Goal: Complete application form: Complete application form

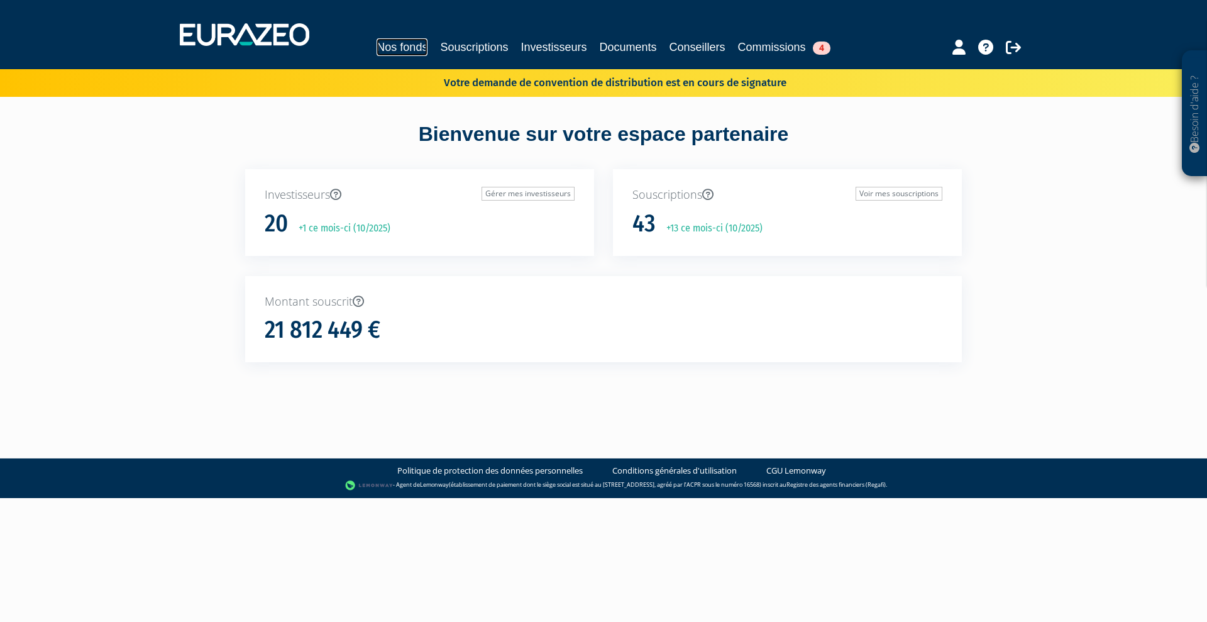
click at [378, 45] on link "Nos fonds" at bounding box center [401, 47] width 51 height 18
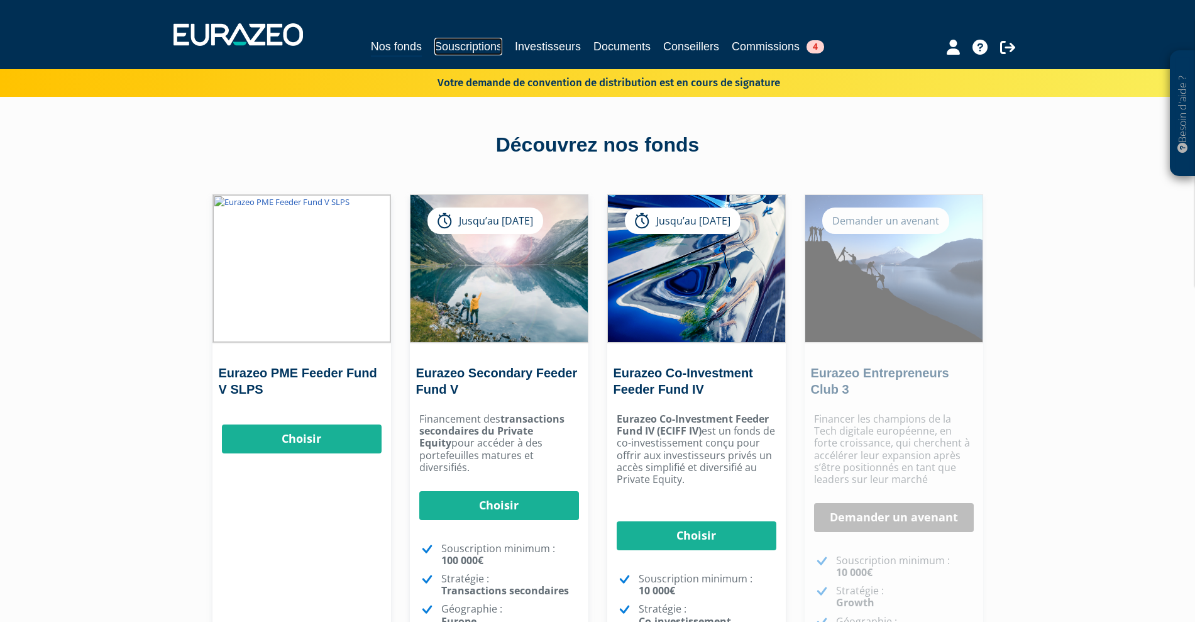
click at [437, 45] on link "Souscriptions" at bounding box center [468, 47] width 68 height 18
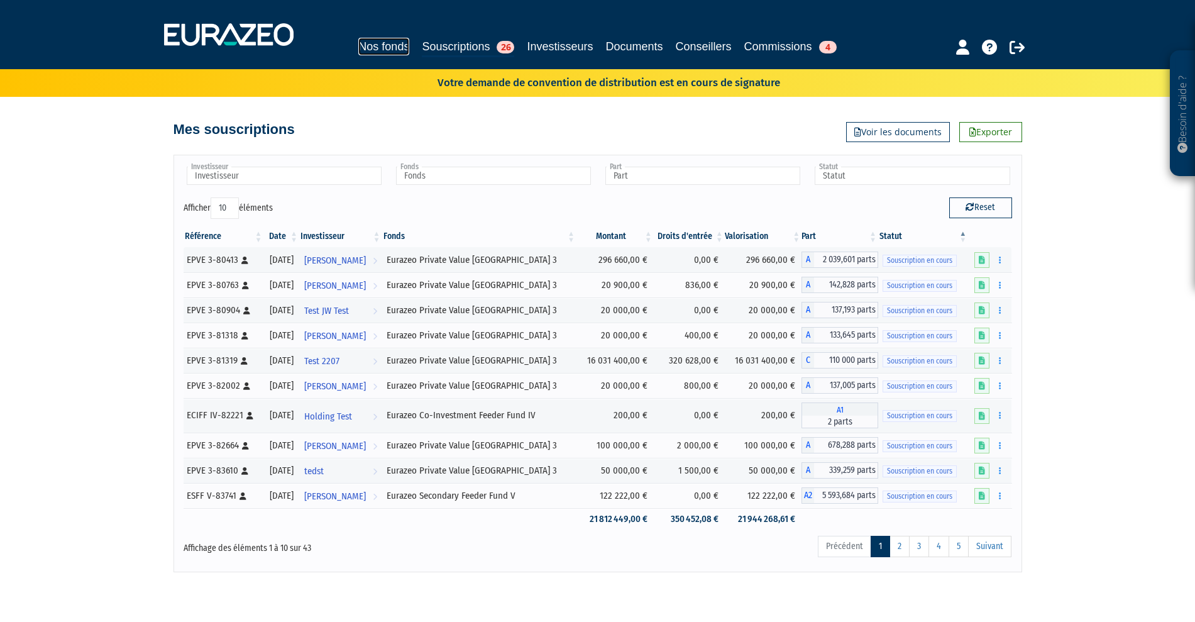
click at [358, 43] on link "Nos fonds" at bounding box center [383, 47] width 51 height 18
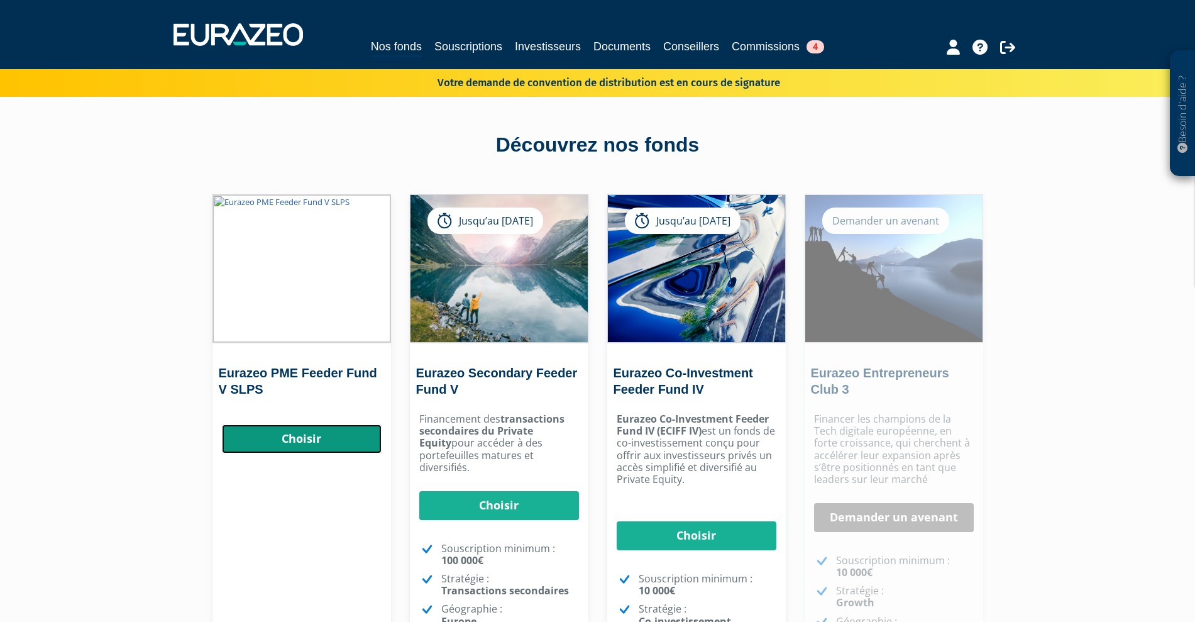
click at [327, 441] on link "Choisir" at bounding box center [302, 438] width 160 height 29
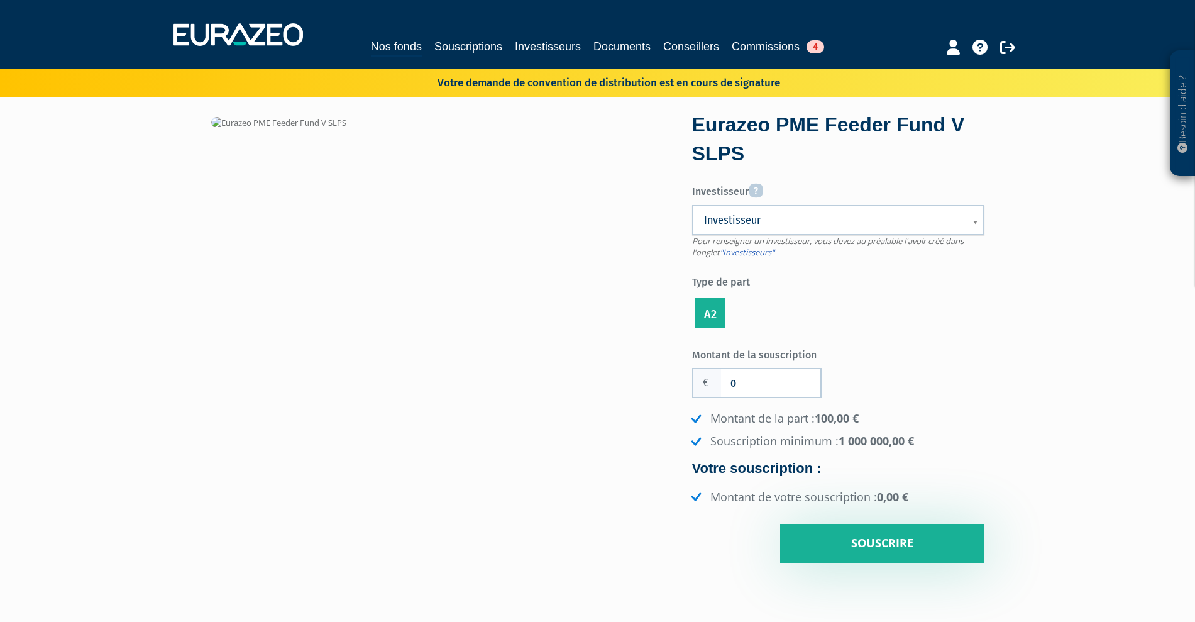
click at [784, 212] on span "Investisseur" at bounding box center [830, 219] width 252 height 15
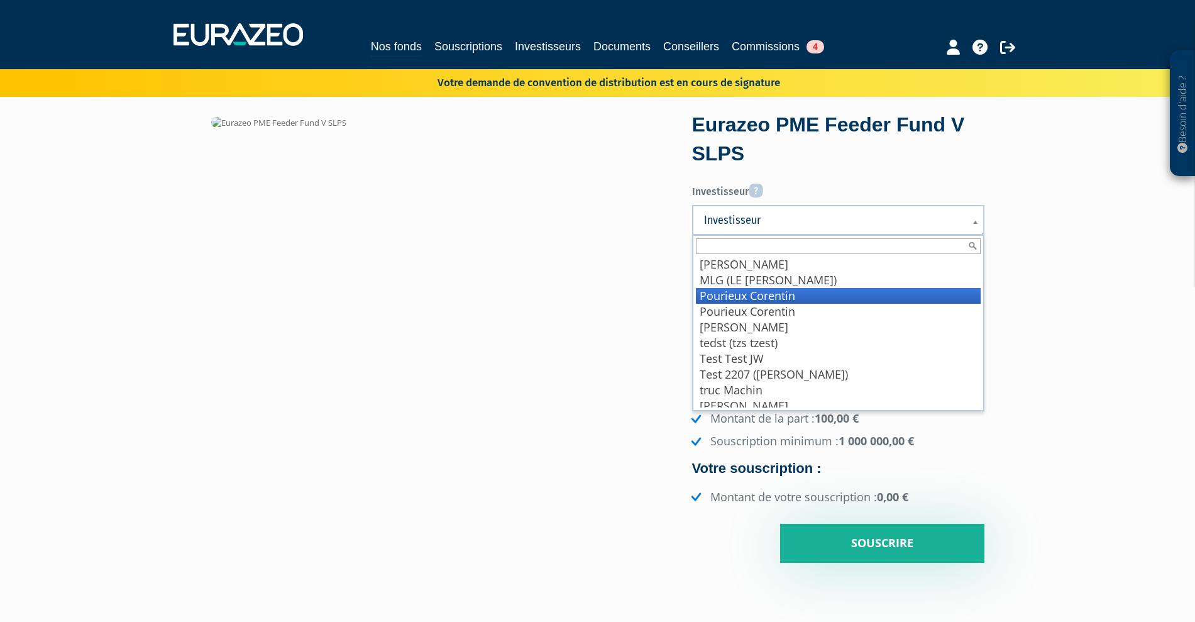
scroll to position [163, 0]
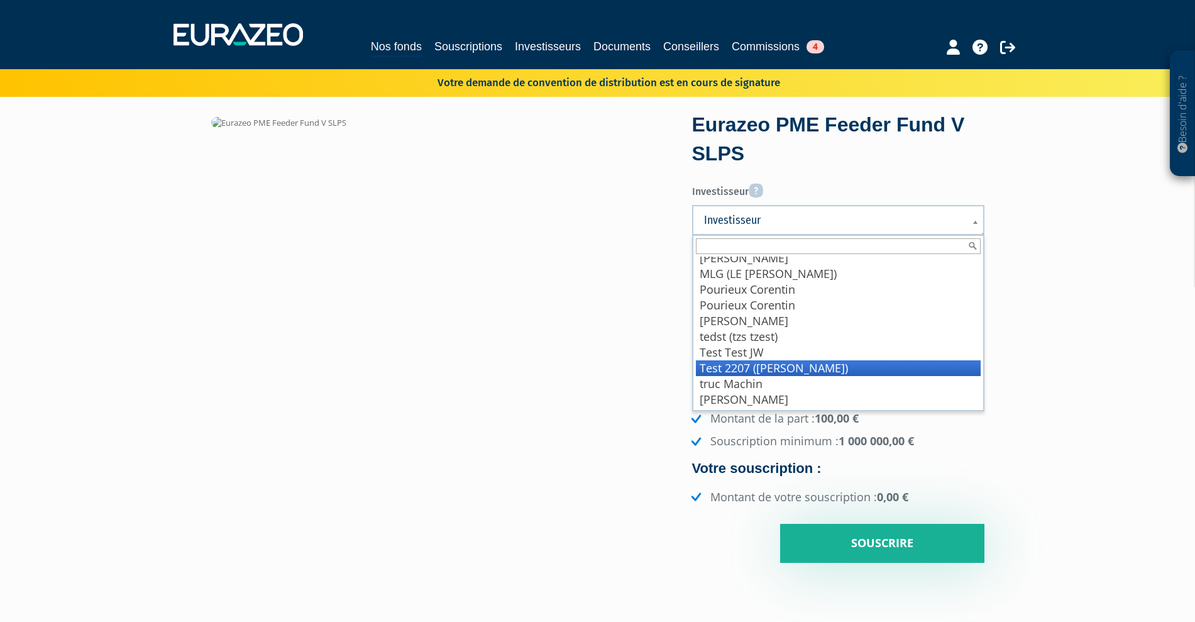
click at [796, 360] on li "Test 2207 (Wadouachi Inès)" at bounding box center [838, 368] width 285 height 16
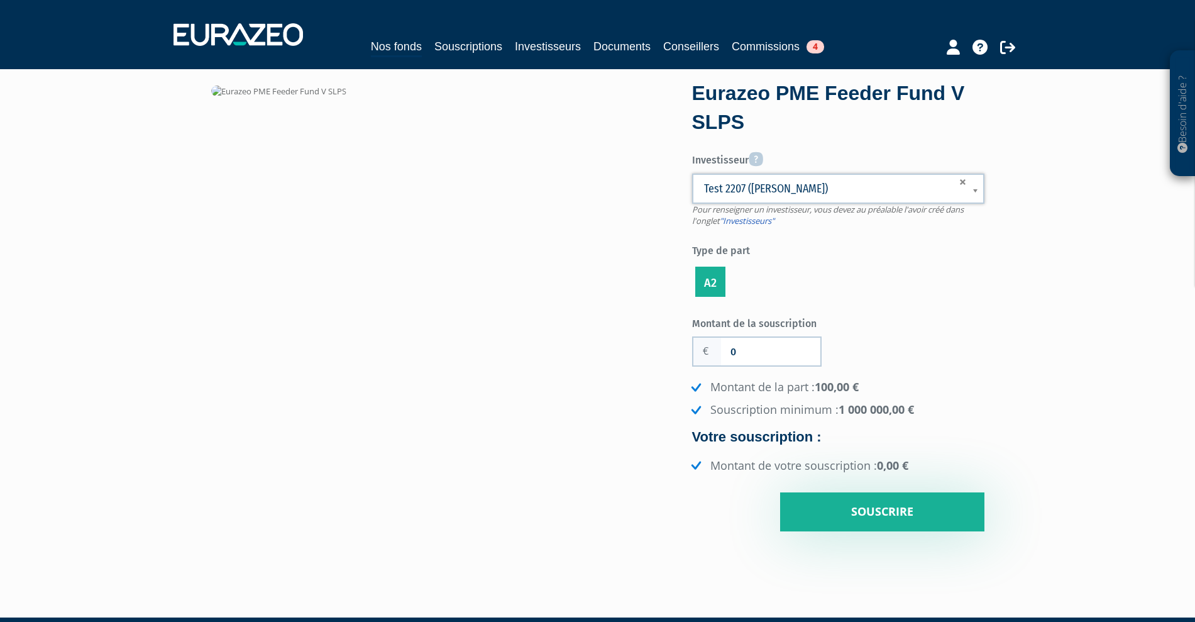
scroll to position [0, 0]
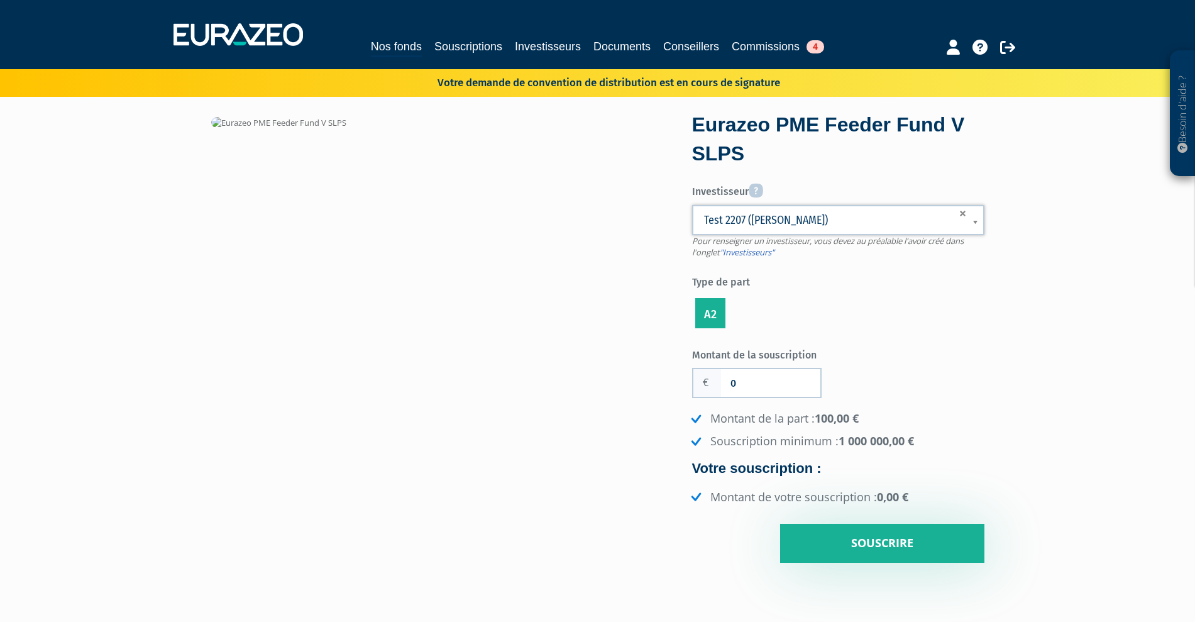
click at [260, 119] on img at bounding box center [278, 123] width 135 height 12
click at [218, 119] on img at bounding box center [278, 123] width 135 height 12
click at [264, 123] on img at bounding box center [278, 123] width 135 height 12
click at [711, 322] on label "A2" at bounding box center [710, 313] width 30 height 30
click at [0, 0] on input "A2" at bounding box center [0, 0] width 0 height 0
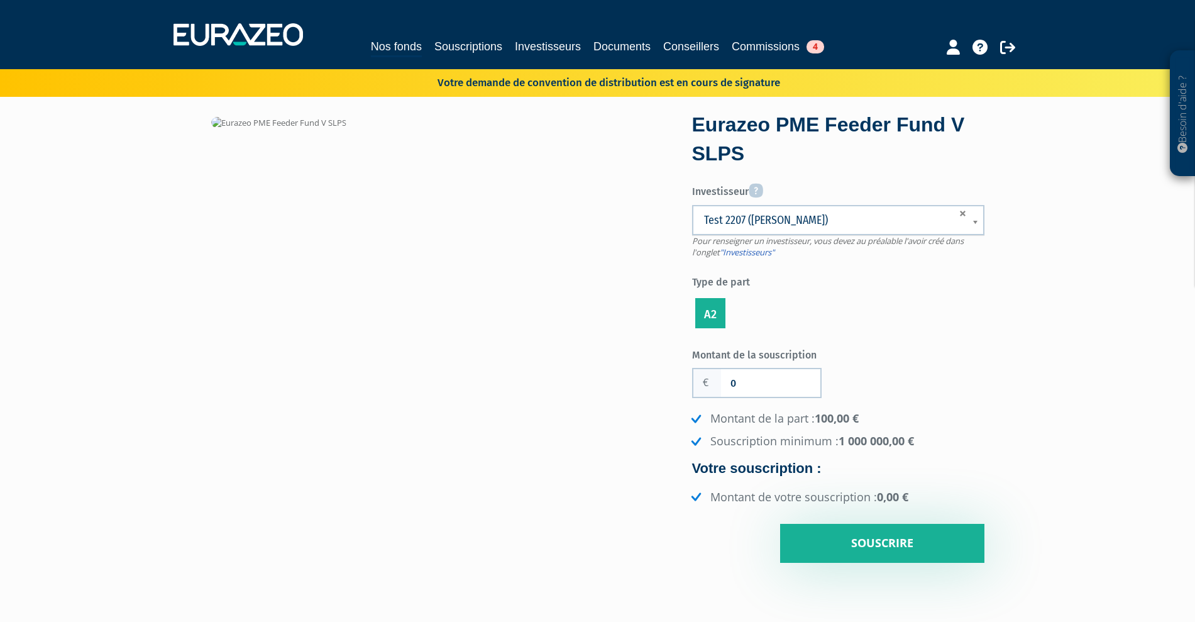
click at [713, 306] on label "A2" at bounding box center [710, 313] width 30 height 30
click at [0, 0] on input "A2" at bounding box center [0, 0] width 0 height 0
drag, startPoint x: 747, startPoint y: 389, endPoint x: 703, endPoint y: 386, distance: 44.1
click at [703, 386] on div "0" at bounding box center [756, 383] width 129 height 30
type input "1 000 000"
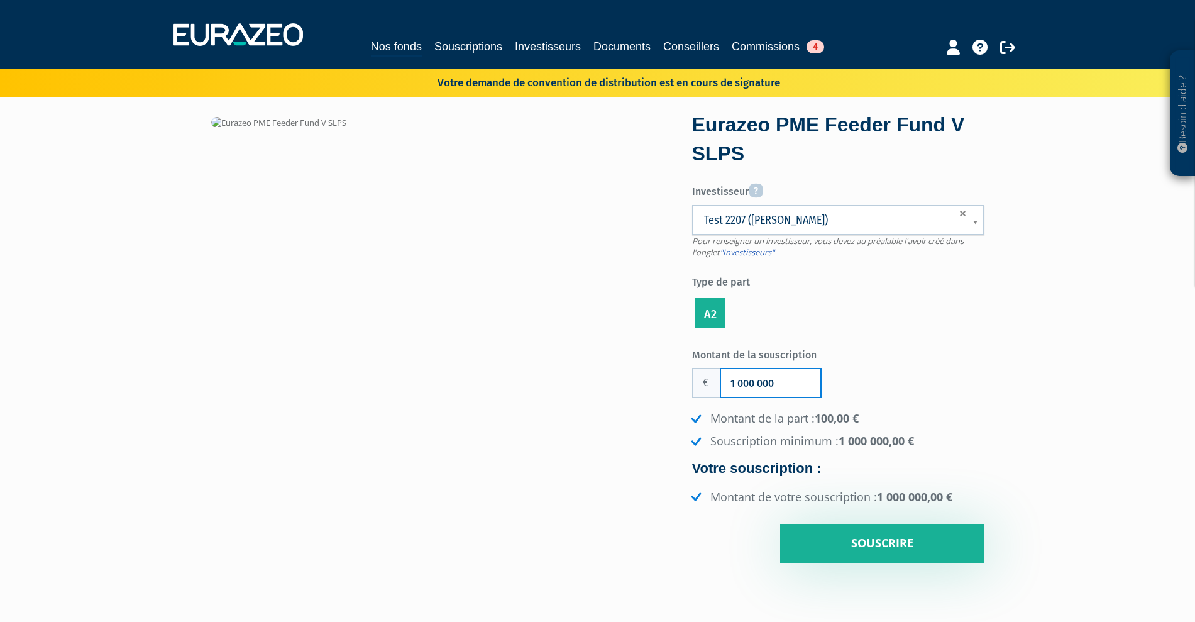
drag, startPoint x: 794, startPoint y: 377, endPoint x: 486, endPoint y: 348, distance: 309.3
click at [486, 348] on div "Eurazeo PME Feeder Fund V SLPS Investisseur Pour renseigner un investisseur, vo…" at bounding box center [598, 339] width 792 height 447
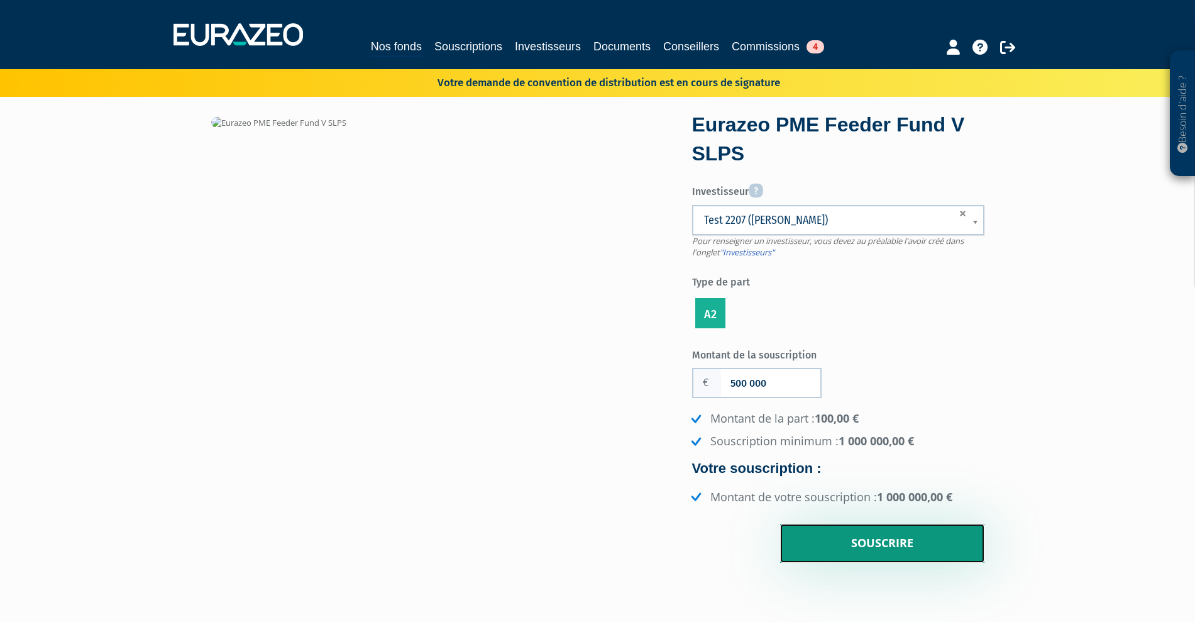
click at [821, 545] on input "Souscrire" at bounding box center [882, 542] width 204 height 39
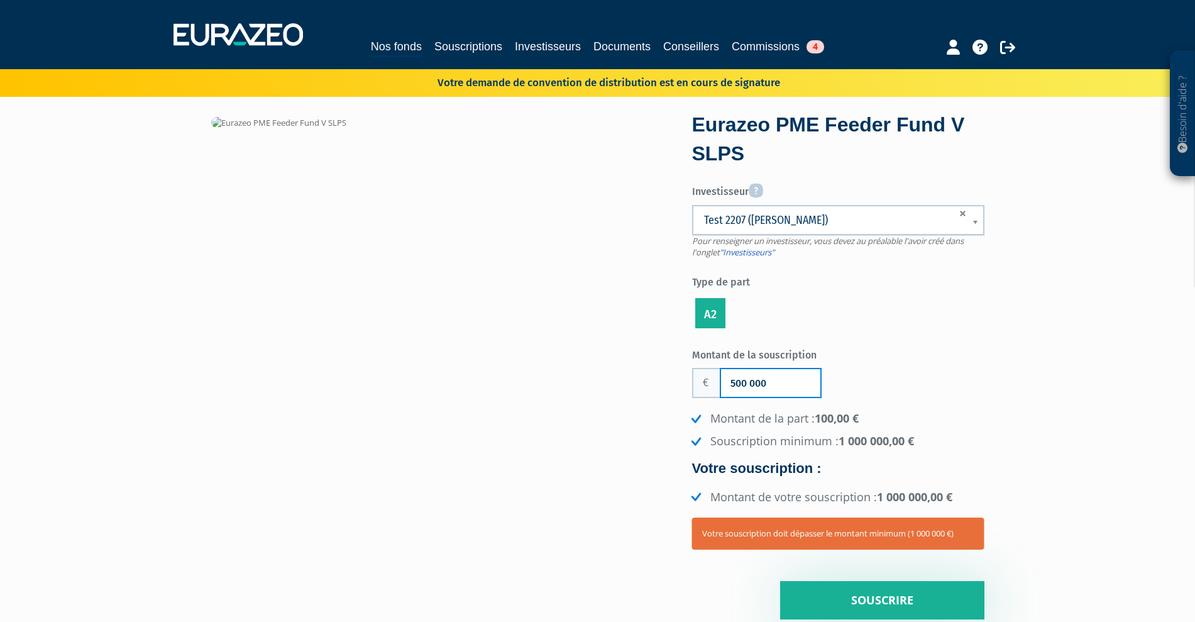
drag, startPoint x: 782, startPoint y: 375, endPoint x: 625, endPoint y: 373, distance: 157.7
click at [625, 373] on div "Eurazeo PME Feeder Fund V SLPS Investisseur Pour renseigner un investisseur, vo…" at bounding box center [598, 367] width 792 height 503
type input "1 000 000"
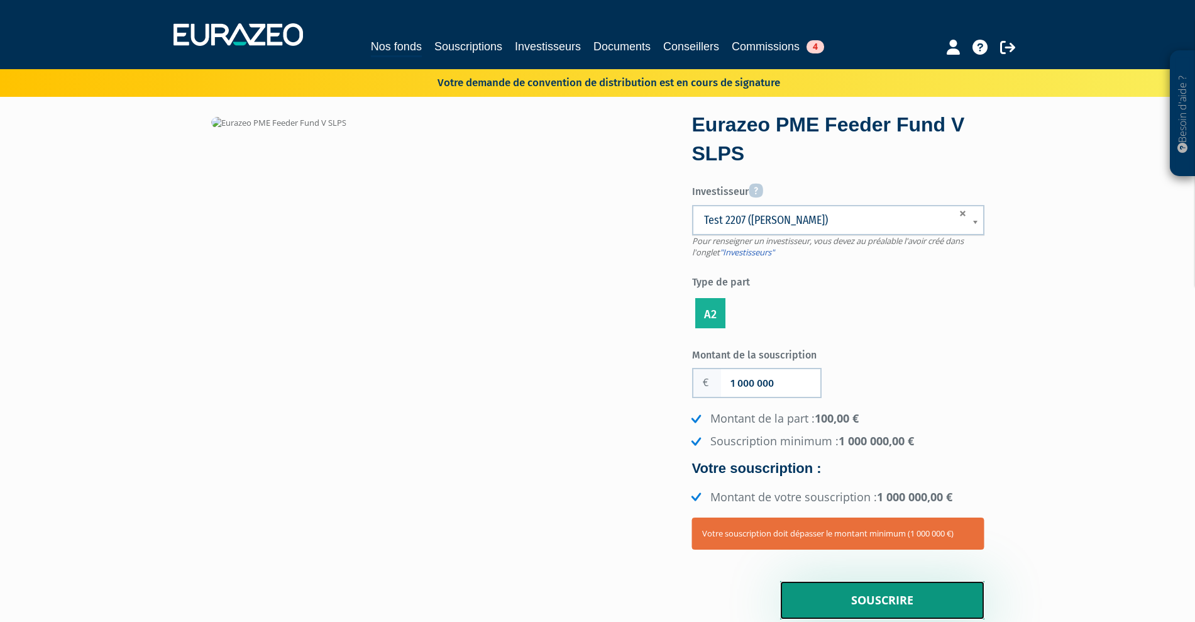
click at [922, 592] on input "Souscrire" at bounding box center [882, 600] width 204 height 39
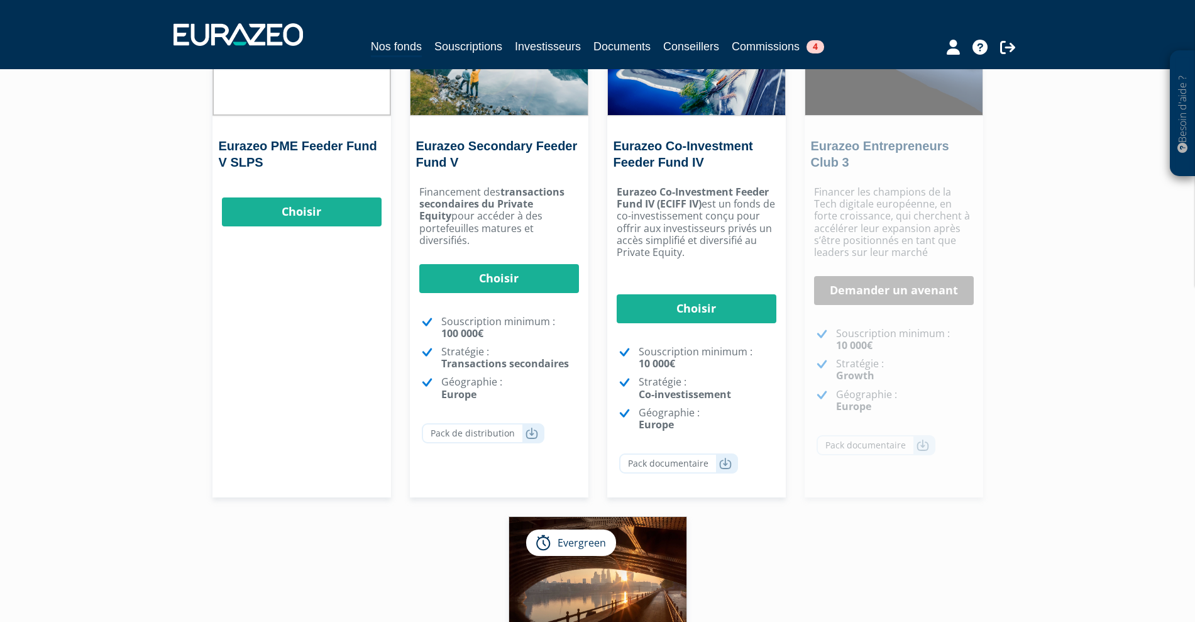
scroll to position [79, 0]
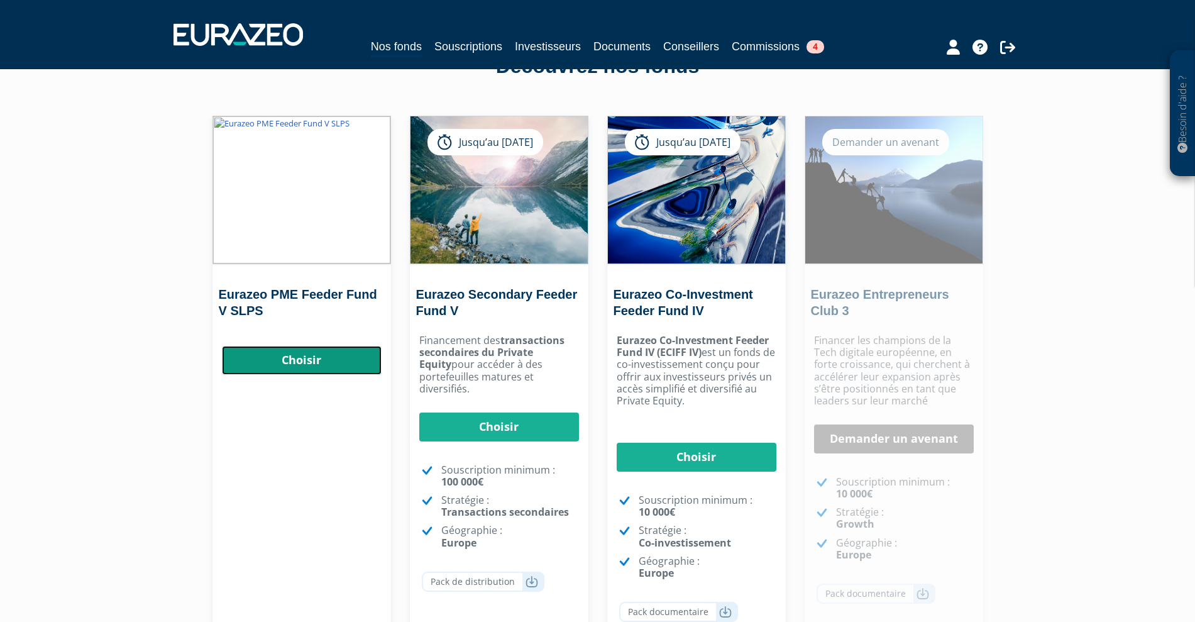
click at [309, 354] on link "Choisir" at bounding box center [302, 360] width 160 height 29
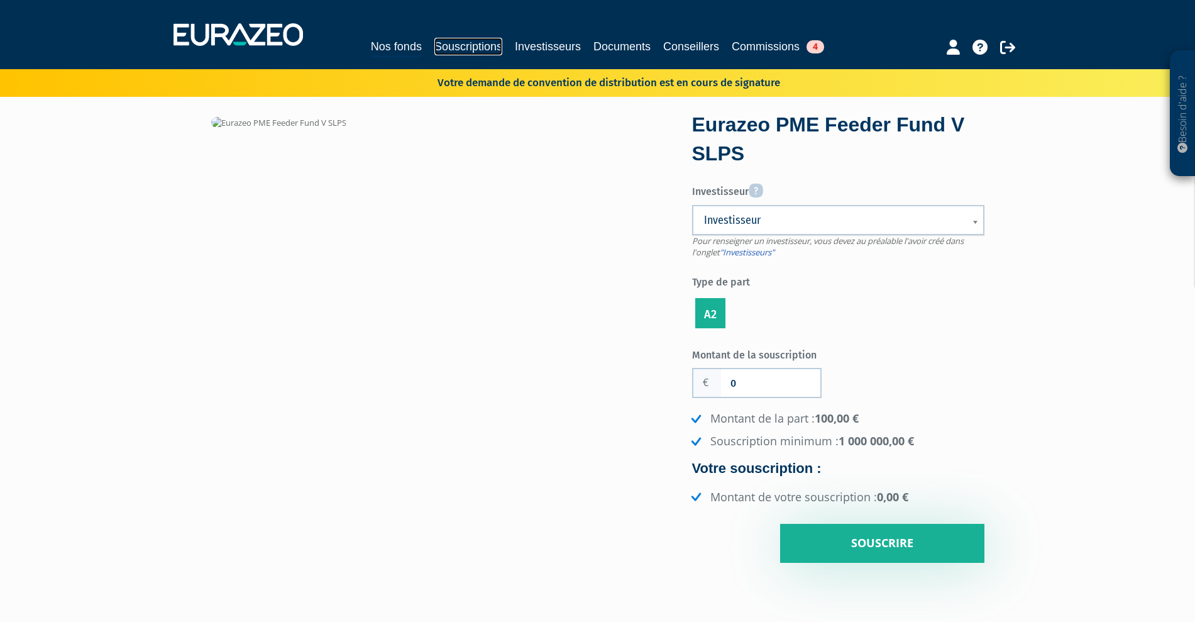
click at [463, 47] on link "Souscriptions" at bounding box center [468, 47] width 68 height 18
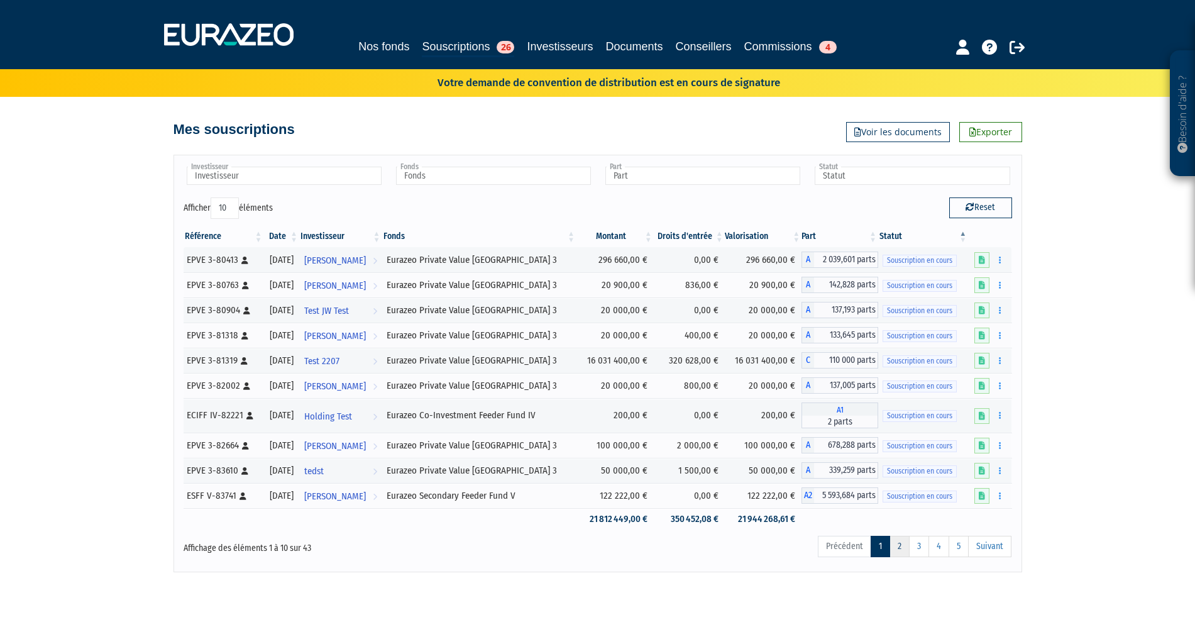
click at [897, 541] on link "2" at bounding box center [899, 545] width 20 height 21
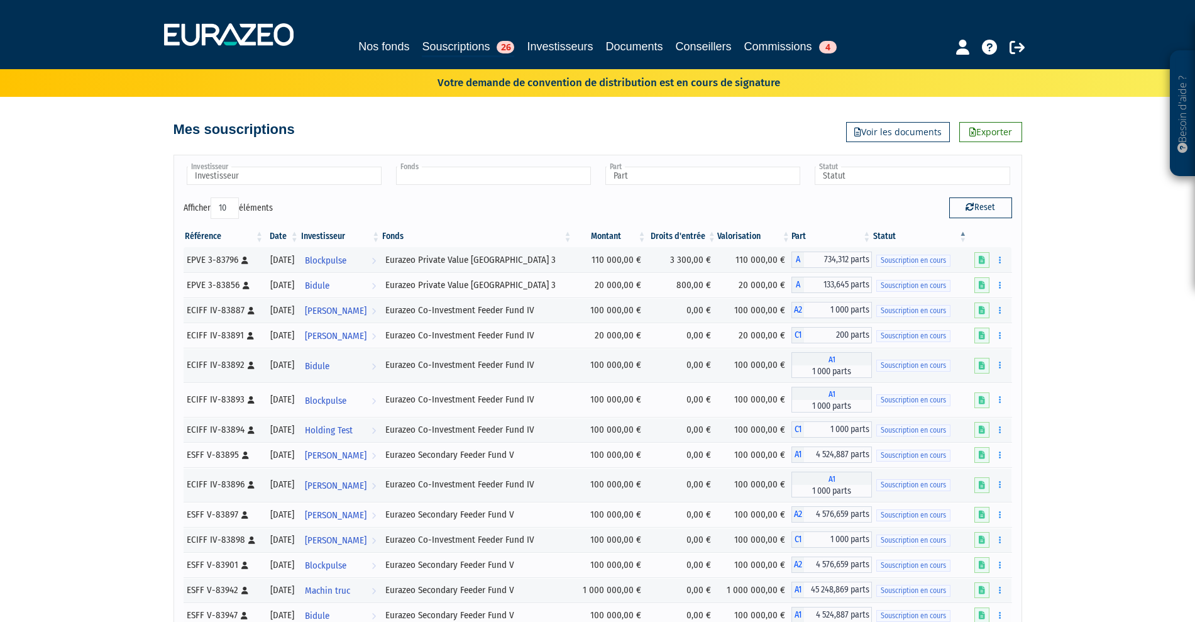
click at [454, 165] on ul at bounding box center [493, 176] width 200 height 23
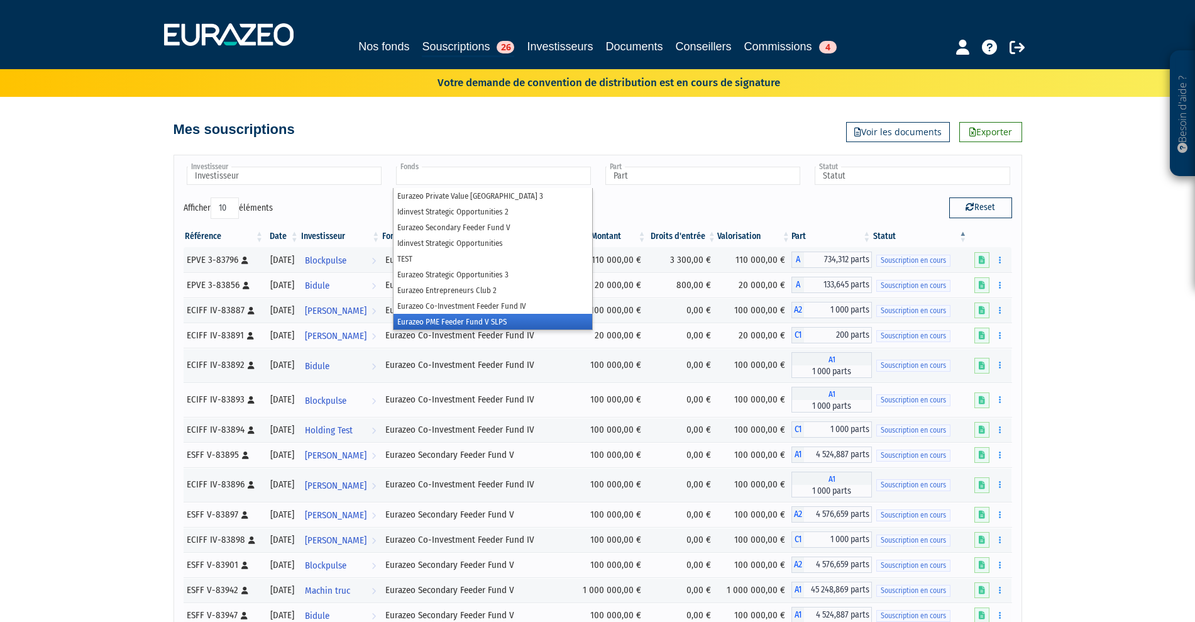
click at [447, 328] on li "Eurazeo PME Feeder Fund V SLPS" at bounding box center [492, 322] width 199 height 16
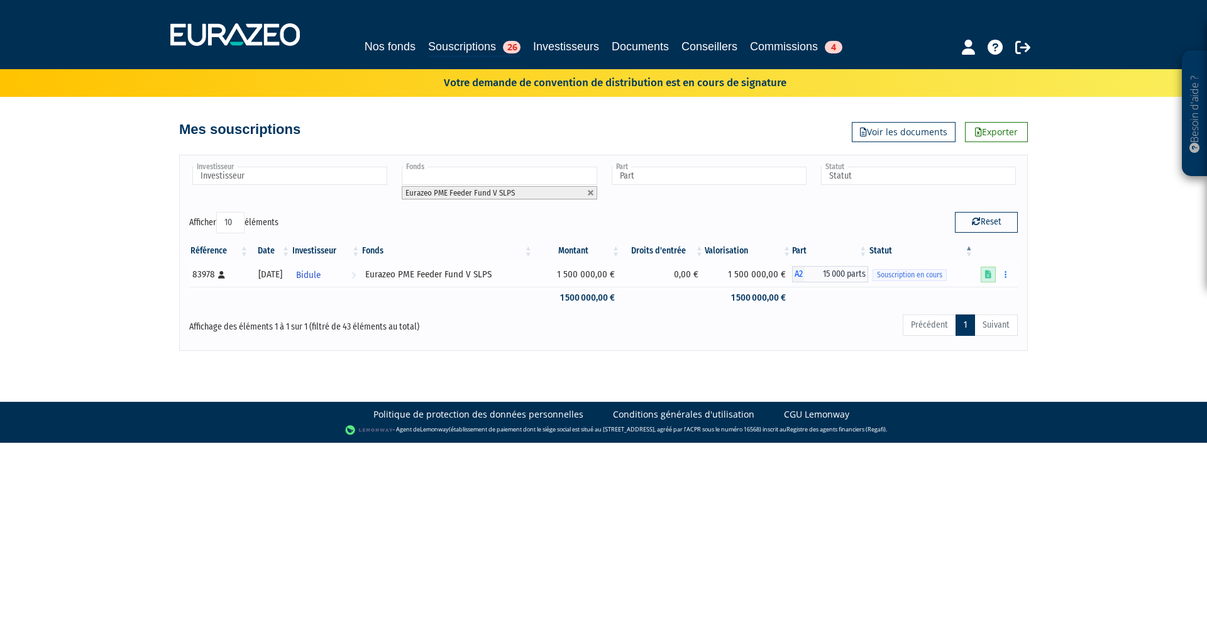
click at [991, 278] on icon at bounding box center [988, 274] width 6 height 8
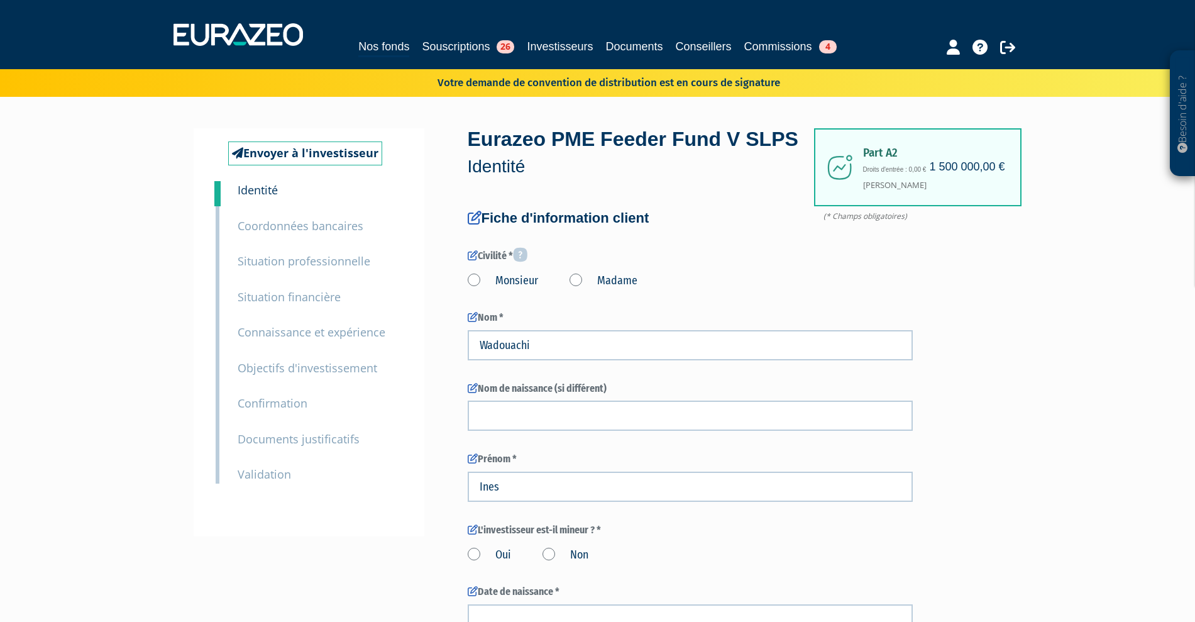
drag, startPoint x: 969, startPoint y: 165, endPoint x: 932, endPoint y: 143, distance: 42.8
click at [932, 143] on div "Part A2 1 500 000,00 € Droits d'entrée : 0,00 € Ines Wadouachi" at bounding box center [917, 166] width 207 height 77
click at [972, 189] on div "Part A2 1 500 000,00 € Droits d'entrée : 0,00 € Ines Wadouachi" at bounding box center [917, 166] width 207 height 77
click at [578, 289] on label "Madame" at bounding box center [603, 281] width 68 height 16
click at [0, 0] on "Madame" at bounding box center [0, 0] width 0 height 0
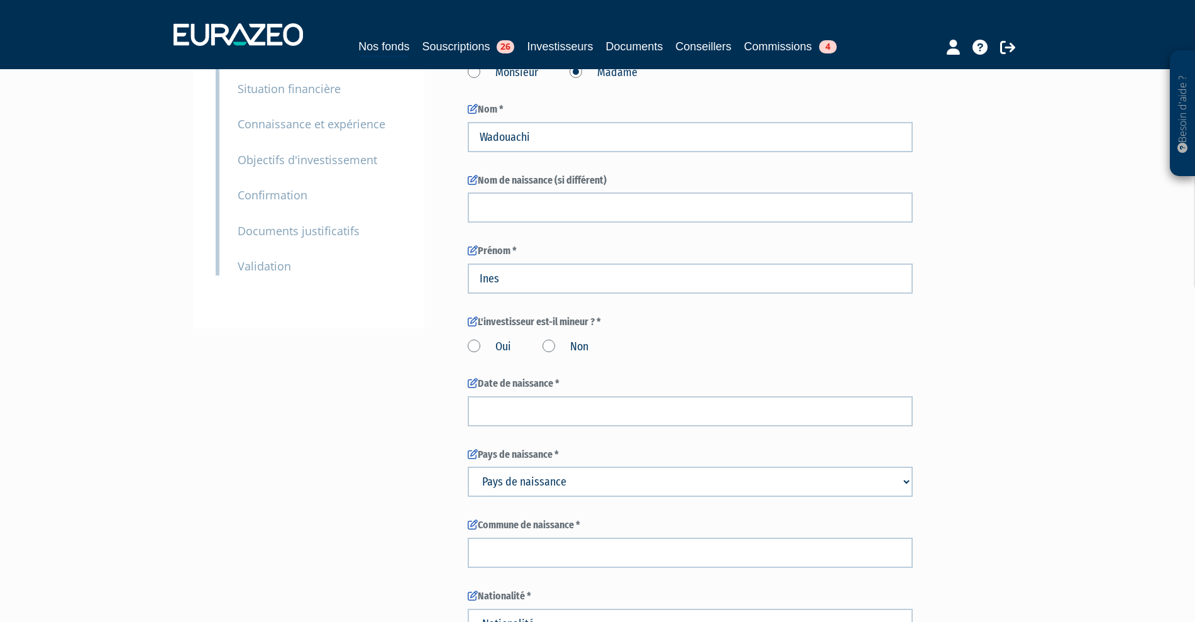
scroll to position [236, 0]
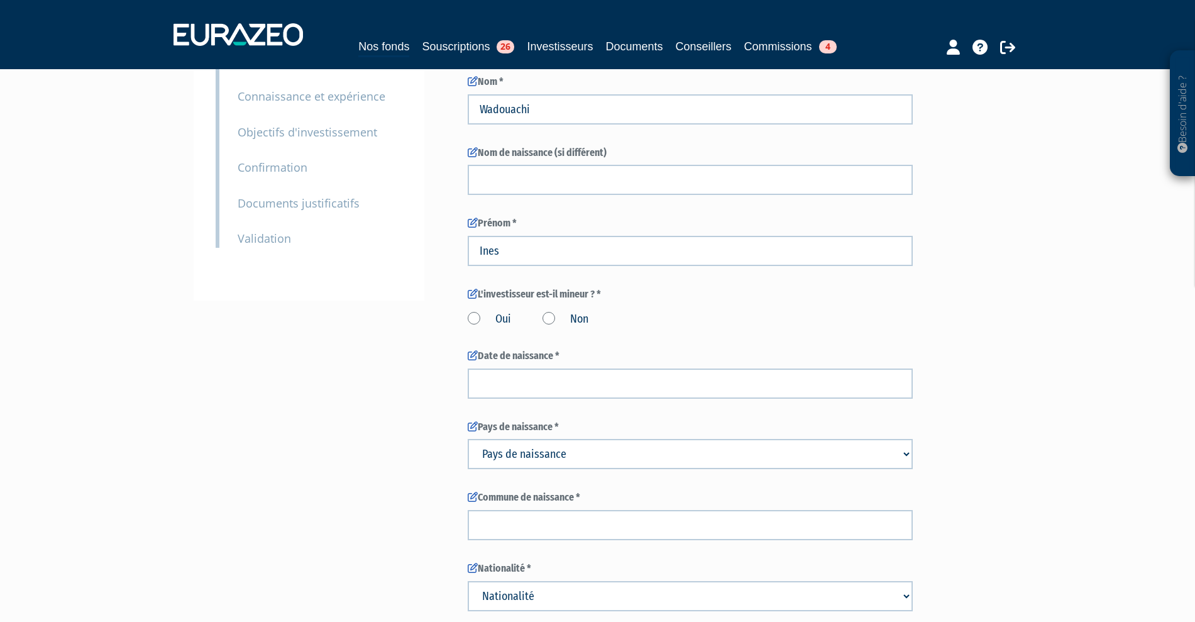
click at [470, 327] on label "Oui" at bounding box center [489, 319] width 43 height 16
click at [0, 0] on input "Oui" at bounding box center [0, 0] width 0 height 0
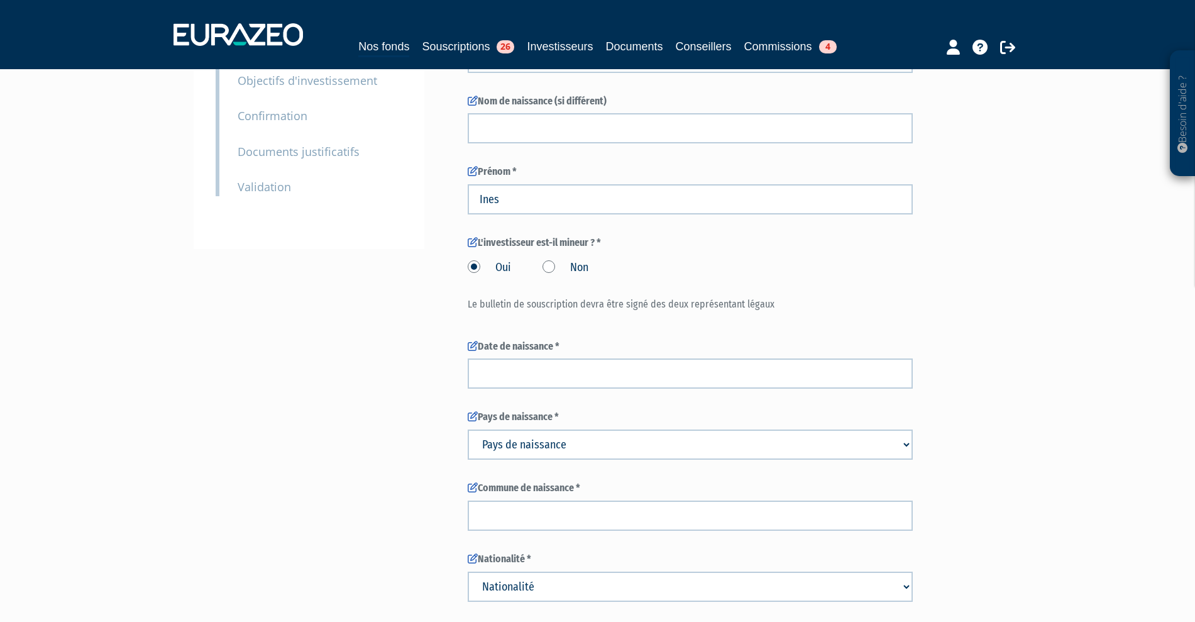
scroll to position [314, 0]
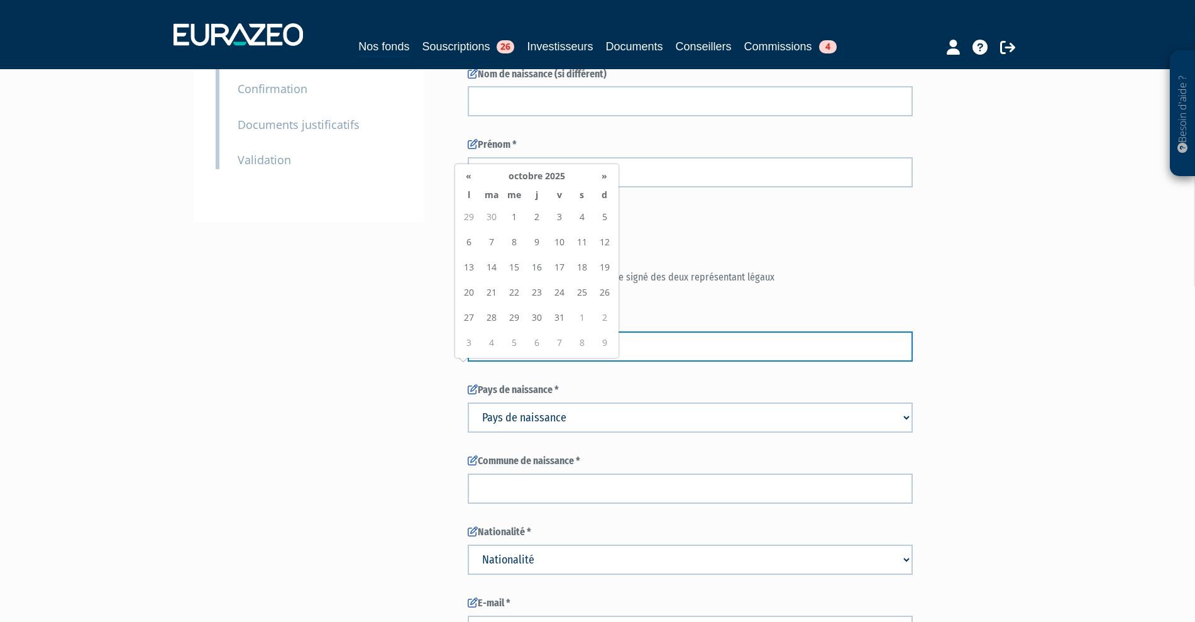
click at [553, 361] on input at bounding box center [690, 346] width 445 height 30
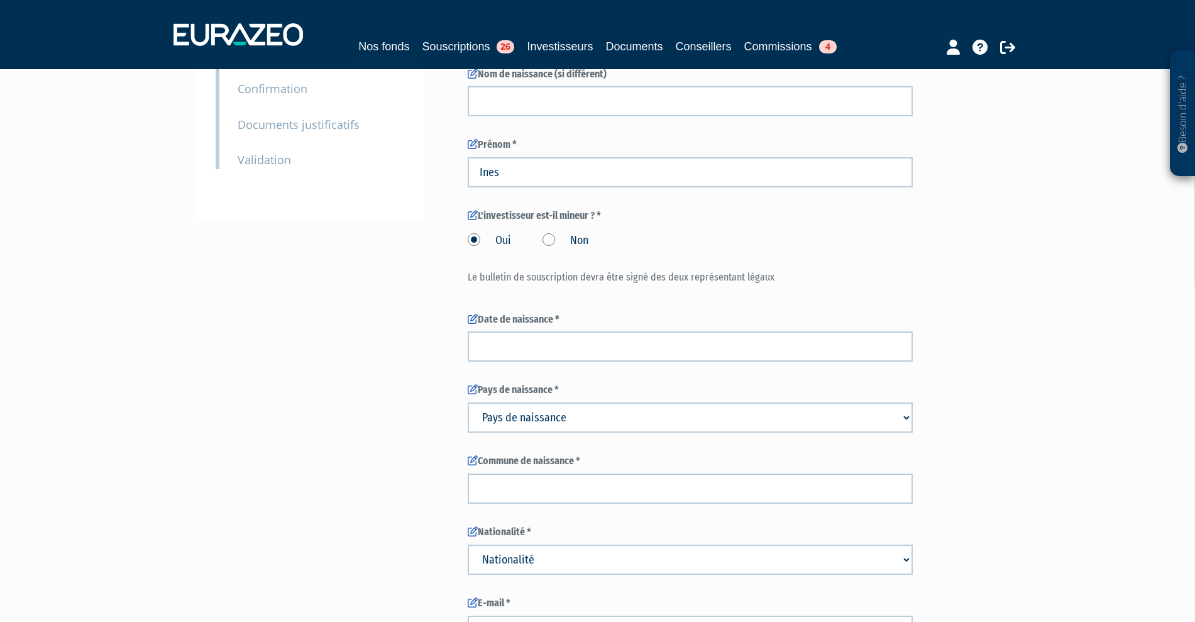
click at [554, 249] on label "Non" at bounding box center [565, 241] width 46 height 16
click at [0, 0] on input "Non" at bounding box center [0, 0] width 0 height 0
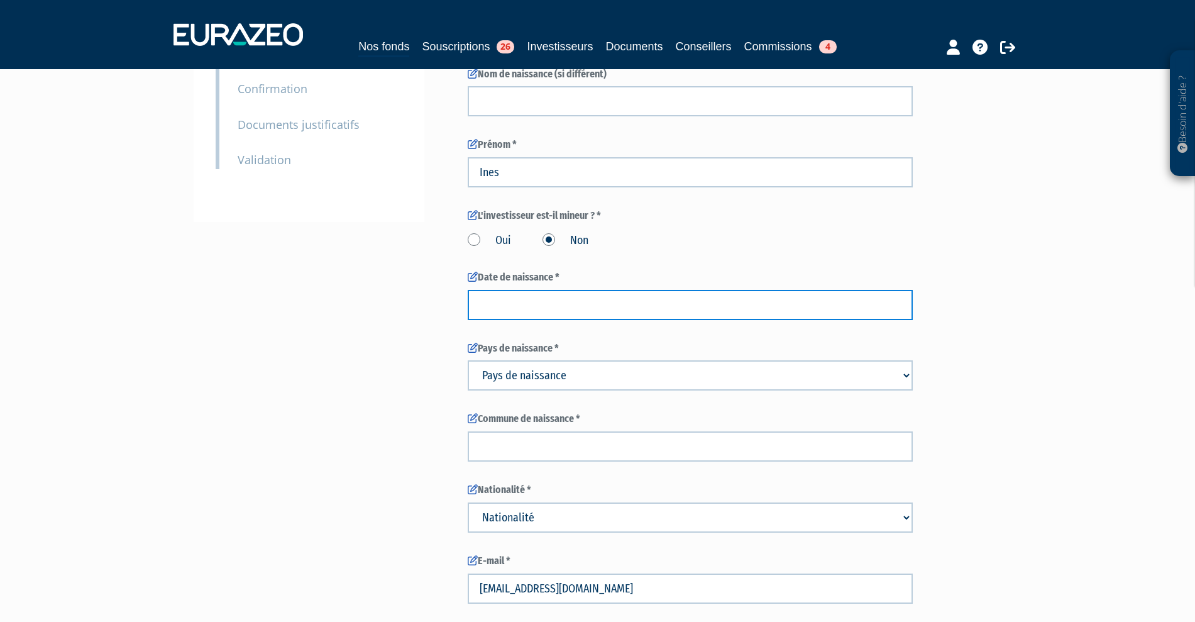
click at [522, 320] on input at bounding box center [690, 305] width 445 height 30
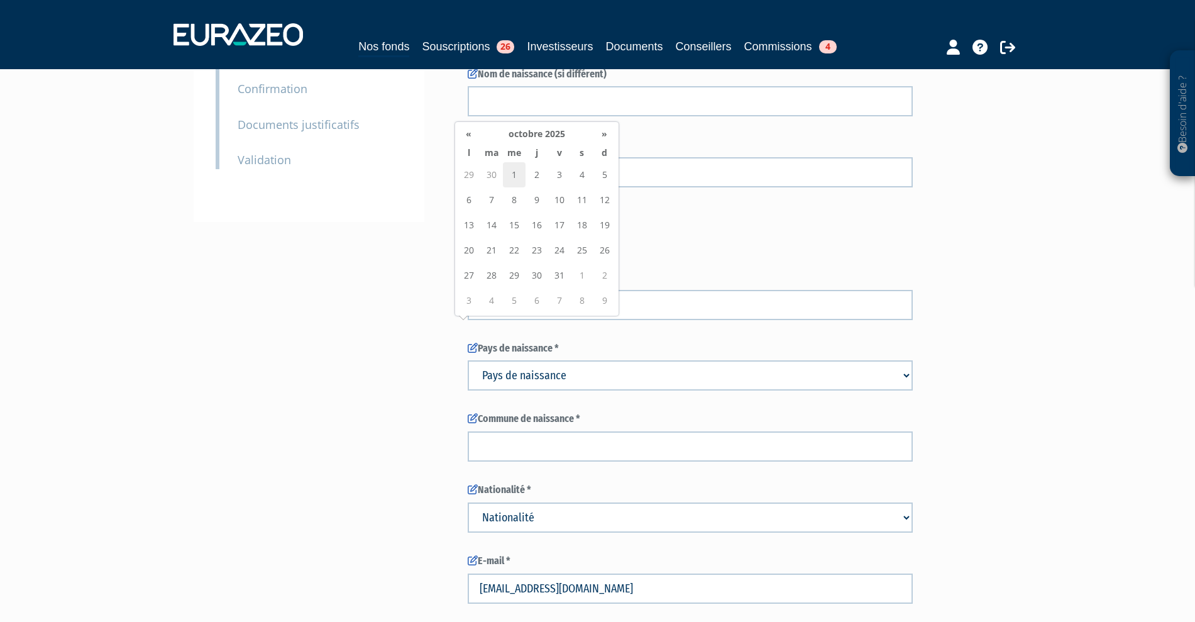
click at [512, 175] on td "1" at bounding box center [514, 174] width 23 height 25
type input "01/10/2025"
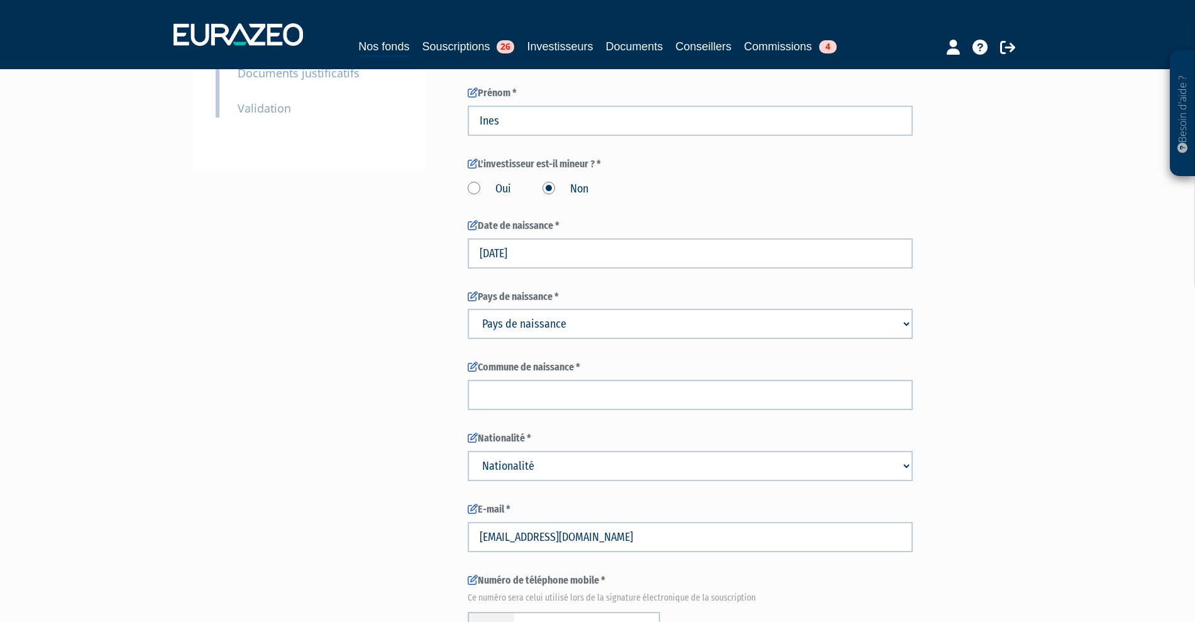
scroll to position [393, 0]
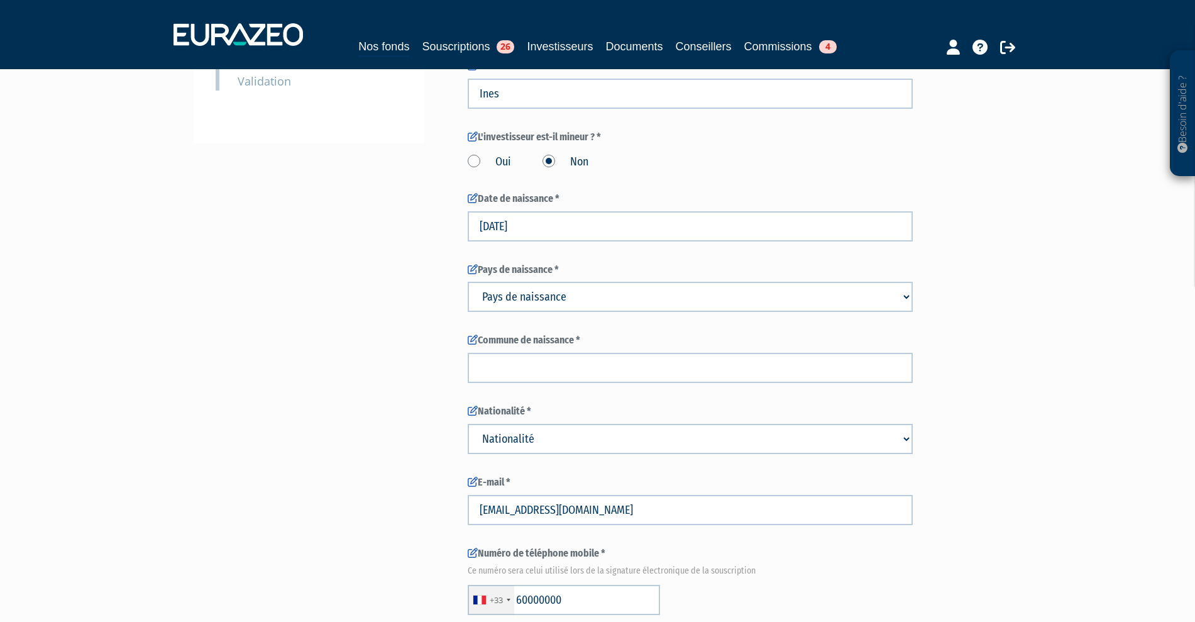
click at [550, 312] on select "Pays de naissance Afghanistan Afrique du Sud Albanie Algérie Allemagne Andorre" at bounding box center [690, 297] width 445 height 30
select select "75"
click at [468, 310] on select "Pays de naissance Afghanistan Afrique du Sud Albanie Algérie Allemagne Andorre" at bounding box center [690, 297] width 445 height 30
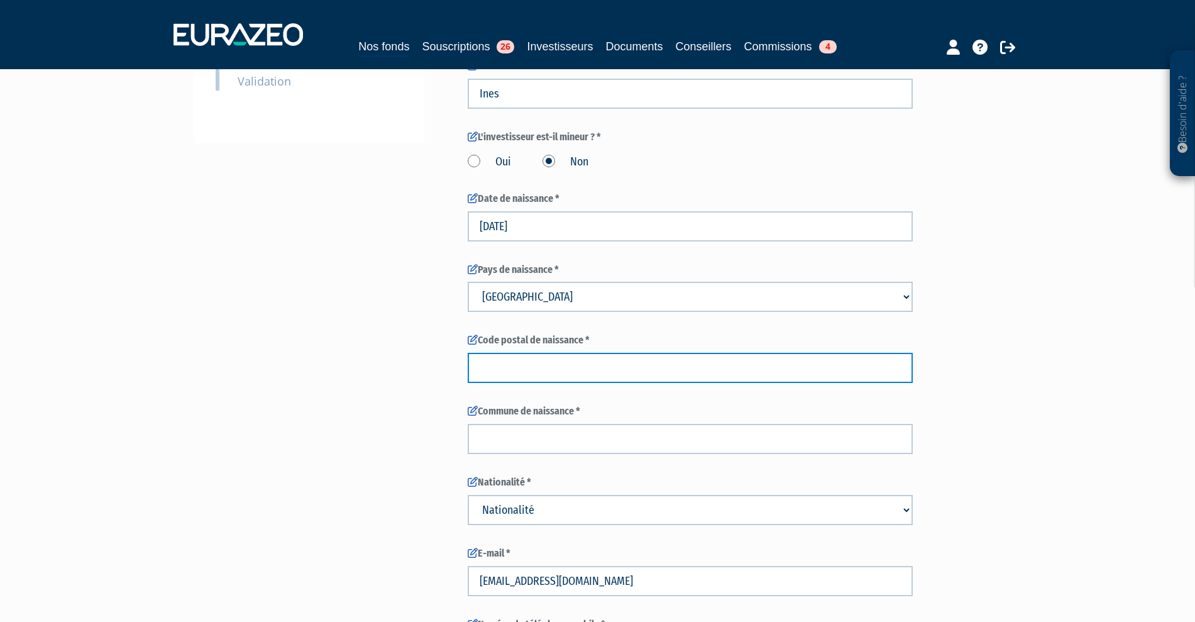
click at [532, 383] on input "text" at bounding box center [690, 368] width 445 height 30
type input "75018"
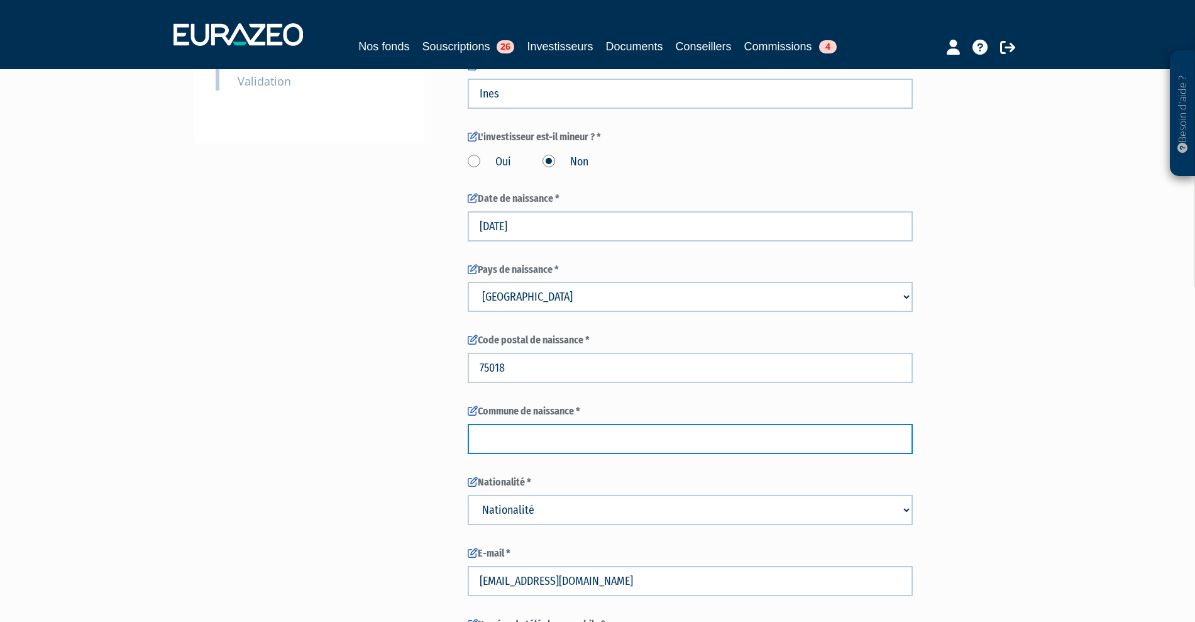
click at [508, 454] on input "text" at bounding box center [690, 439] width 445 height 30
type input "paris"
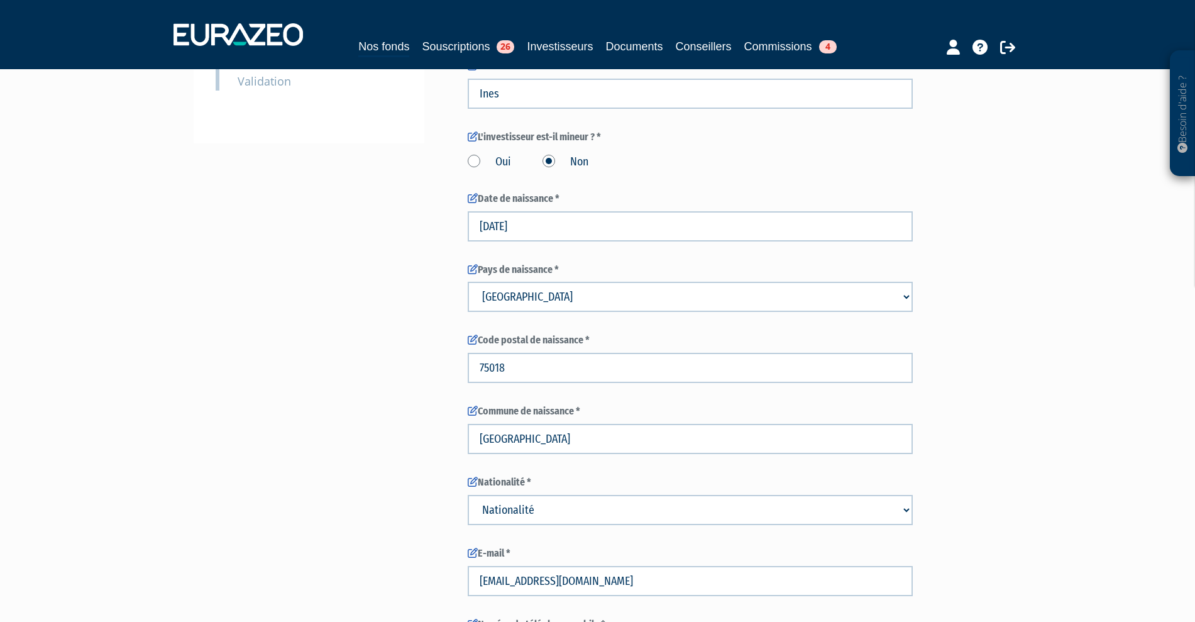
click at [326, 499] on div "Envoyer à l'investisseur 1 Identité 2 Coordonnées bancaires 3 Situation profess…" at bounding box center [597, 619] width 789 height 1768
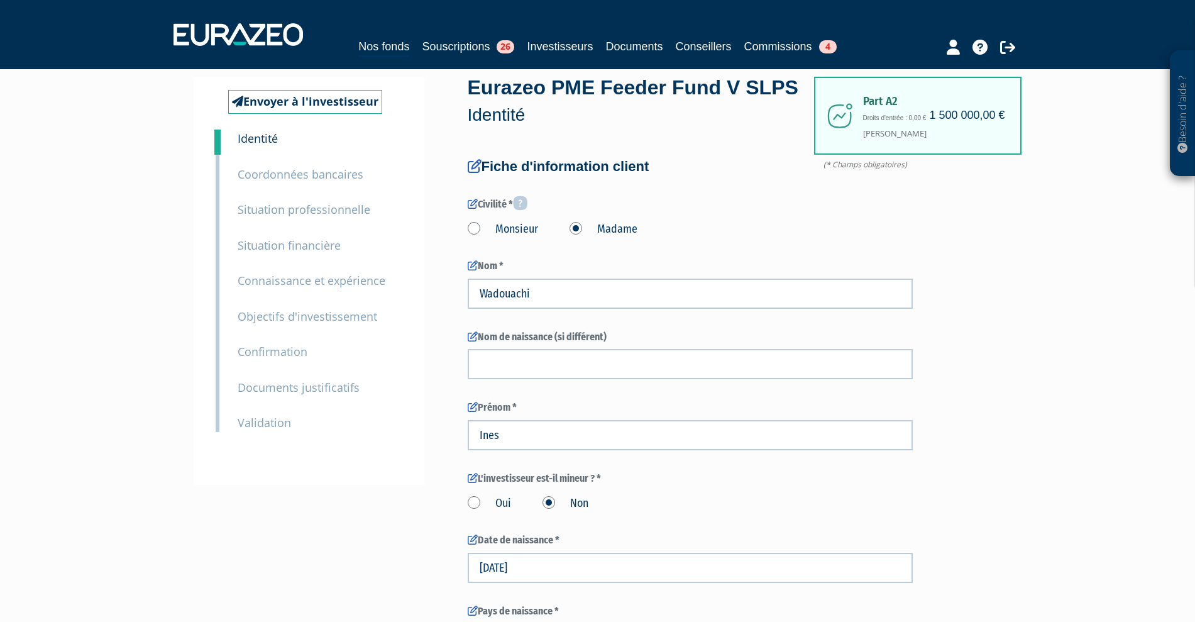
scroll to position [79, 0]
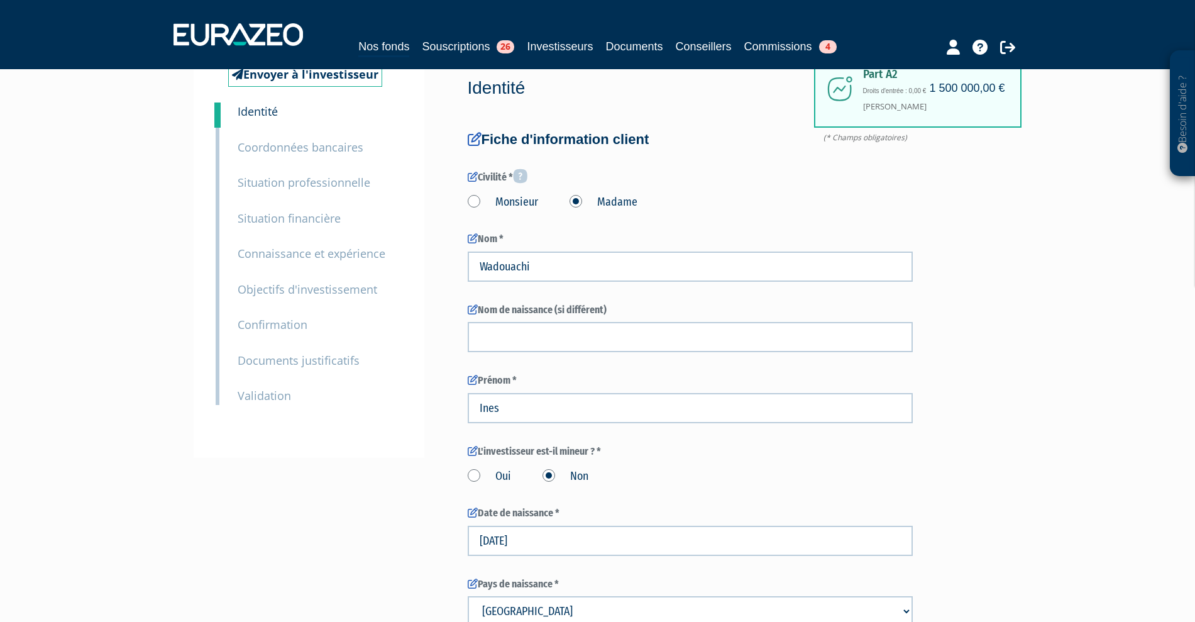
click at [473, 485] on div "Oui Non" at bounding box center [690, 474] width 445 height 21
click at [476, 485] on label "Oui" at bounding box center [489, 476] width 43 height 16
click at [0, 0] on input "Oui" at bounding box center [0, 0] width 0 height 0
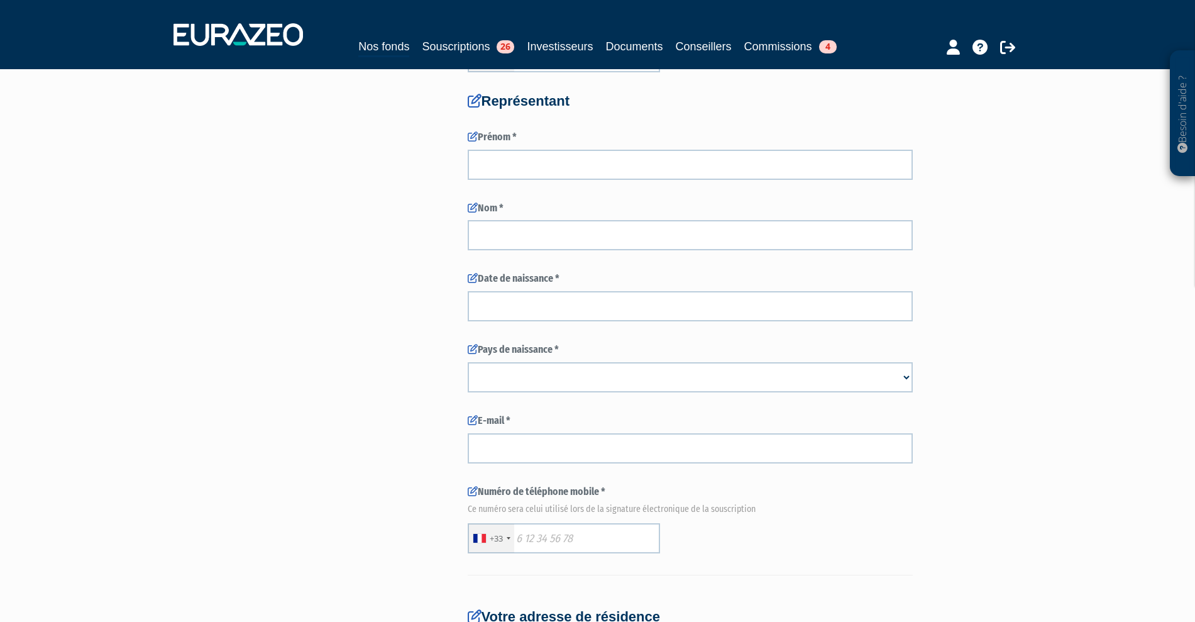
scroll to position [943, 0]
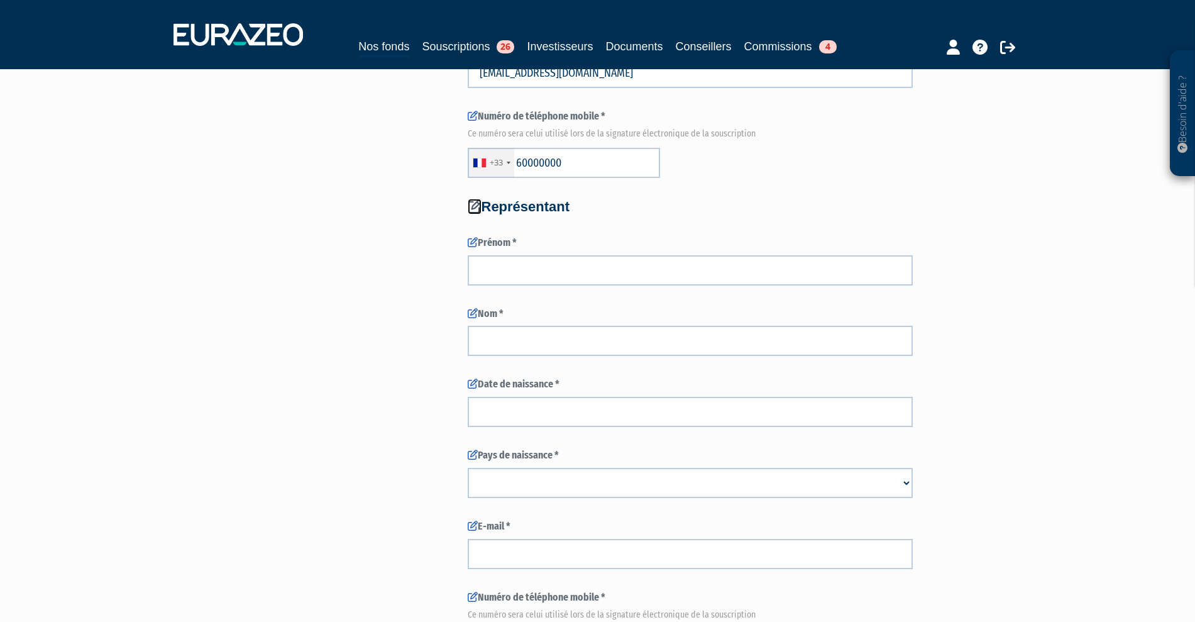
click at [471, 213] on icon at bounding box center [475, 206] width 14 height 14
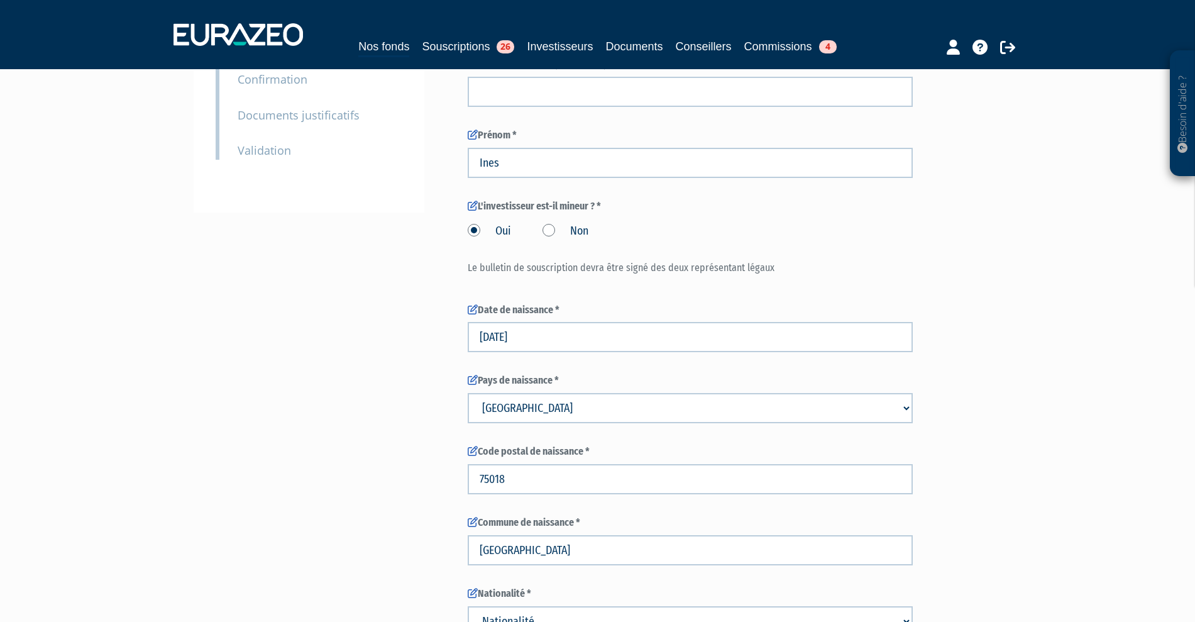
scroll to position [314, 0]
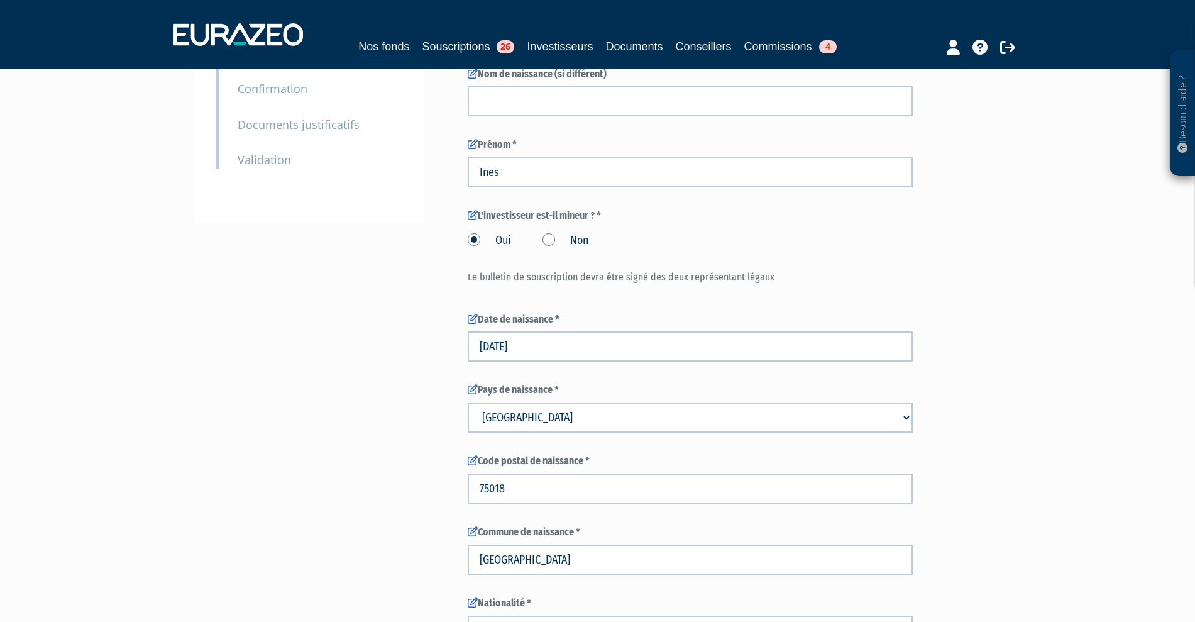
click at [556, 249] on label "Non" at bounding box center [565, 241] width 46 height 16
click at [0, 0] on input "Non" at bounding box center [0, 0] width 0 height 0
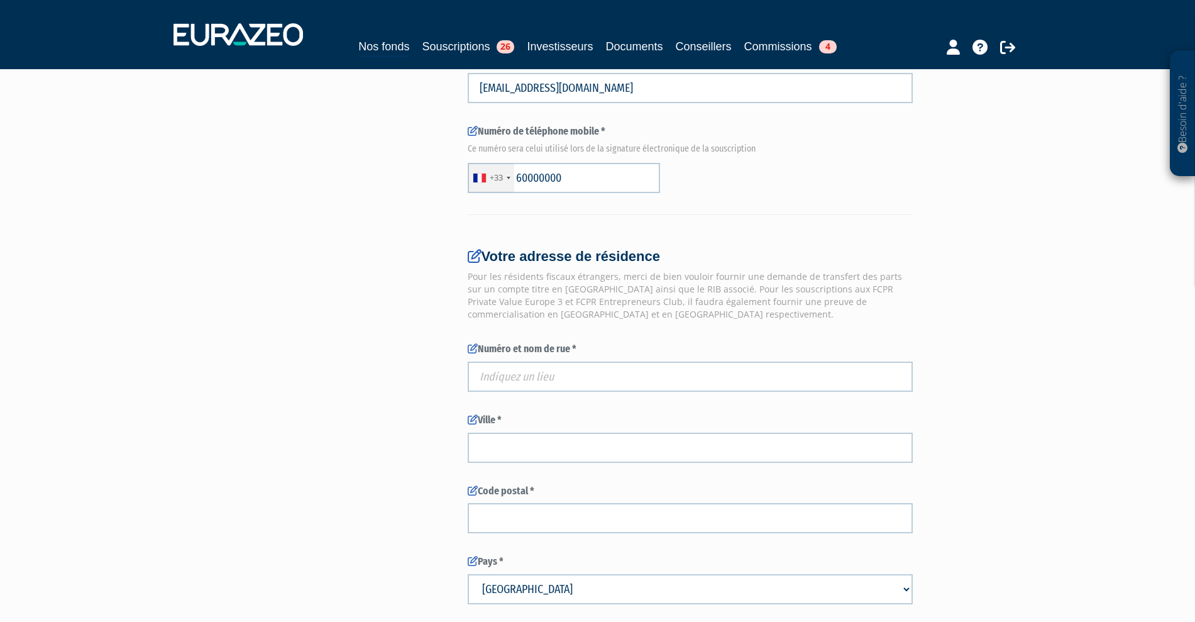
scroll to position [943, 0]
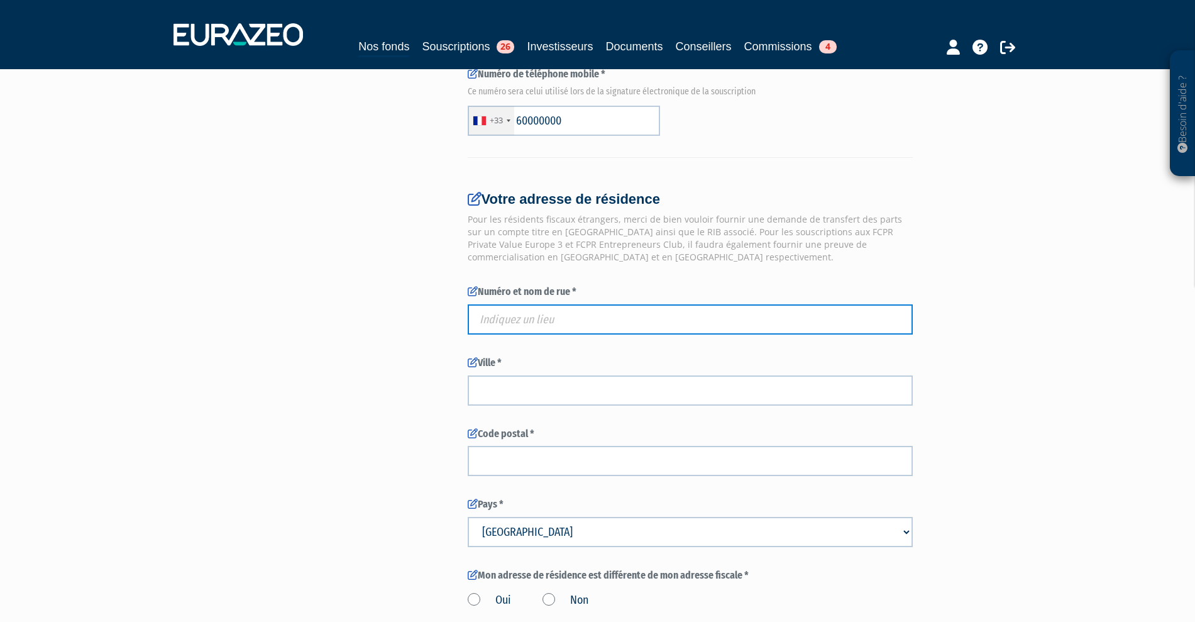
click at [559, 334] on input "text" at bounding box center [690, 319] width 445 height 30
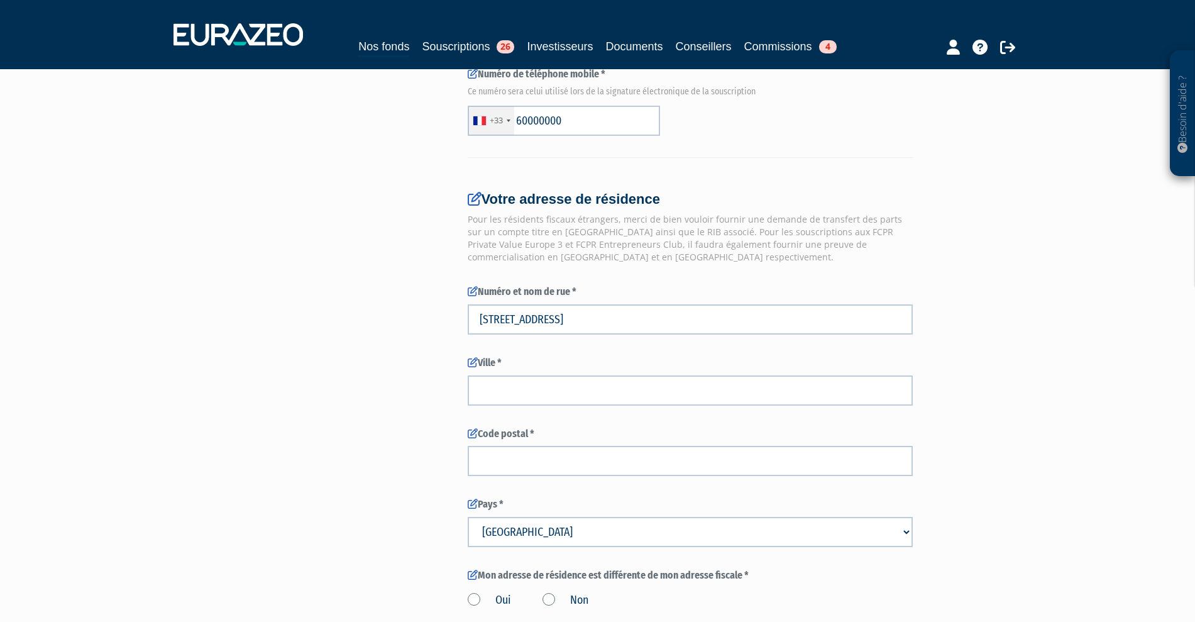
type input "66 Rue Pierre Charron, Paris, France"
type input "Paris"
type input "75008"
type input "66 Rue Pierre Charron"
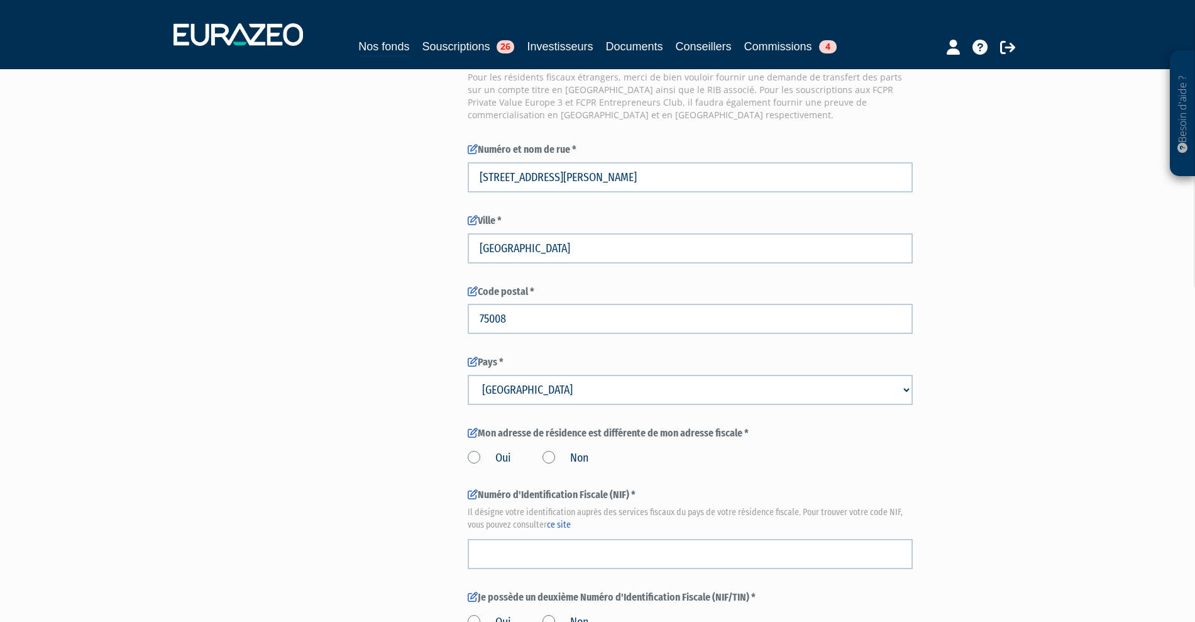
scroll to position [1178, 0]
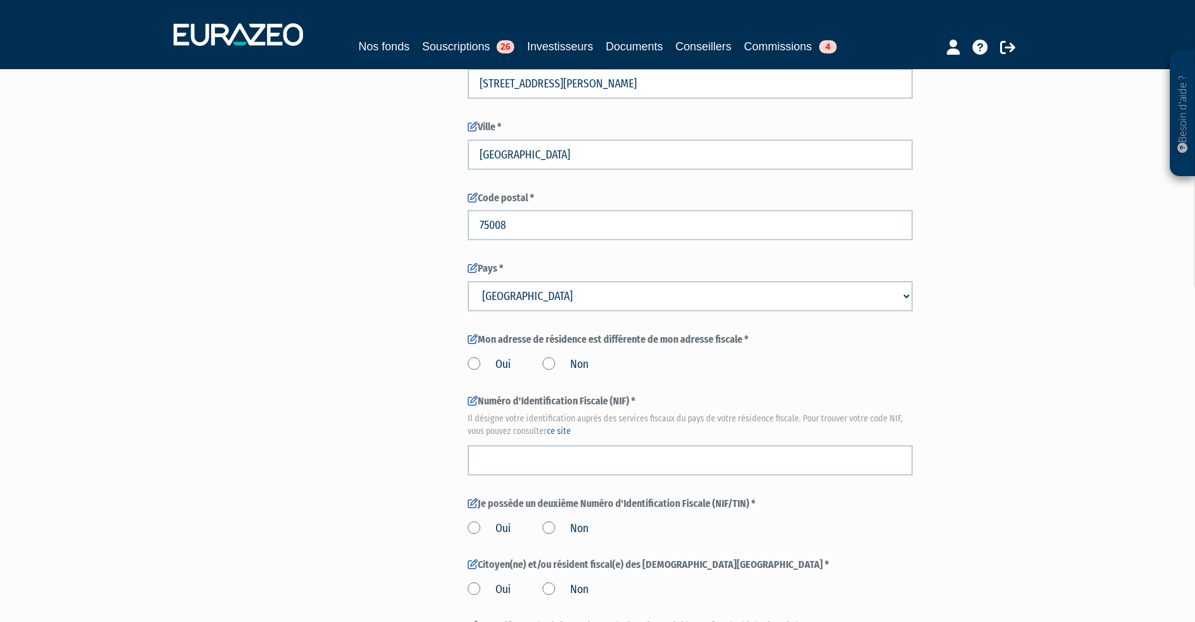
click at [554, 373] on label "Non" at bounding box center [565, 364] width 46 height 16
click at [0, 0] on input "Non" at bounding box center [0, 0] width 0 height 0
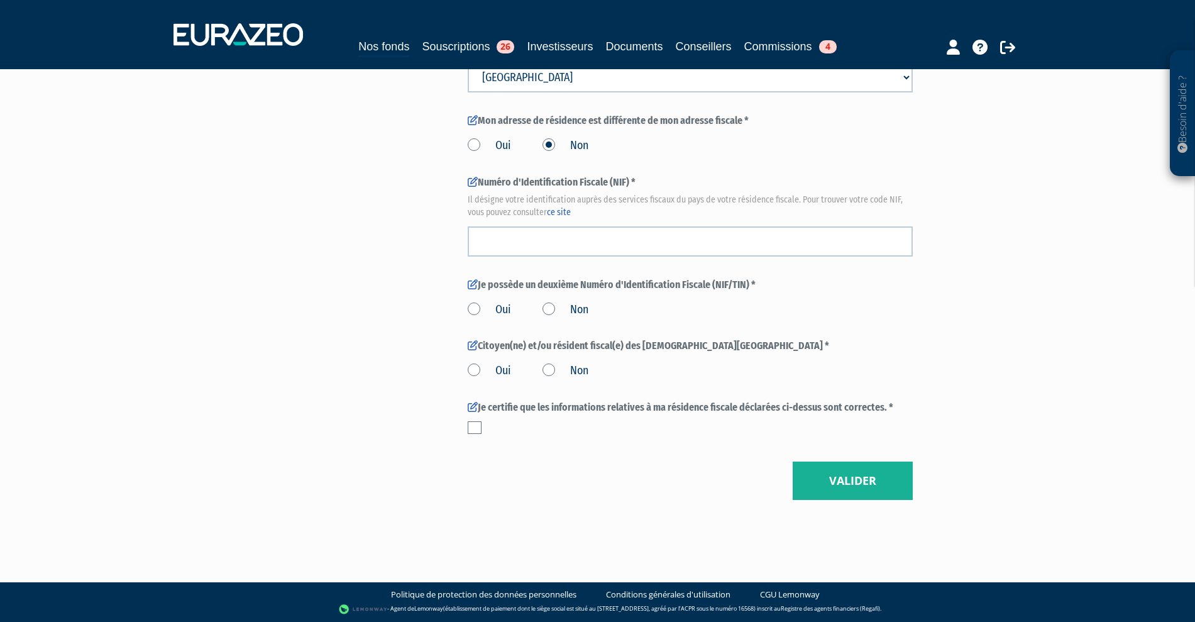
scroll to position [1414, 0]
click at [549, 318] on label "Non" at bounding box center [565, 310] width 46 height 16
click at [0, 0] on input "Non" at bounding box center [0, 0] width 0 height 0
click at [476, 379] on label "Oui" at bounding box center [489, 371] width 43 height 16
click at [0, 0] on input "Oui" at bounding box center [0, 0] width 0 height 0
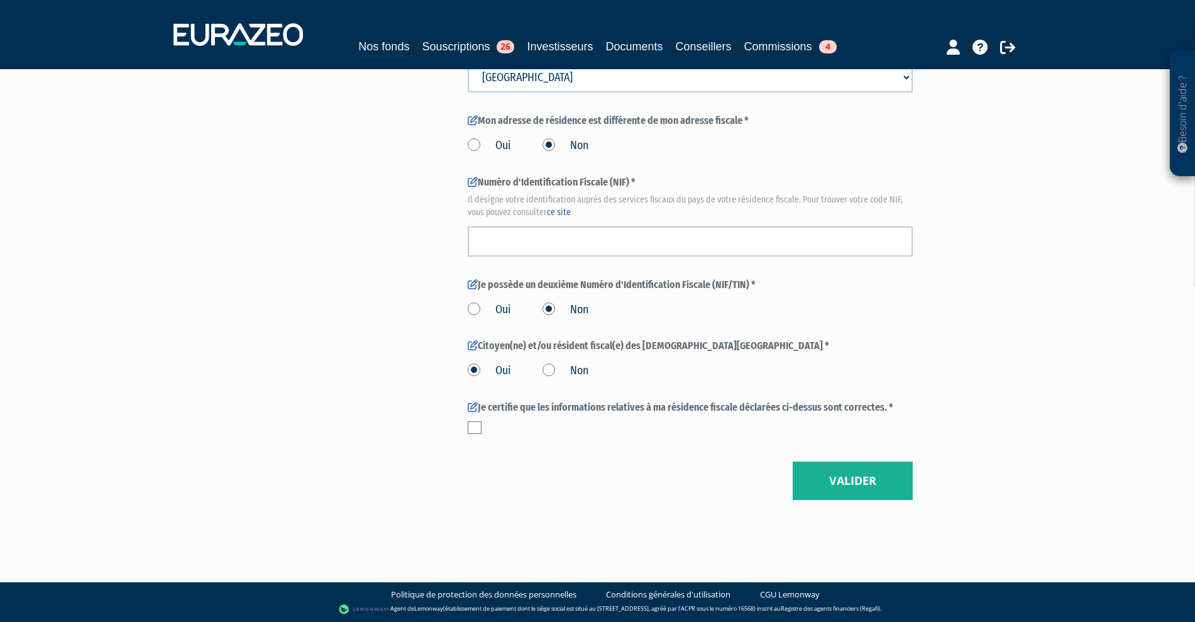
click at [476, 434] on label at bounding box center [475, 427] width 14 height 13
click at [0, 0] on input "checkbox" at bounding box center [0, 0] width 0 height 0
click at [806, 490] on button "Valider" at bounding box center [852, 480] width 120 height 39
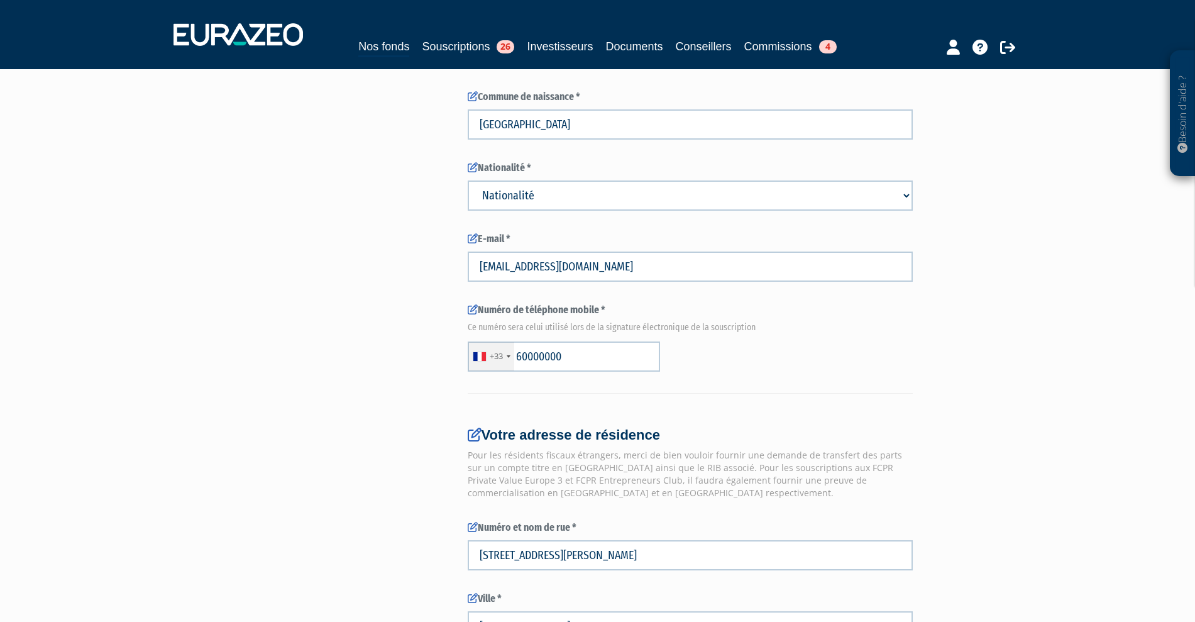
scroll to position [1414, 0]
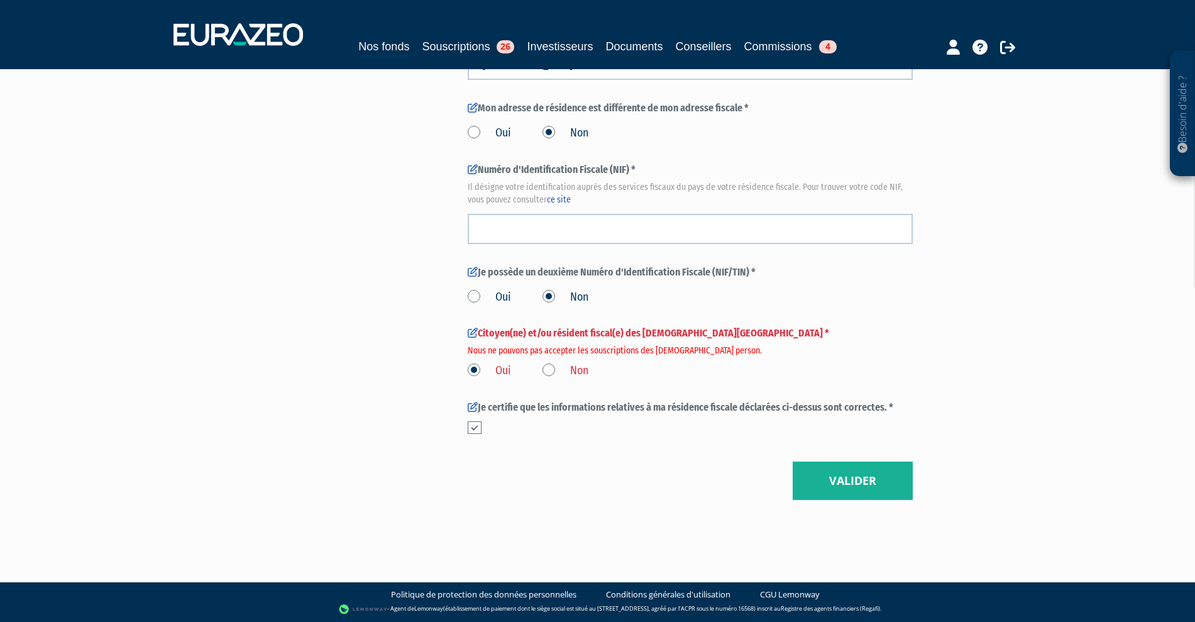
click at [544, 379] on label "Non" at bounding box center [565, 371] width 46 height 16
click at [0, 0] on input "Non" at bounding box center [0, 0] width 0 height 0
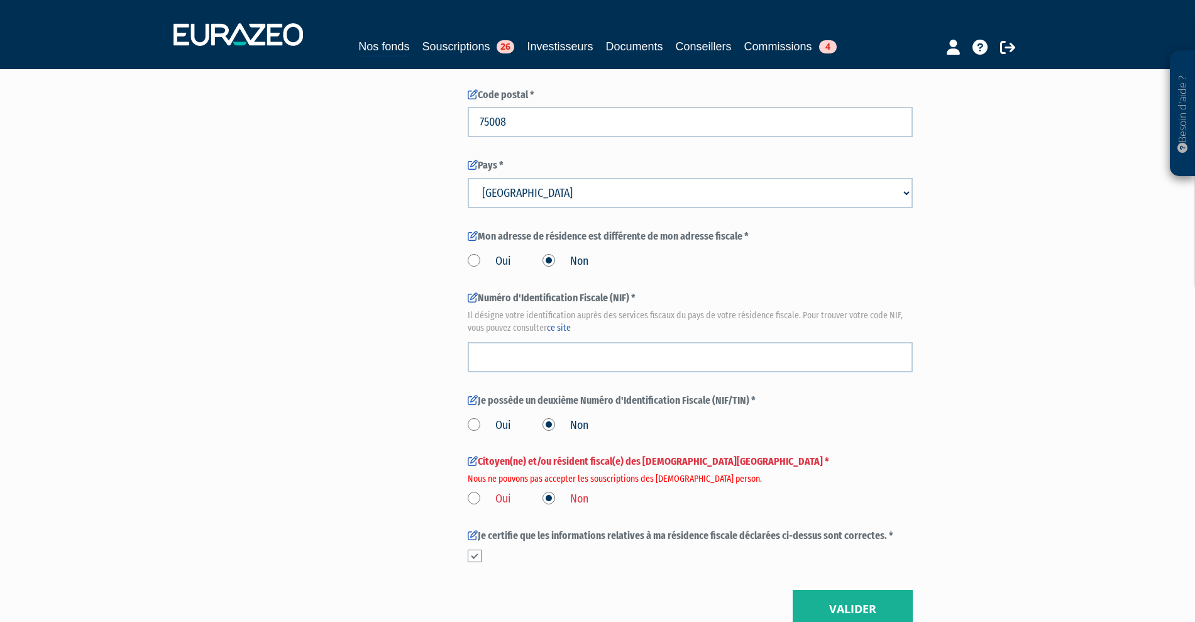
scroll to position [1360, 0]
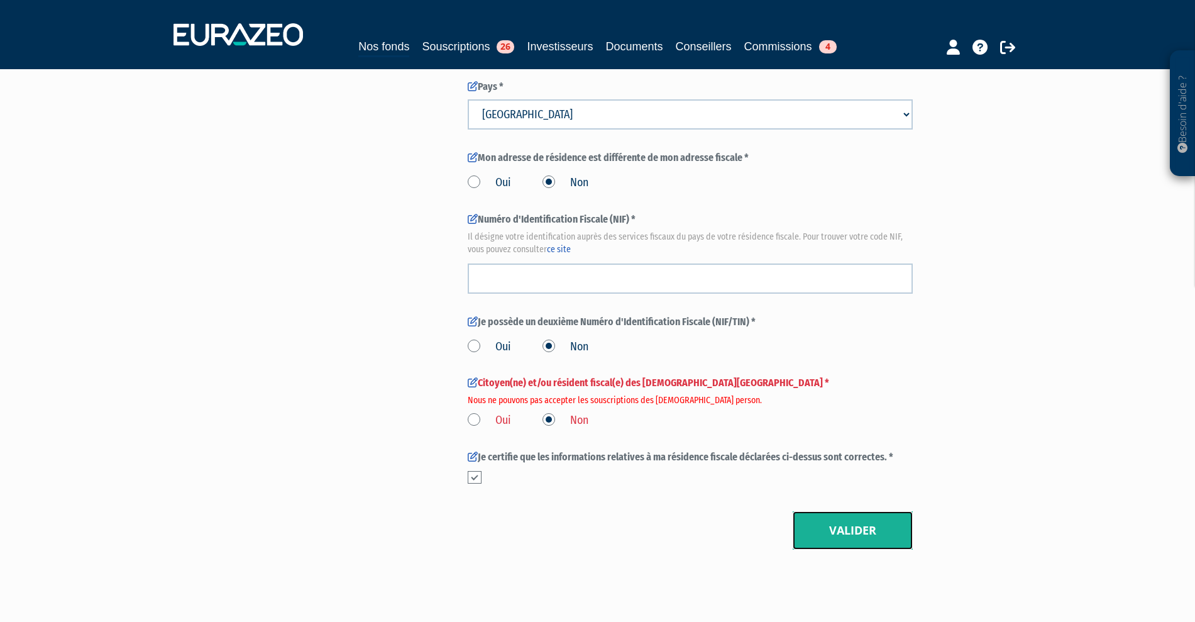
click at [857, 550] on button "Valider" at bounding box center [852, 530] width 120 height 39
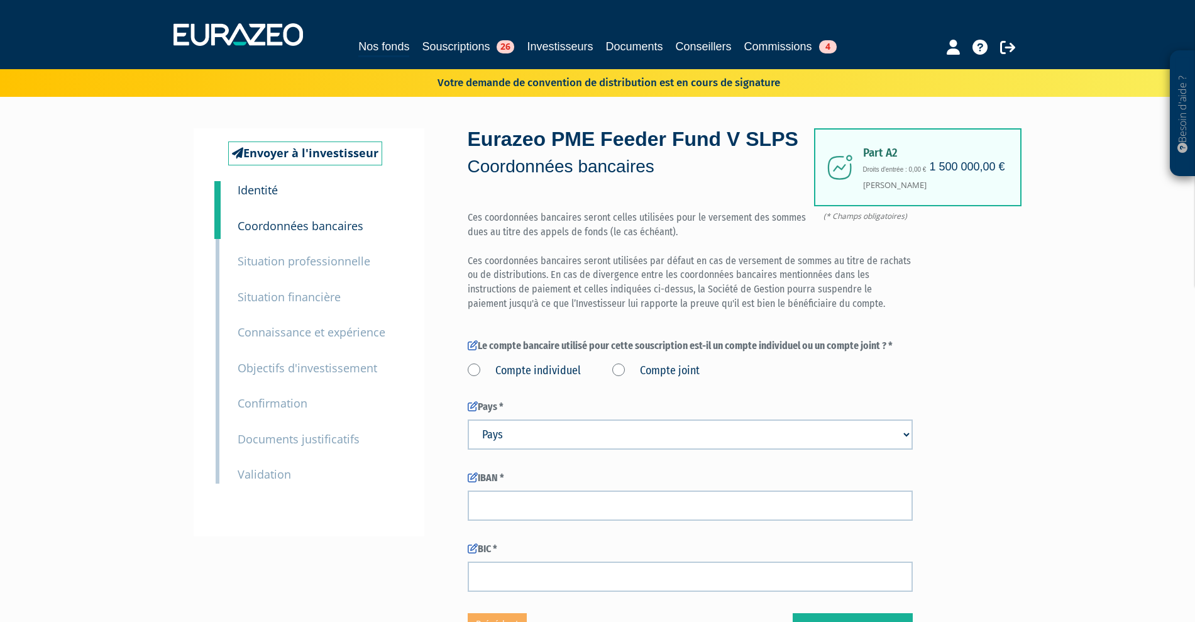
click at [250, 182] on small "Identité" at bounding box center [258, 189] width 40 height 15
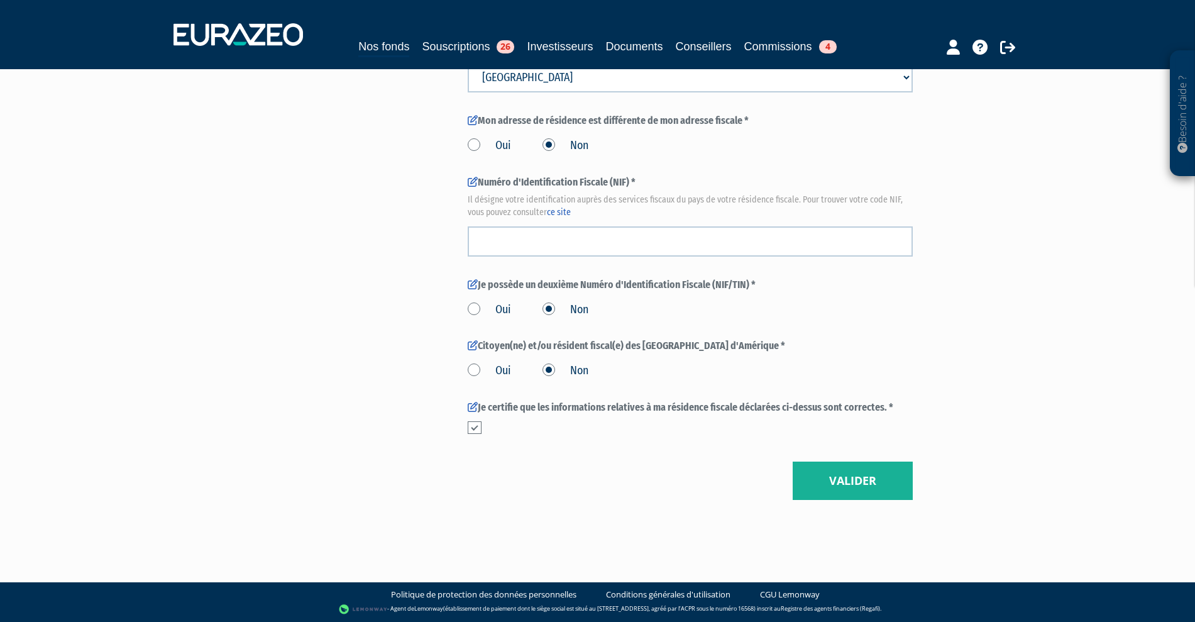
scroll to position [1347, 0]
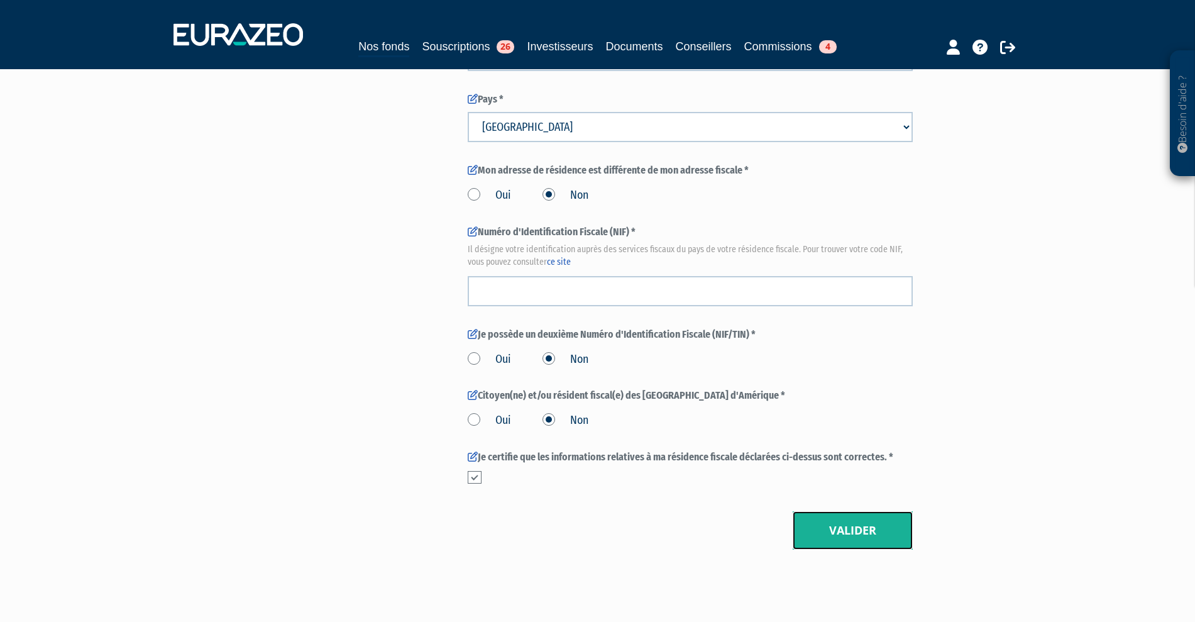
click at [873, 544] on button "Valider" at bounding box center [852, 530] width 120 height 39
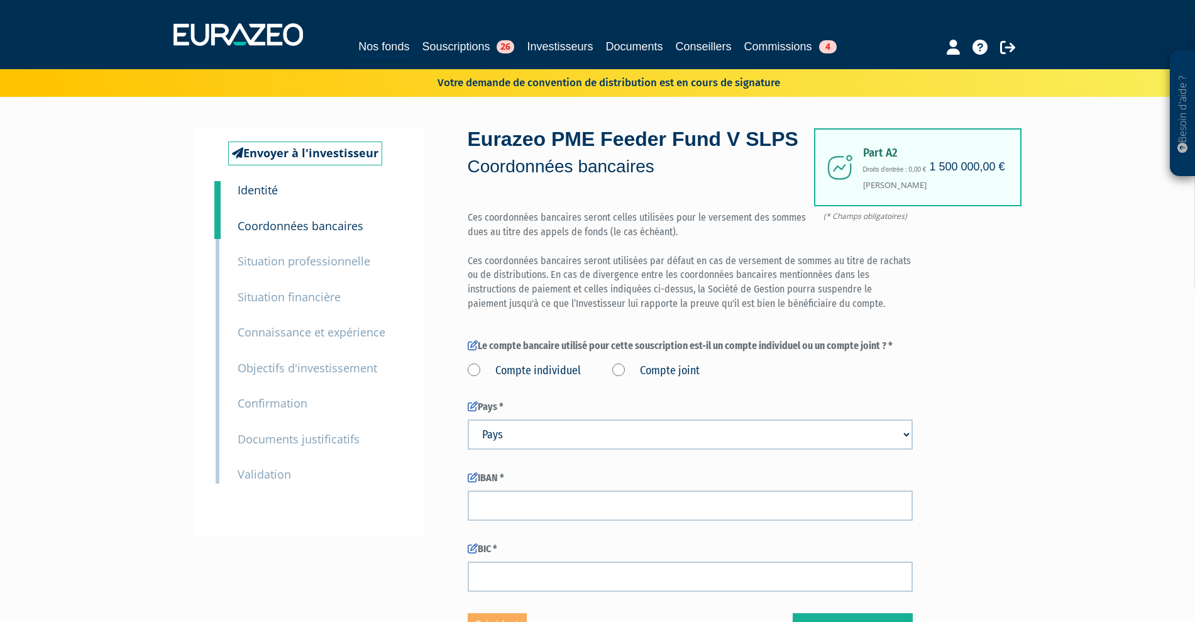
click at [481, 379] on label "Compte individuel" at bounding box center [524, 371] width 113 height 16
click at [0, 0] on individuel "Compte individuel" at bounding box center [0, 0] width 0 height 0
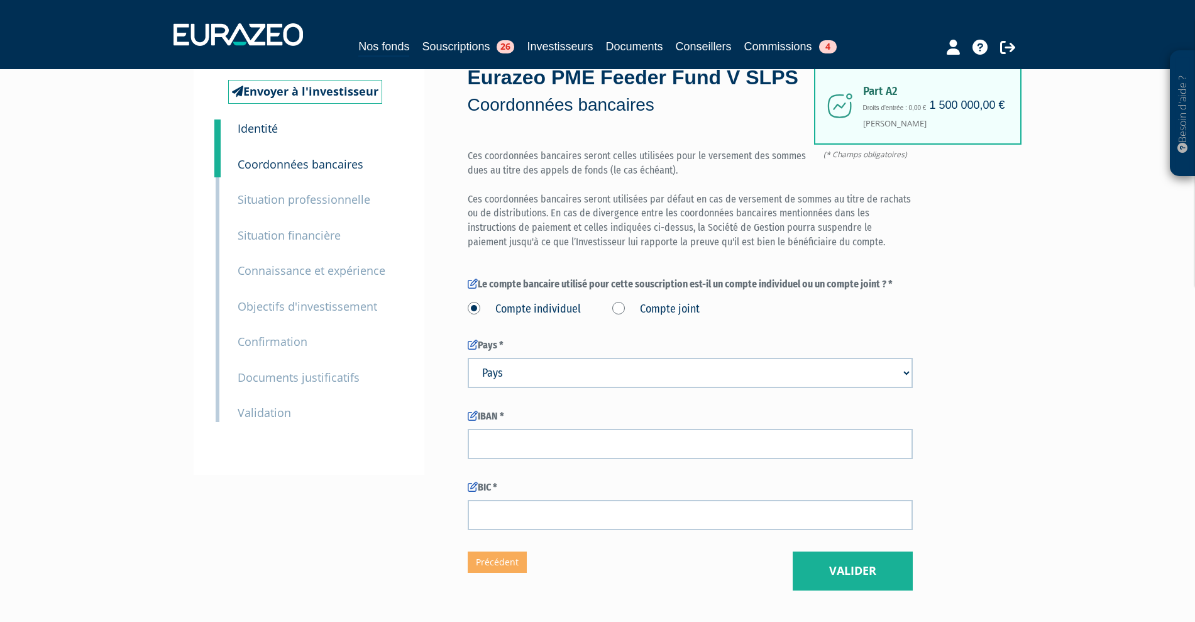
scroll to position [24, 0]
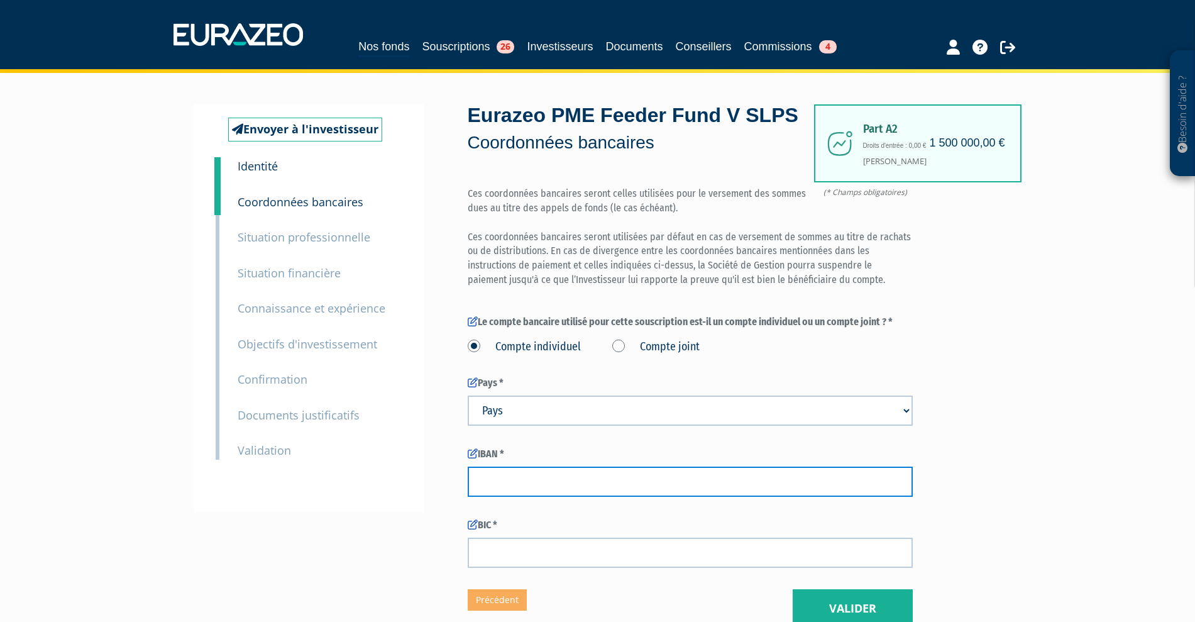
click at [498, 496] on input "text" at bounding box center [690, 481] width 445 height 30
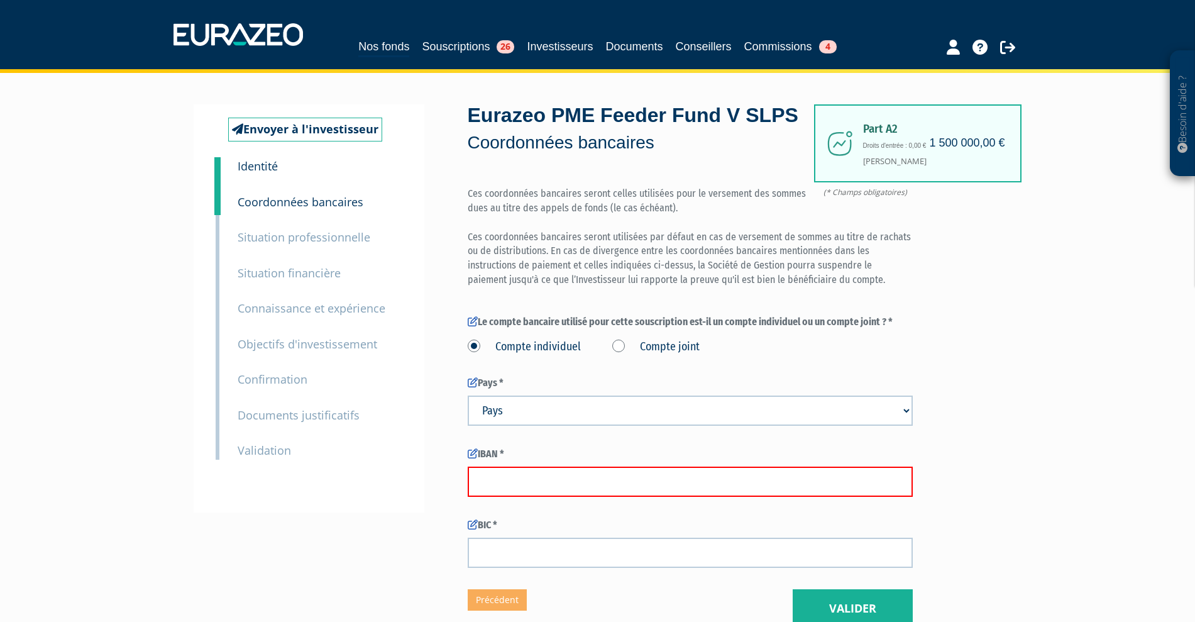
paste input "FR7630001007941234567890185"
type input "FR7630001007941234567890185"
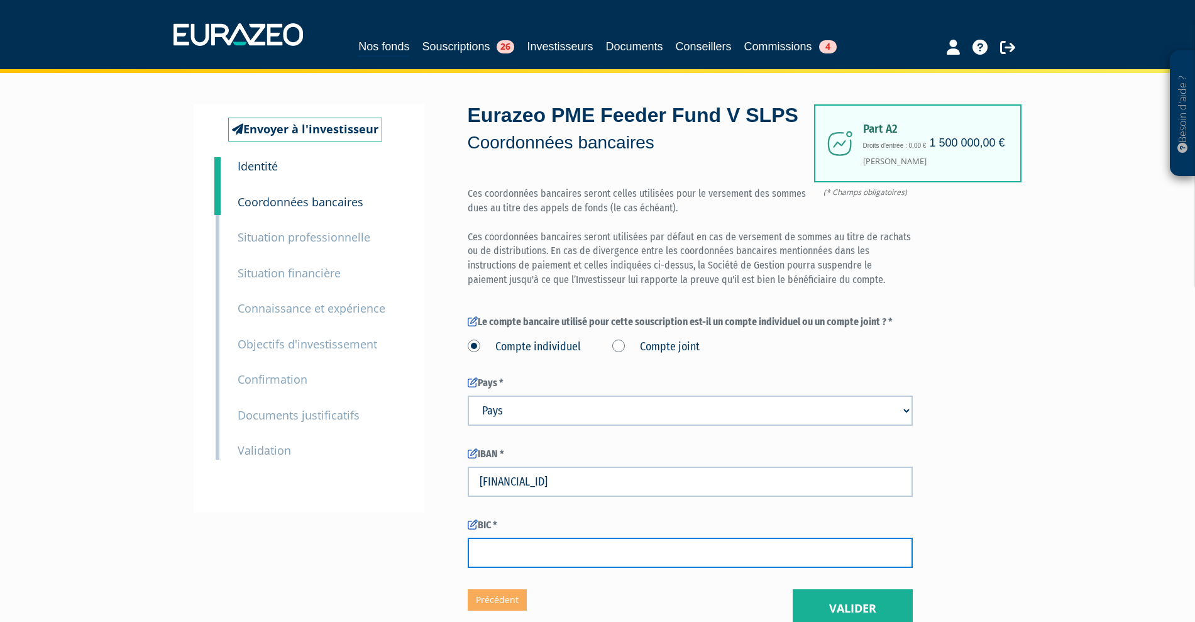
click at [525, 567] on input "text" at bounding box center [690, 552] width 445 height 30
type input "BOUS FRPP XXX"
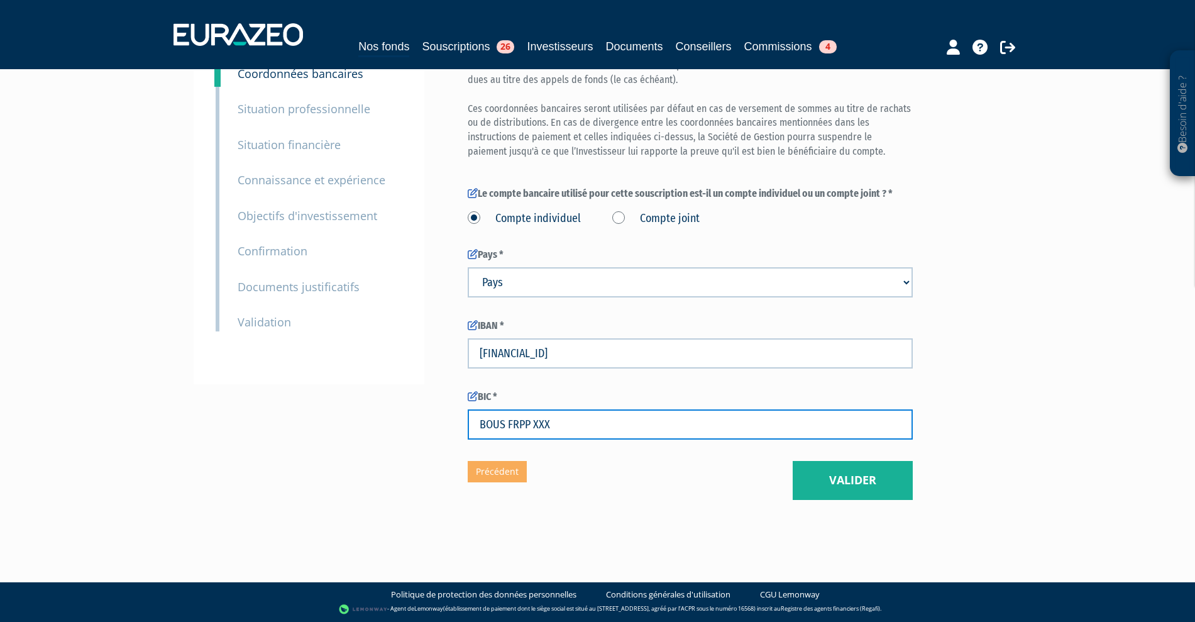
scroll to position [181, 0]
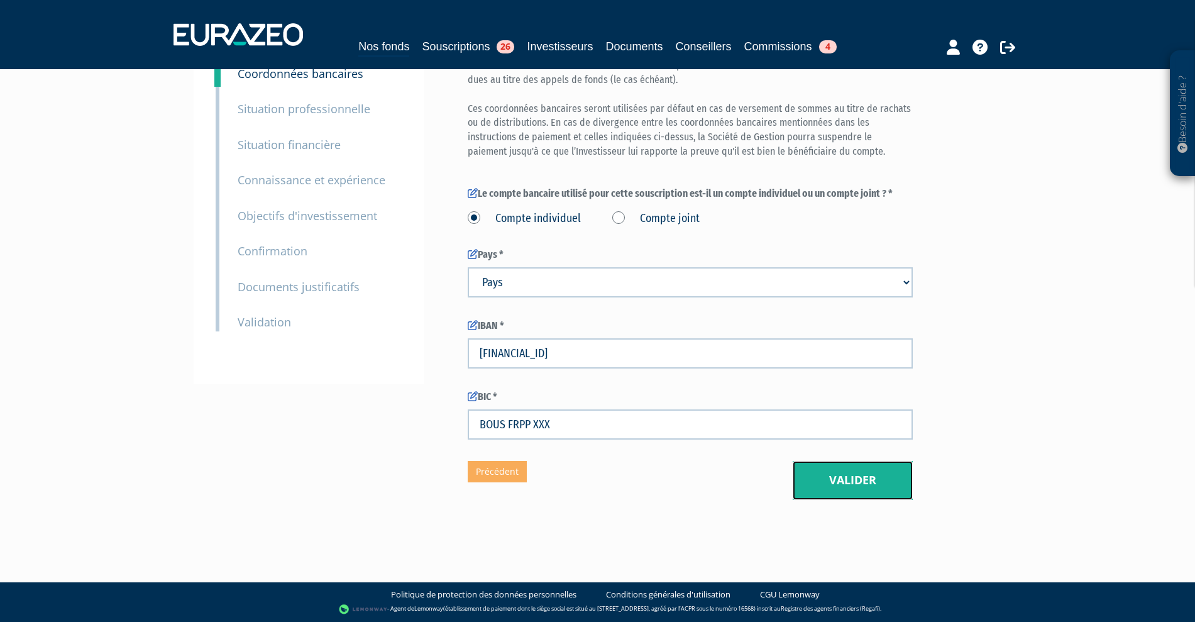
click at [855, 478] on button "Valider" at bounding box center [852, 480] width 120 height 39
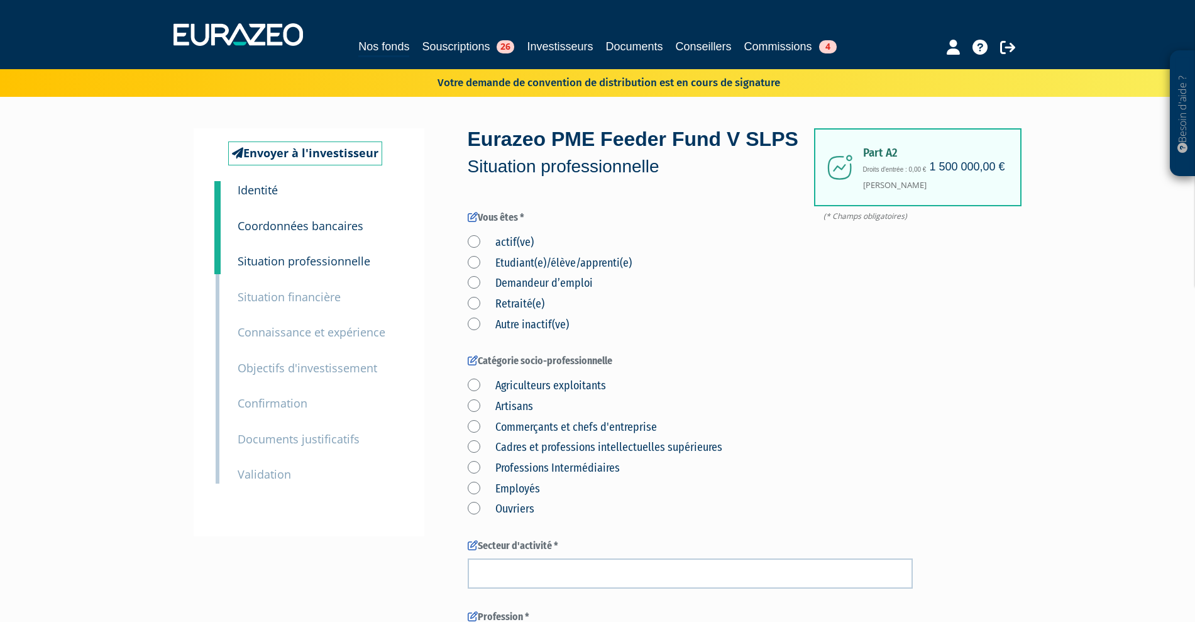
click at [532, 292] on label "Demandeur d’emploi" at bounding box center [530, 283] width 125 height 16
click at [0, 0] on d’emploi "Demandeur d’emploi" at bounding box center [0, 0] width 0 height 0
click at [494, 292] on label "Demandeur d’emploi" at bounding box center [530, 283] width 125 height 16
click at [0, 0] on d’emploi "Demandeur d’emploi" at bounding box center [0, 0] width 0 height 0
click at [469, 312] on label "Retraité(e)" at bounding box center [506, 304] width 77 height 16
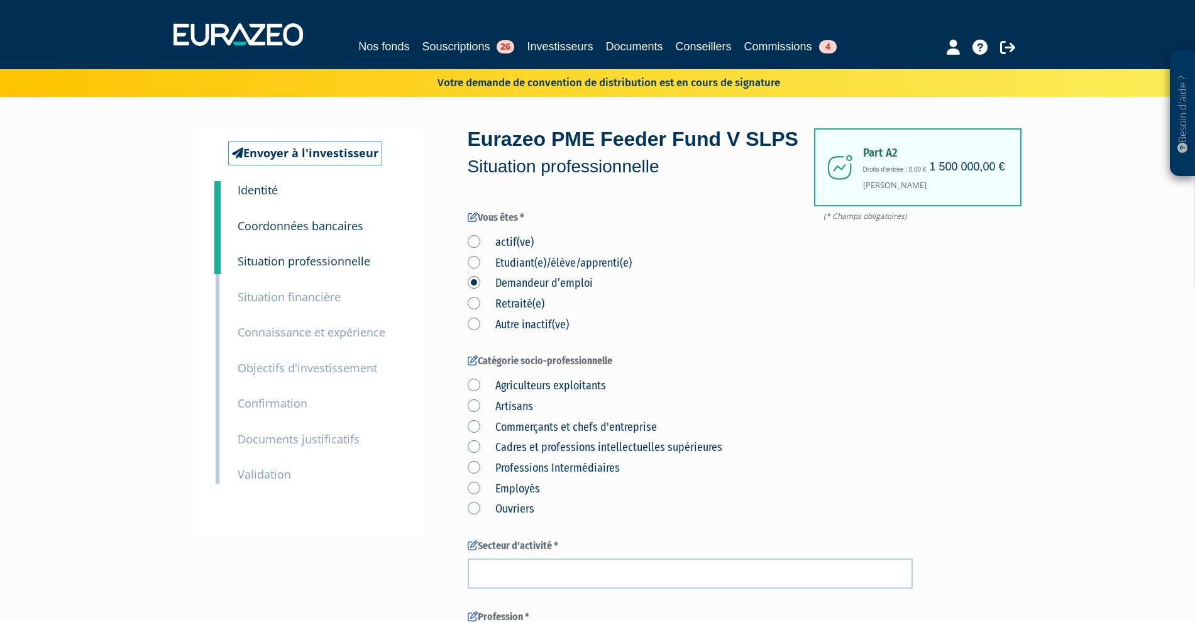
click at [0, 0] on input "Retraité(e)" at bounding box center [0, 0] width 0 height 0
click at [472, 251] on label "actif(ve)" at bounding box center [501, 242] width 66 height 16
click at [0, 0] on input "actif(ve)" at bounding box center [0, 0] width 0 height 0
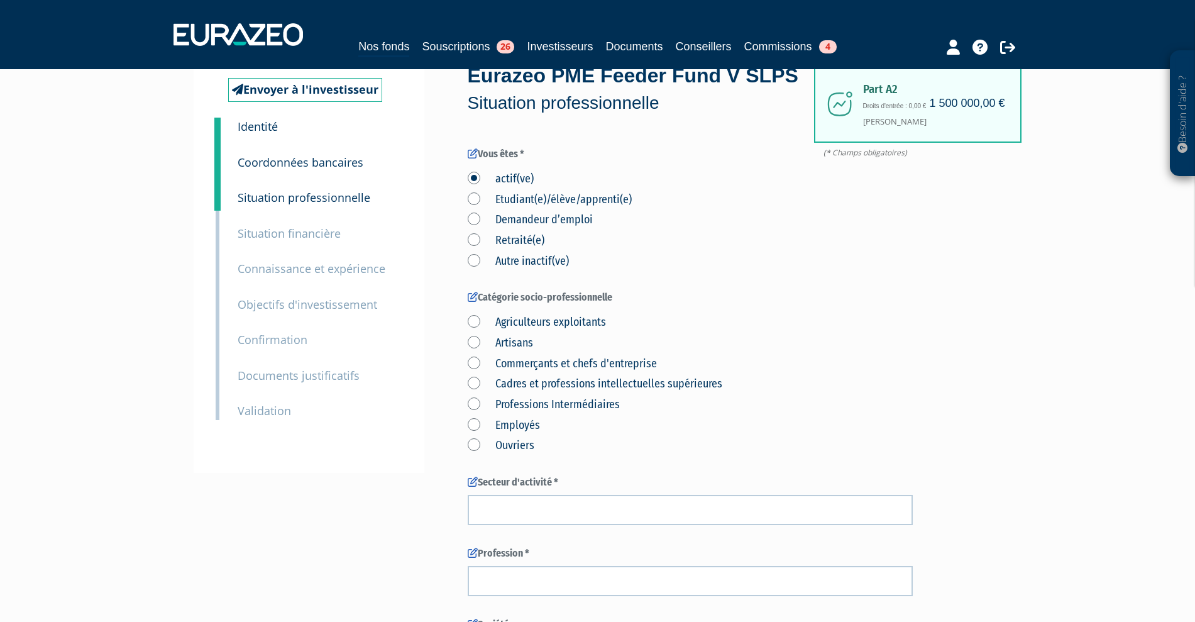
scroll to position [157, 0]
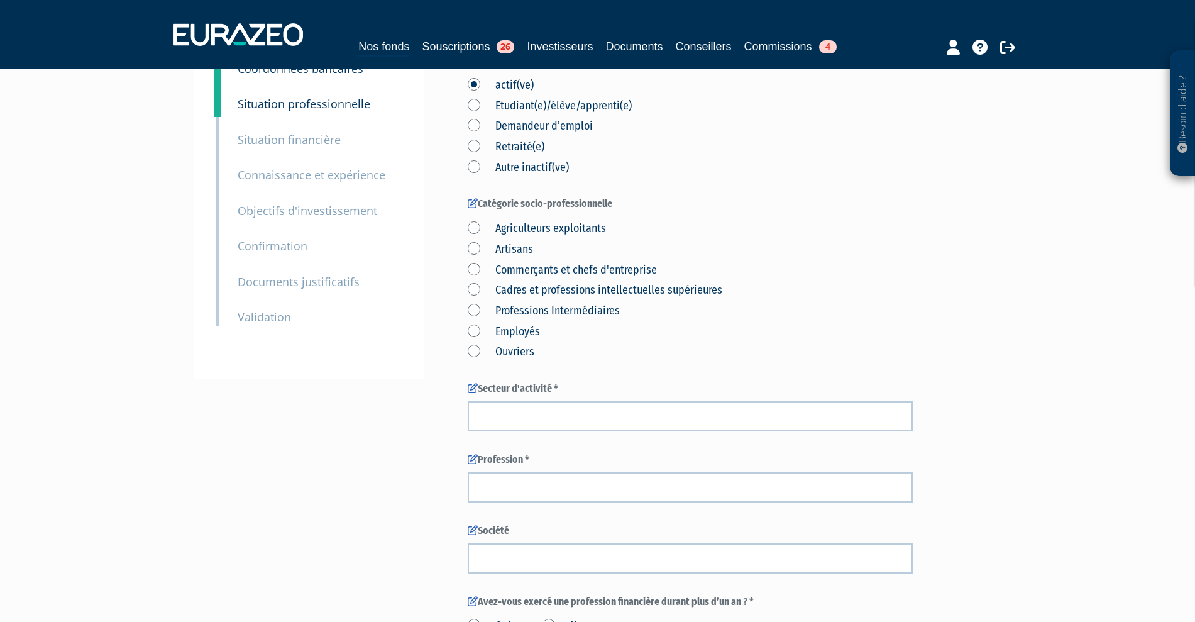
click at [475, 340] on label "Employés" at bounding box center [504, 332] width 72 height 16
click at [0, 0] on input "Employés" at bounding box center [0, 0] width 0 height 0
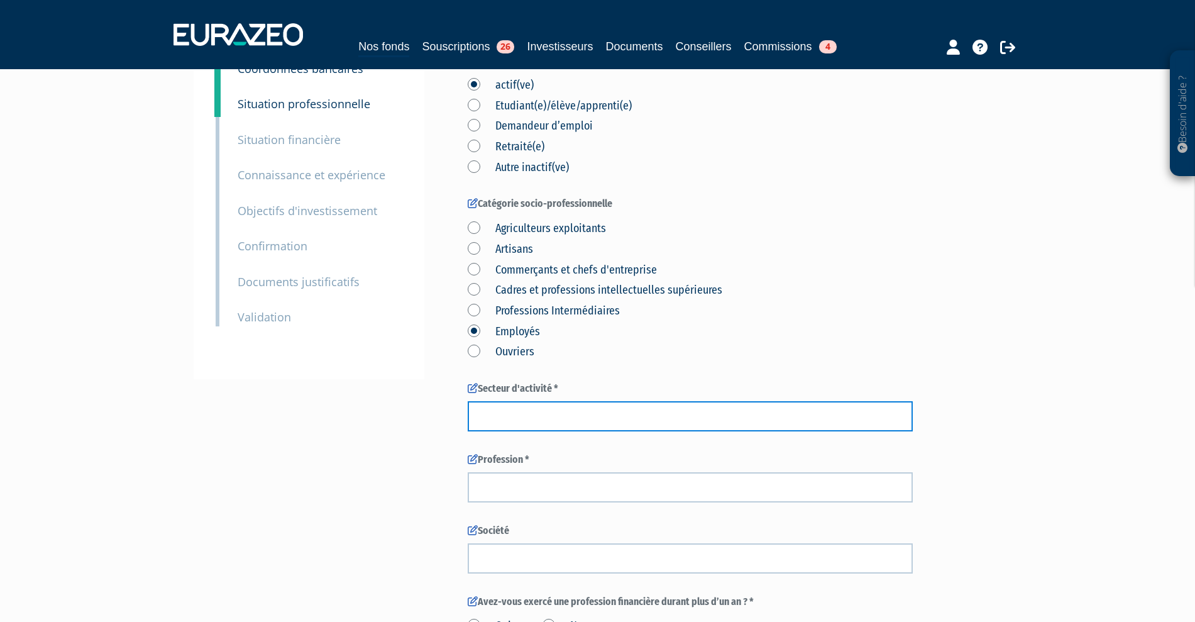
click at [513, 431] on input "text" at bounding box center [690, 416] width 445 height 30
type input "banque"
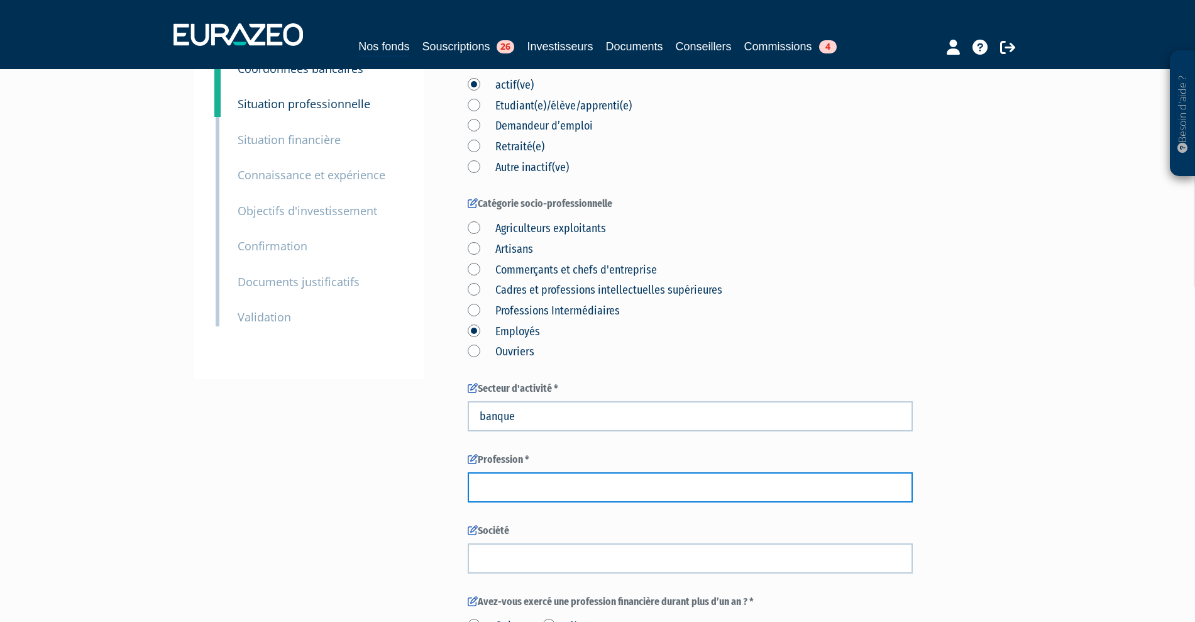
click at [512, 502] on input "text" at bounding box center [690, 487] width 445 height 30
type input "banquier"
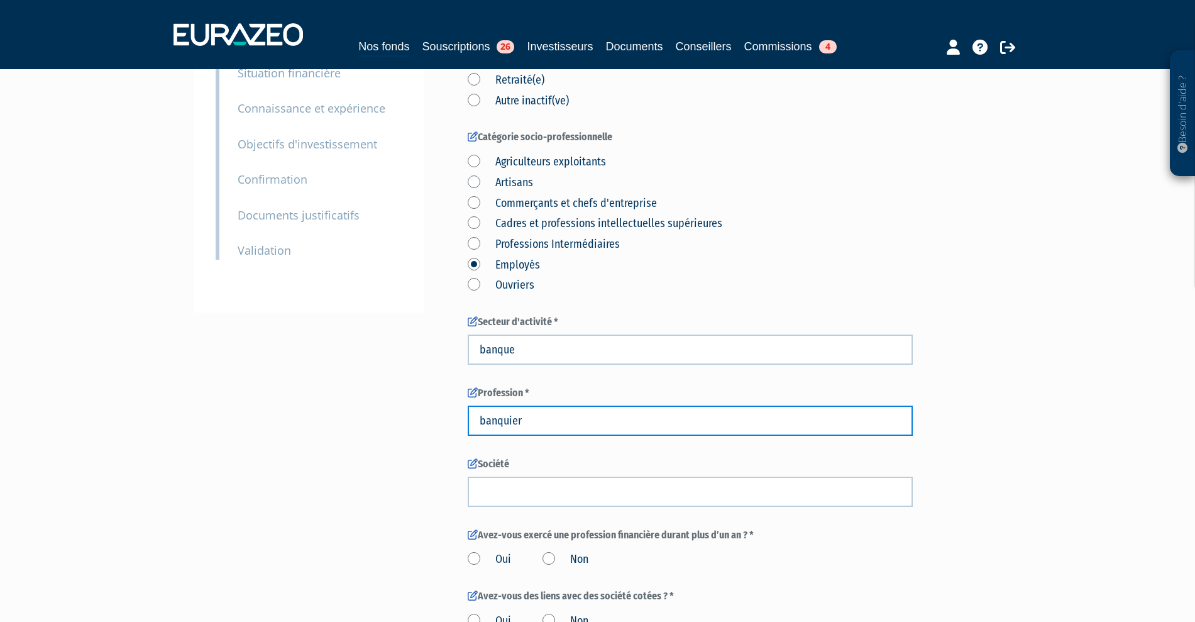
scroll to position [314, 0]
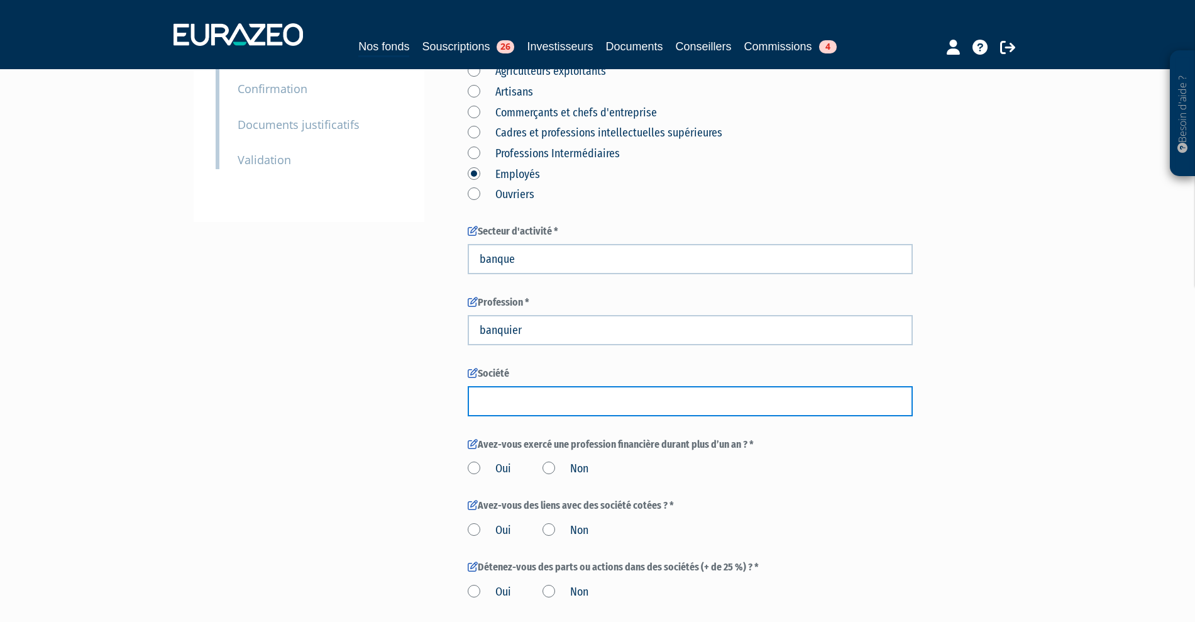
click at [544, 416] on input "text" at bounding box center [690, 401] width 445 height 30
type input "E"
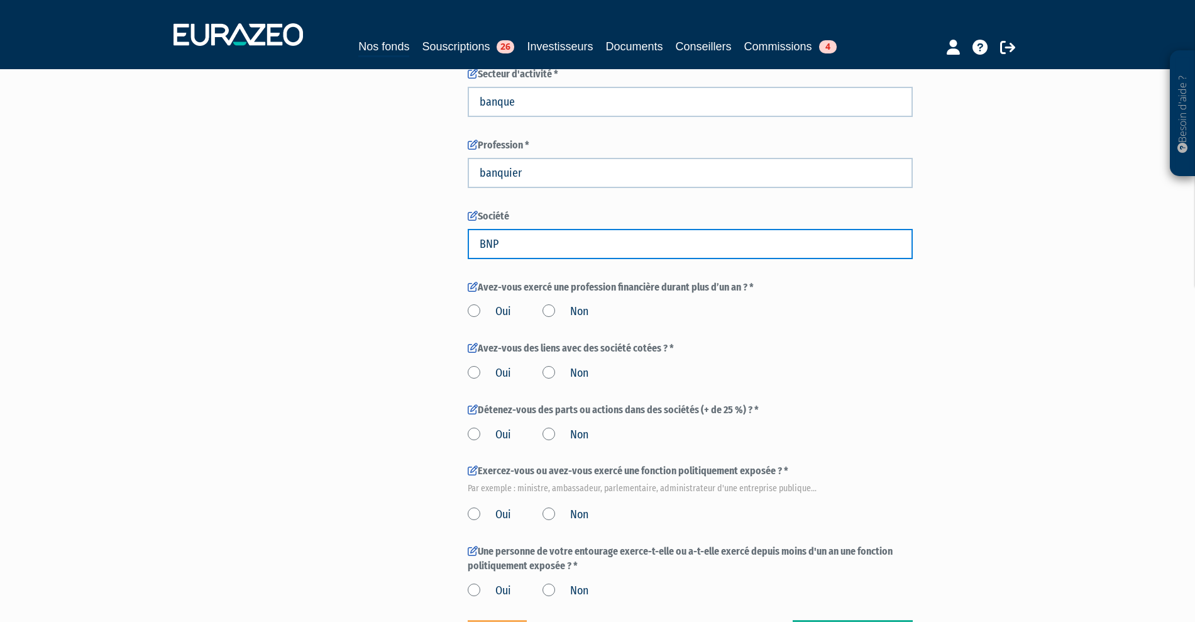
scroll to position [550, 0]
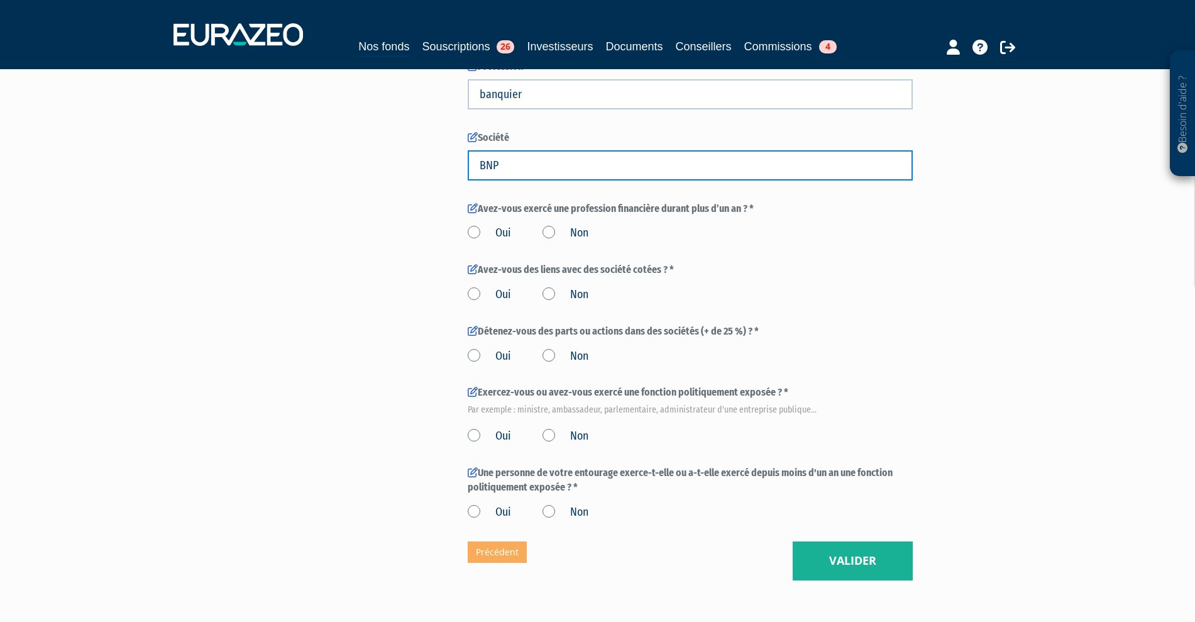
type input "BNP"
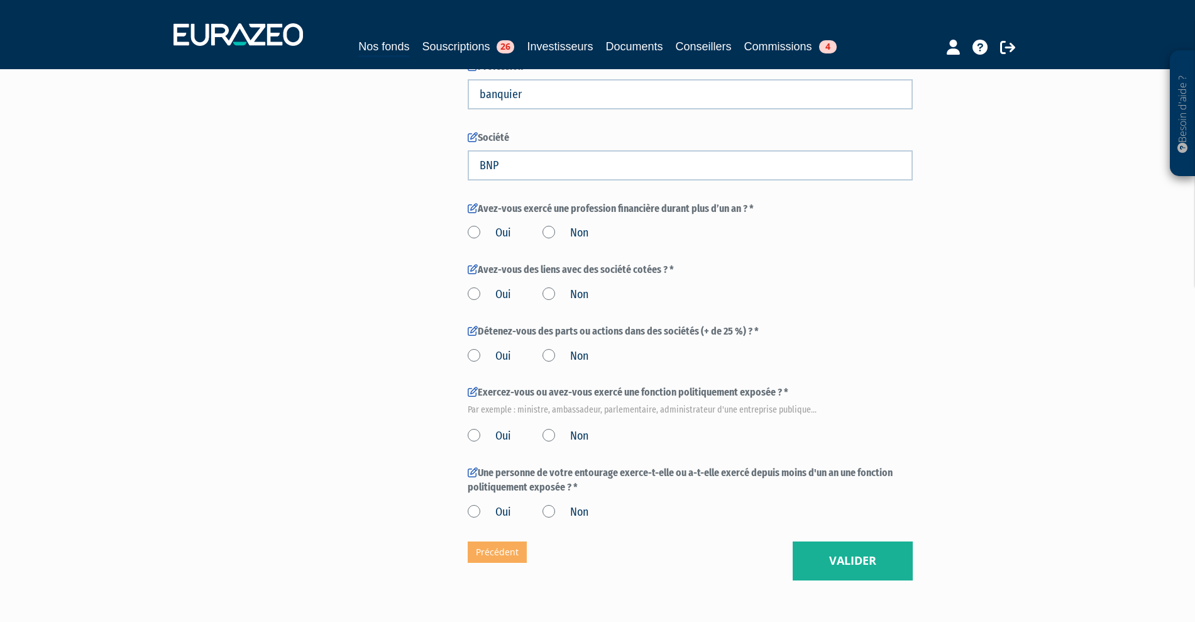
click at [478, 241] on label "Oui" at bounding box center [489, 233] width 43 height 16
click at [0, 0] on input "Oui" at bounding box center [0, 0] width 0 height 0
click at [479, 303] on label "Oui" at bounding box center [489, 295] width 43 height 16
click at [0, 0] on input "Oui" at bounding box center [0, 0] width 0 height 0
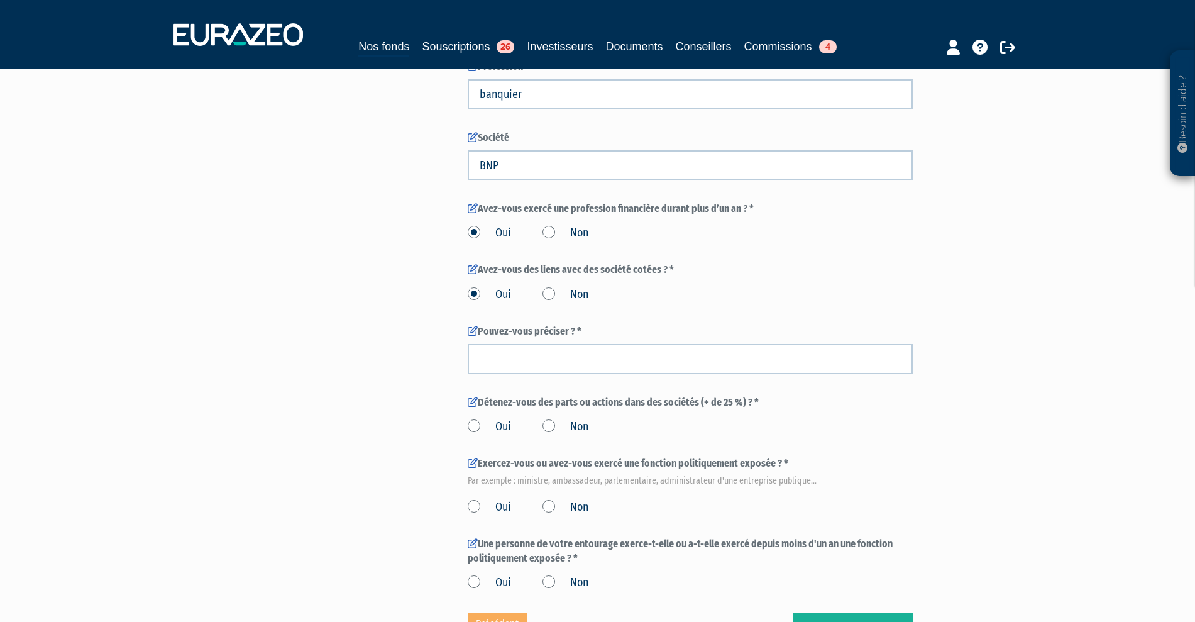
click at [476, 435] on label "Oui" at bounding box center [489, 427] width 43 height 16
click at [0, 0] on input "Oui" at bounding box center [0, 0] width 0 height 0
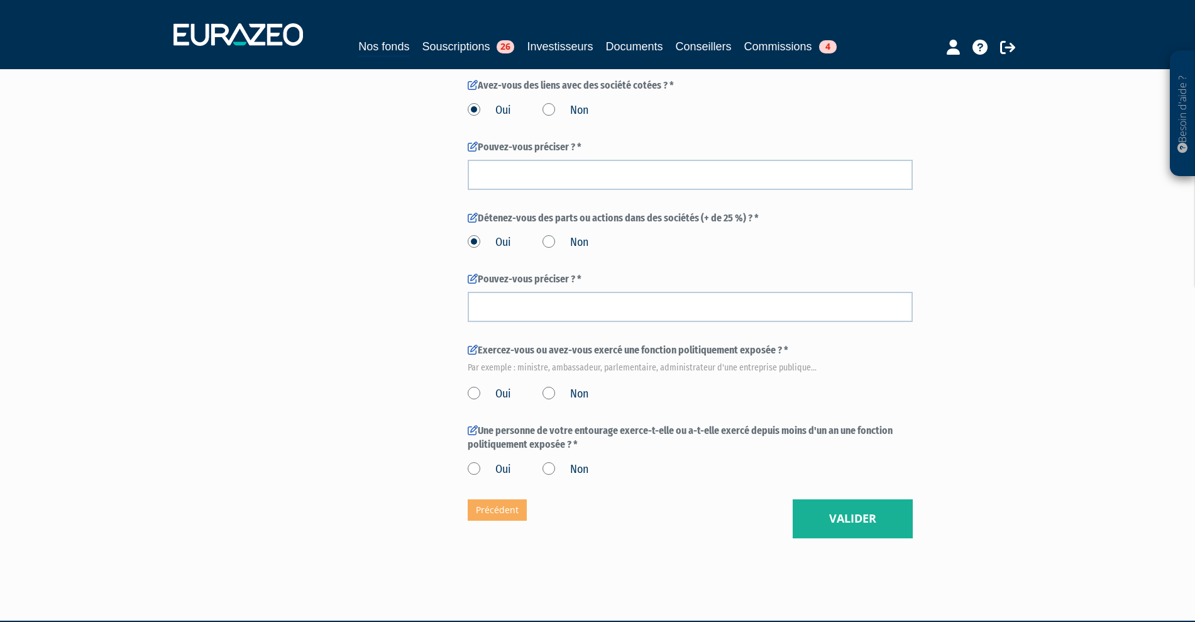
scroll to position [707, 0]
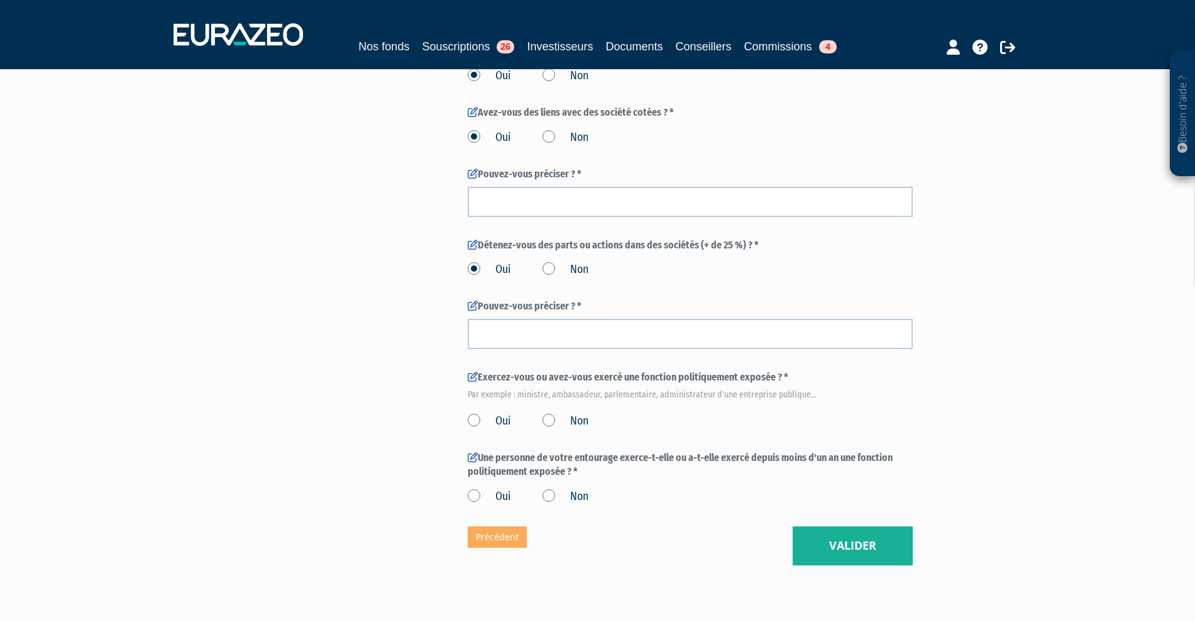
click at [471, 429] on label "Oui" at bounding box center [489, 421] width 43 height 16
click at [0, 0] on input "Oui" at bounding box center [0, 0] width 0 height 0
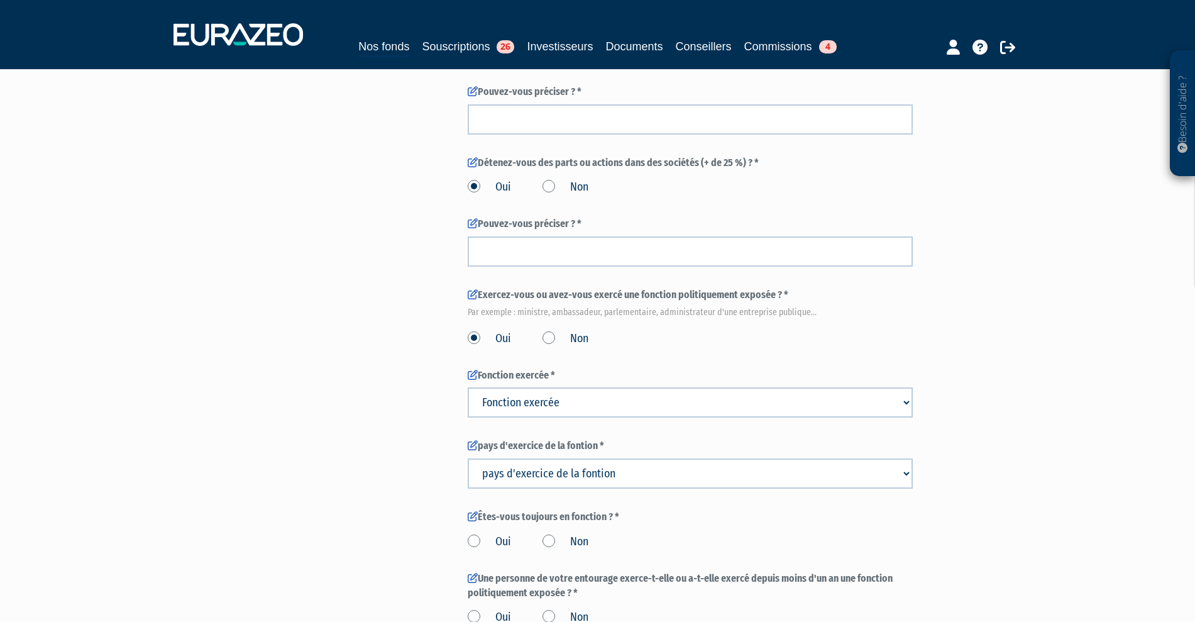
scroll to position [943, 0]
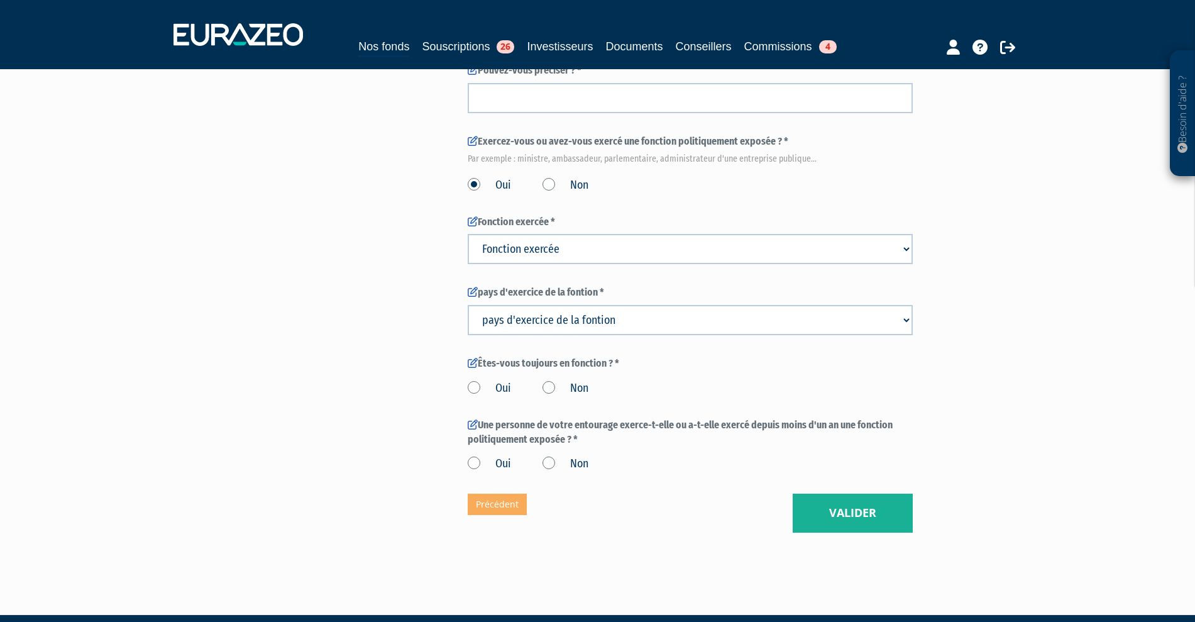
click at [475, 472] on label "Oui" at bounding box center [489, 464] width 43 height 16
click at [0, 0] on input "Oui" at bounding box center [0, 0] width 0 height 0
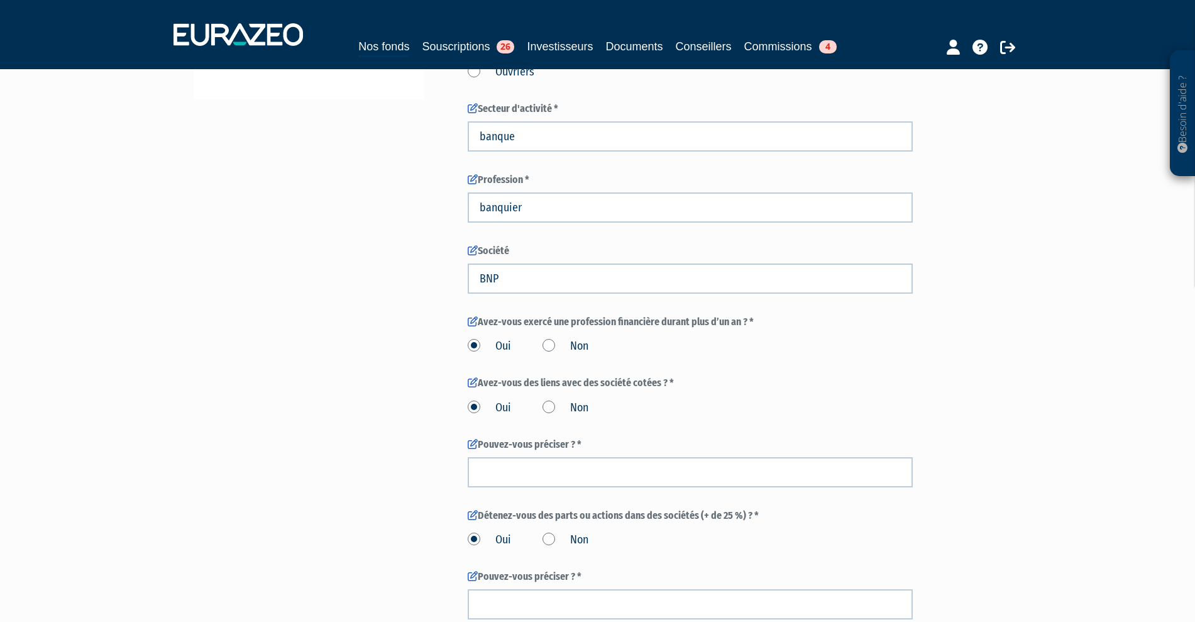
scroll to position [471, 0]
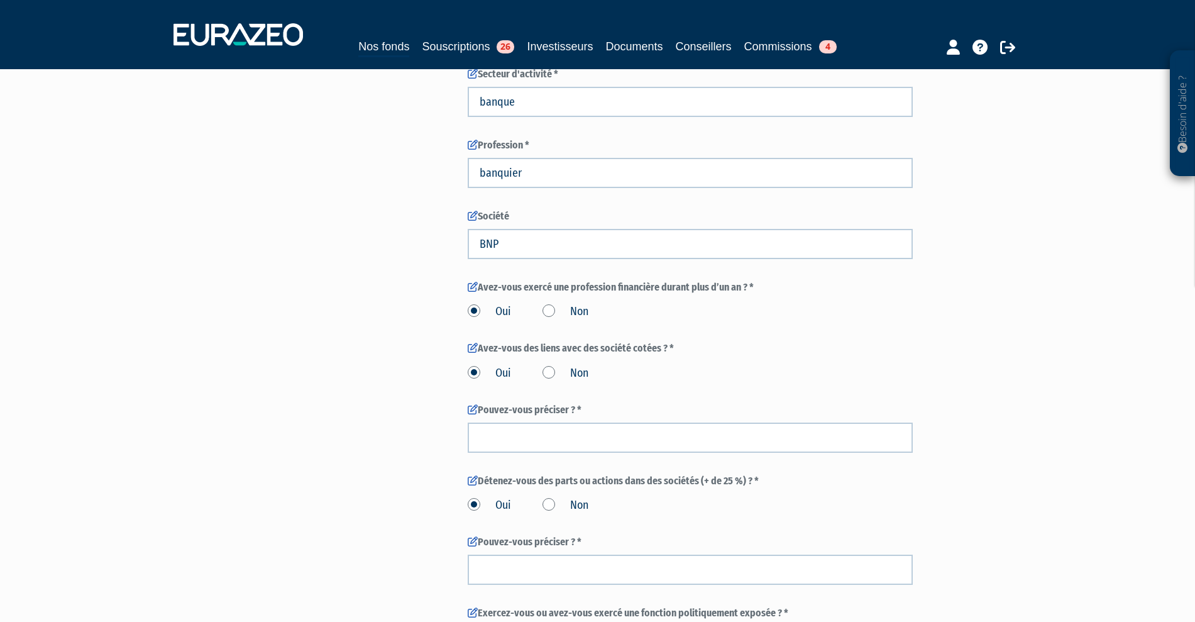
click at [554, 320] on label "Non" at bounding box center [565, 312] width 46 height 16
click at [0, 0] on input "Non" at bounding box center [0, 0] width 0 height 0
click at [547, 381] on label "Non" at bounding box center [565, 373] width 46 height 16
click at [0, 0] on input "Non" at bounding box center [0, 0] width 0 height 0
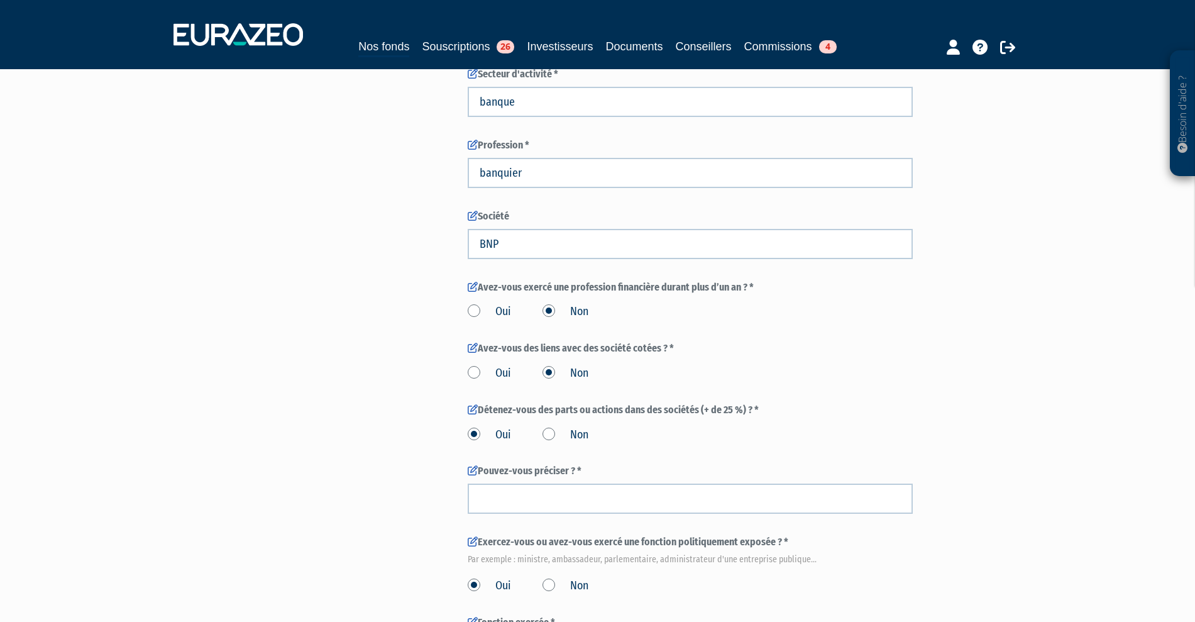
click at [549, 443] on label "Non" at bounding box center [565, 435] width 46 height 16
click at [0, 0] on input "Non" at bounding box center [0, 0] width 0 height 0
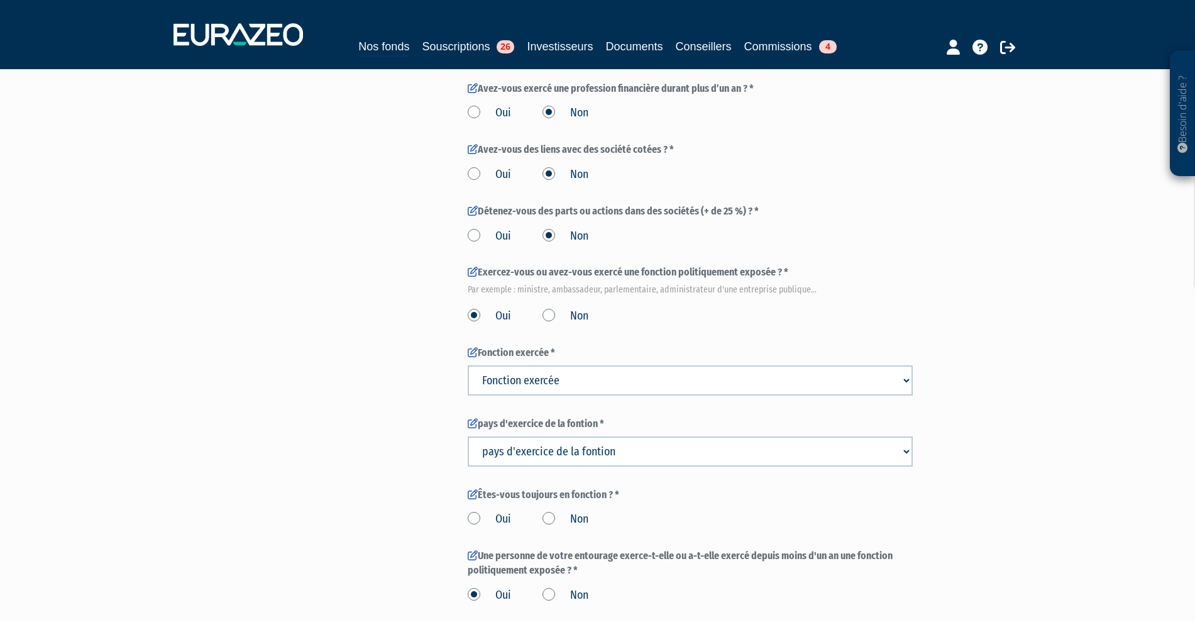
scroll to position [707, 0]
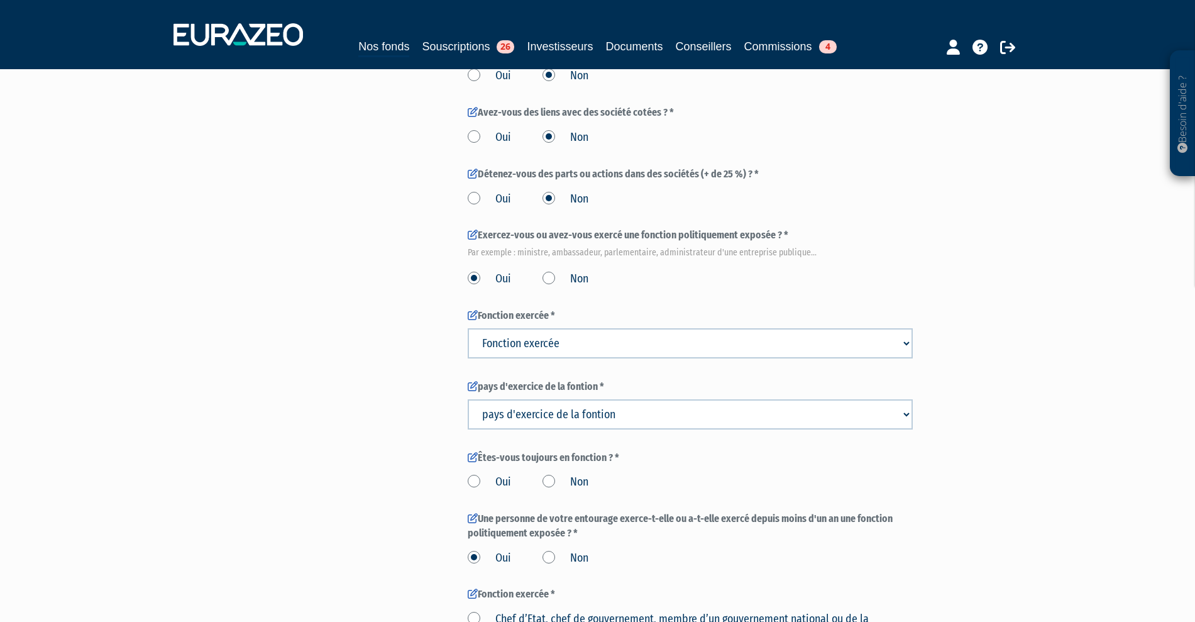
click at [471, 490] on label "Oui" at bounding box center [489, 482] width 43 height 16
click at [0, 0] on input "Oui" at bounding box center [0, 0] width 0 height 0
click at [475, 490] on label "Oui" at bounding box center [489, 482] width 43 height 16
click at [0, 0] on input "Oui" at bounding box center [0, 0] width 0 height 0
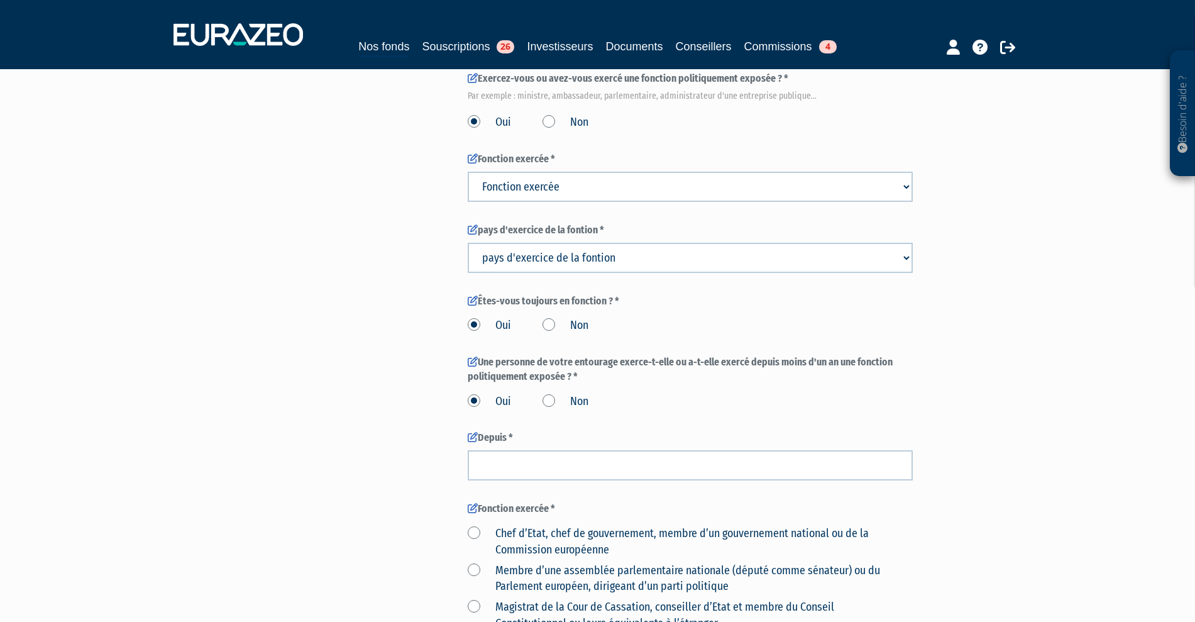
scroll to position [864, 0]
click at [552, 409] on label "Non" at bounding box center [565, 401] width 46 height 16
click at [0, 0] on input "Non" at bounding box center [0, 0] width 0 height 0
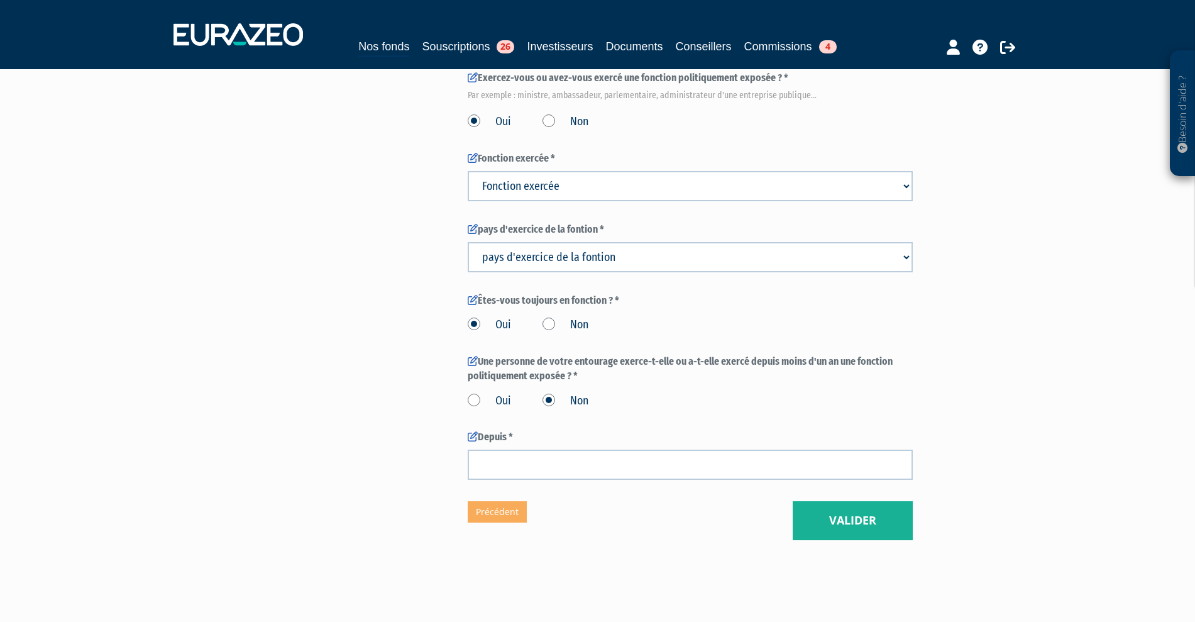
click at [547, 333] on label "Non" at bounding box center [565, 325] width 46 height 16
click at [0, 0] on input "Non" at bounding box center [0, 0] width 0 height 0
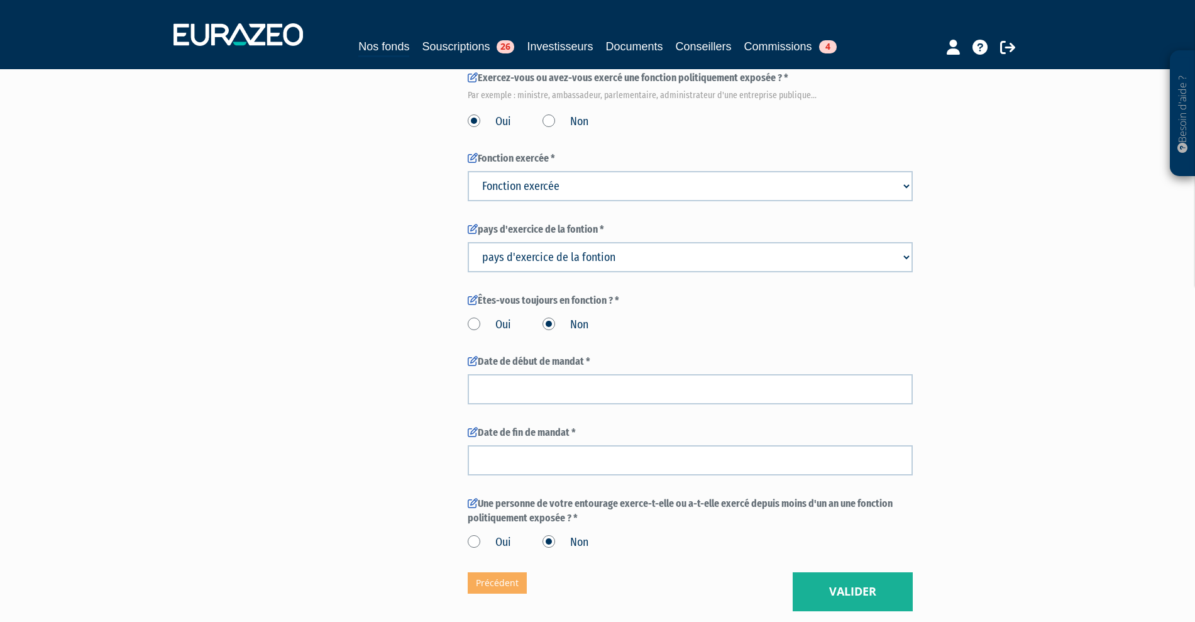
click at [546, 130] on label "Non" at bounding box center [565, 122] width 46 height 16
click at [0, 0] on input "Non" at bounding box center [0, 0] width 0 height 0
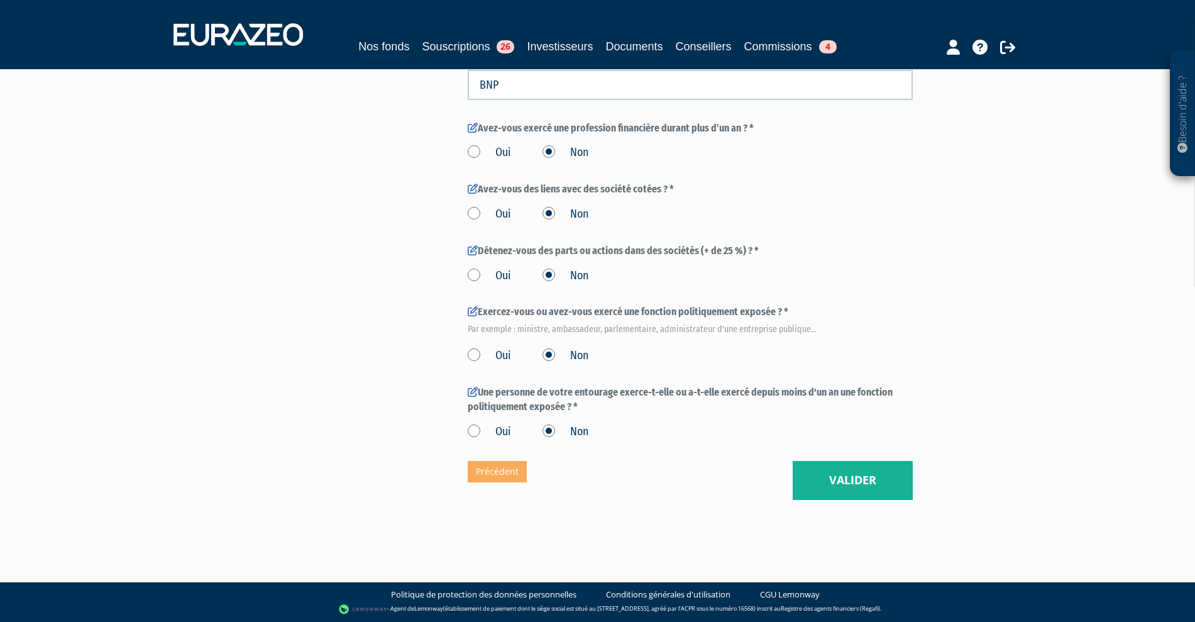
scroll to position [659, 0]
click at [864, 488] on button "Valider" at bounding box center [852, 480] width 120 height 39
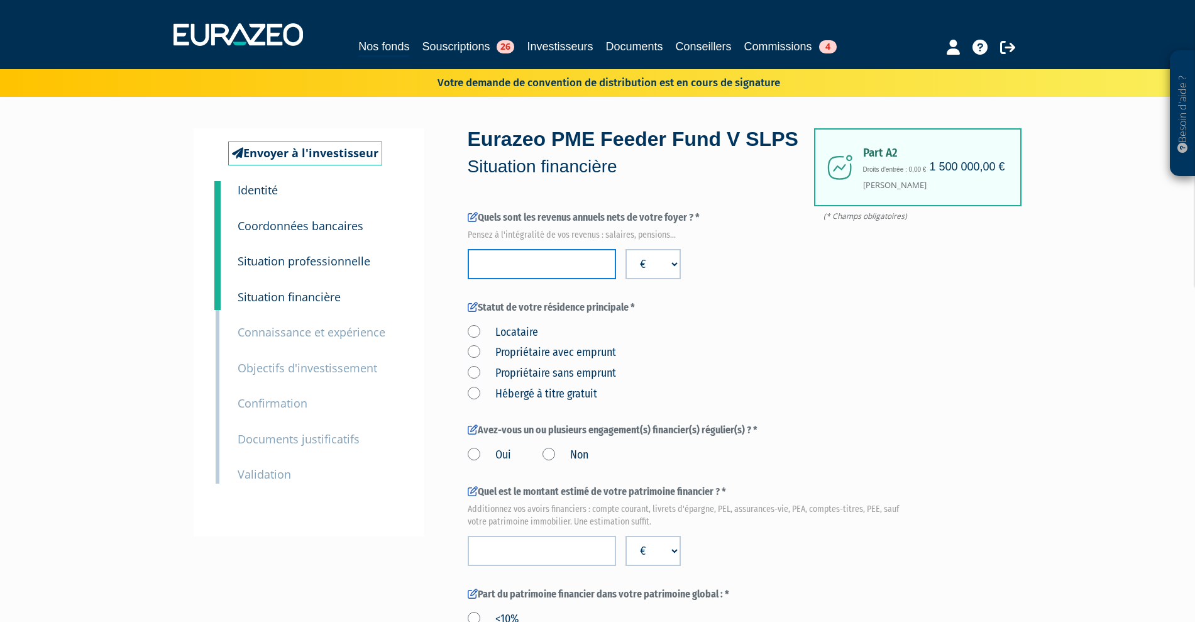
click at [533, 279] on input "number" at bounding box center [542, 264] width 148 height 30
type input "1000"
click at [897, 354] on div "Locataire Propriétaire avec emprunt Propriétaire sans emprunt Hébergé à titre g…" at bounding box center [690, 361] width 445 height 82
click at [512, 341] on label "Locataire" at bounding box center [503, 332] width 70 height 16
click at [0, 0] on input "Locataire" at bounding box center [0, 0] width 0 height 0
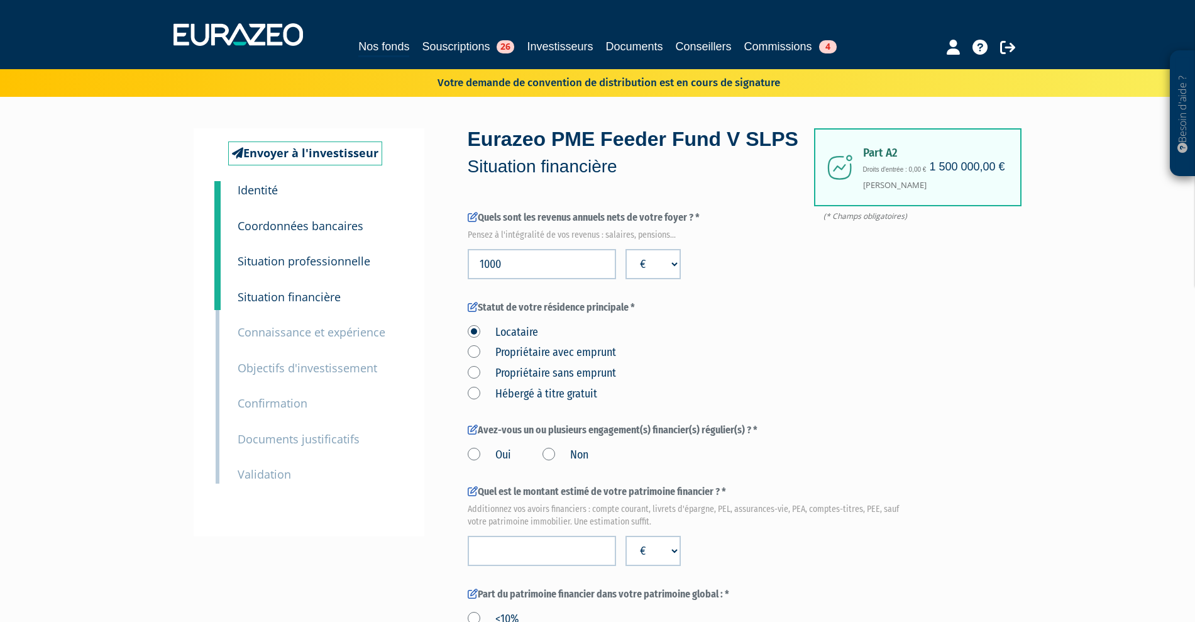
click at [550, 463] on label "Non" at bounding box center [565, 455] width 46 height 16
click at [0, 0] on input "Non" at bounding box center [0, 0] width 0 height 0
select select
click at [471, 463] on label "Oui" at bounding box center [489, 455] width 43 height 16
click at [0, 0] on input "Oui" at bounding box center [0, 0] width 0 height 0
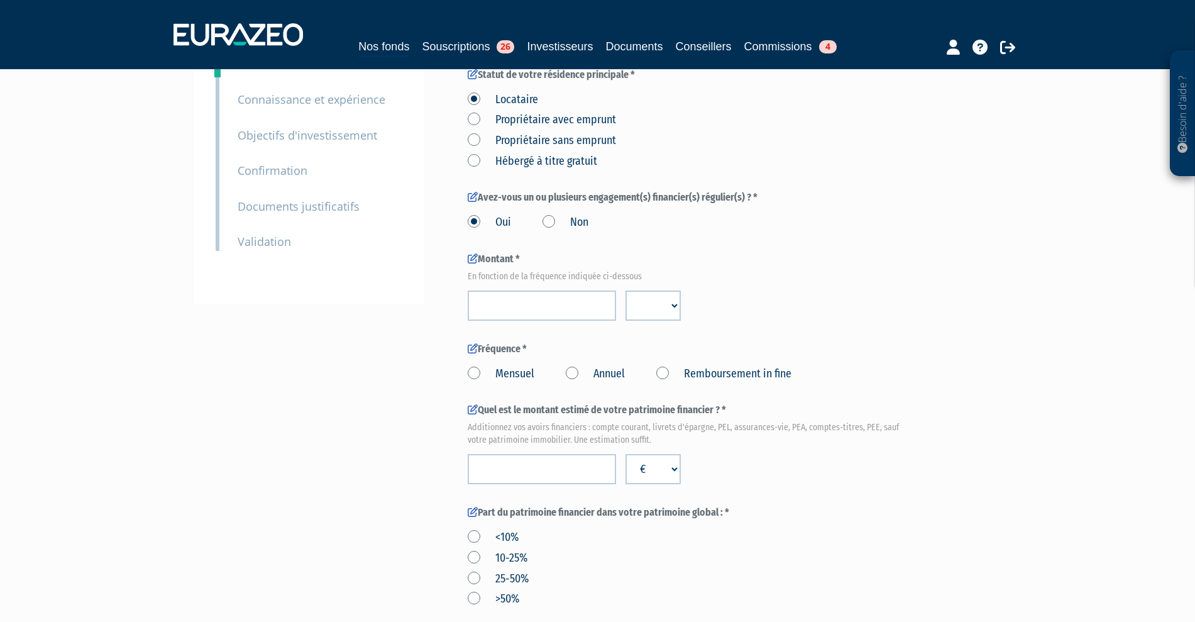
scroll to position [236, 0]
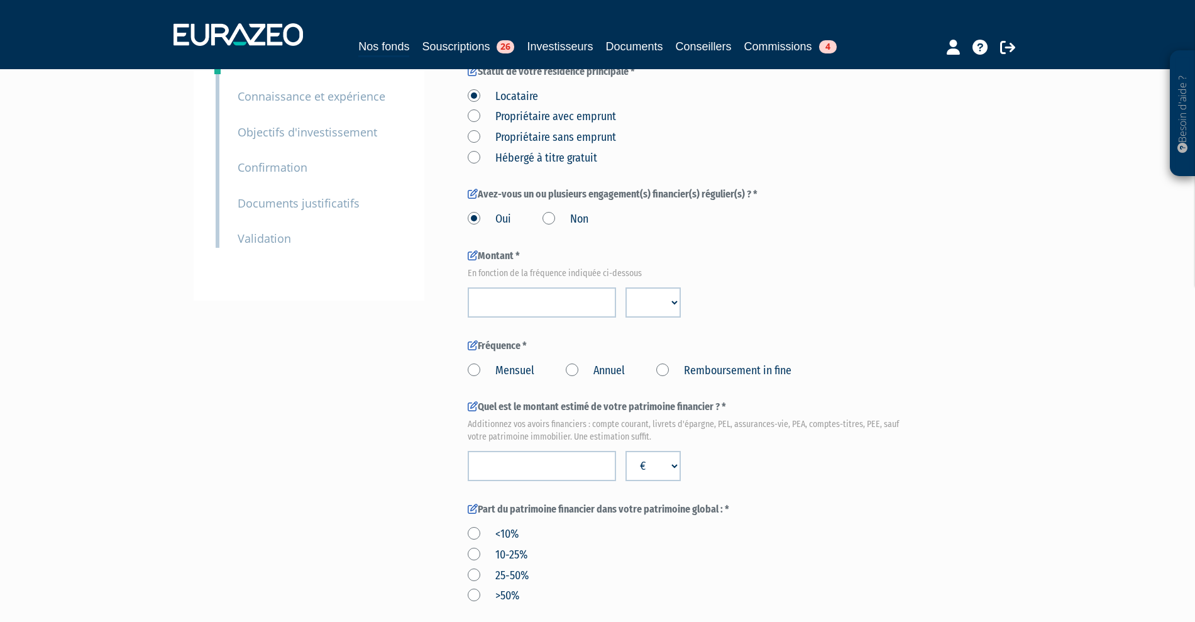
click at [540, 227] on div "Oui Non" at bounding box center [690, 217] width 445 height 21
click at [549, 227] on div "Oui Non" at bounding box center [690, 217] width 445 height 21
click at [551, 227] on label "Non" at bounding box center [565, 219] width 46 height 16
click at [0, 0] on input "Non" at bounding box center [0, 0] width 0 height 0
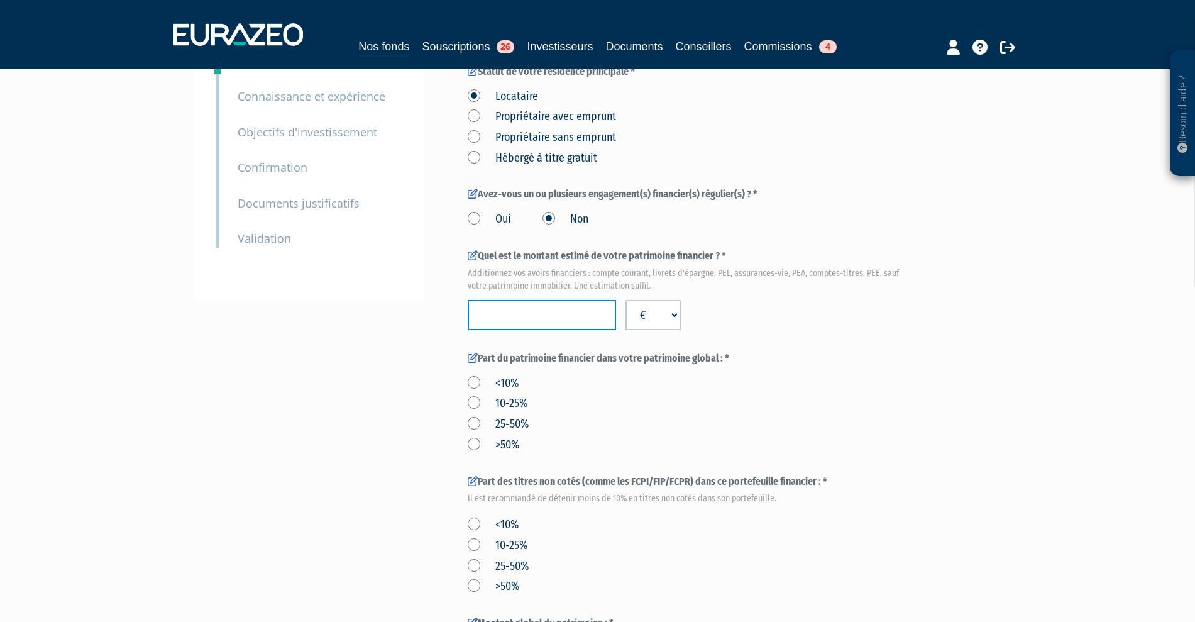
click at [532, 330] on input "number" at bounding box center [542, 315] width 148 height 30
type input "1000"
click at [664, 435] on div "<10% 10-25% 25-50% >50%" at bounding box center [690, 412] width 445 height 82
click at [473, 392] on label "<10%" at bounding box center [493, 383] width 51 height 16
click at [0, 0] on input "<10%" at bounding box center [0, 0] width 0 height 0
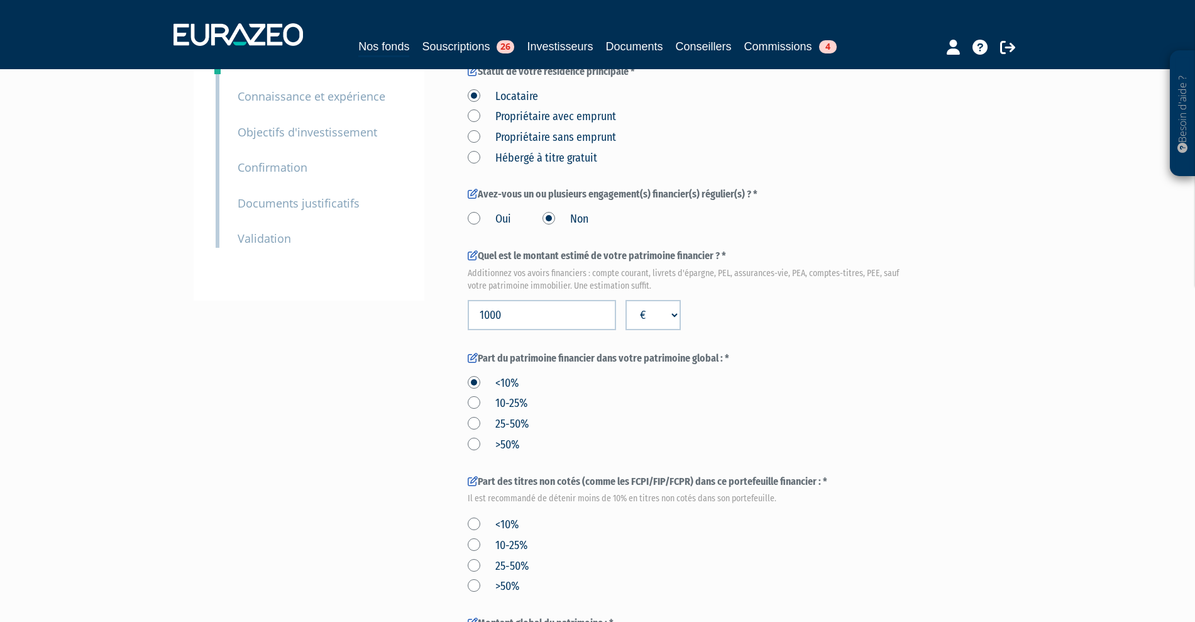
click at [475, 453] on label ">50%" at bounding box center [494, 445] width 52 height 16
click at [0, 0] on input ">50%" at bounding box center [0, 0] width 0 height 0
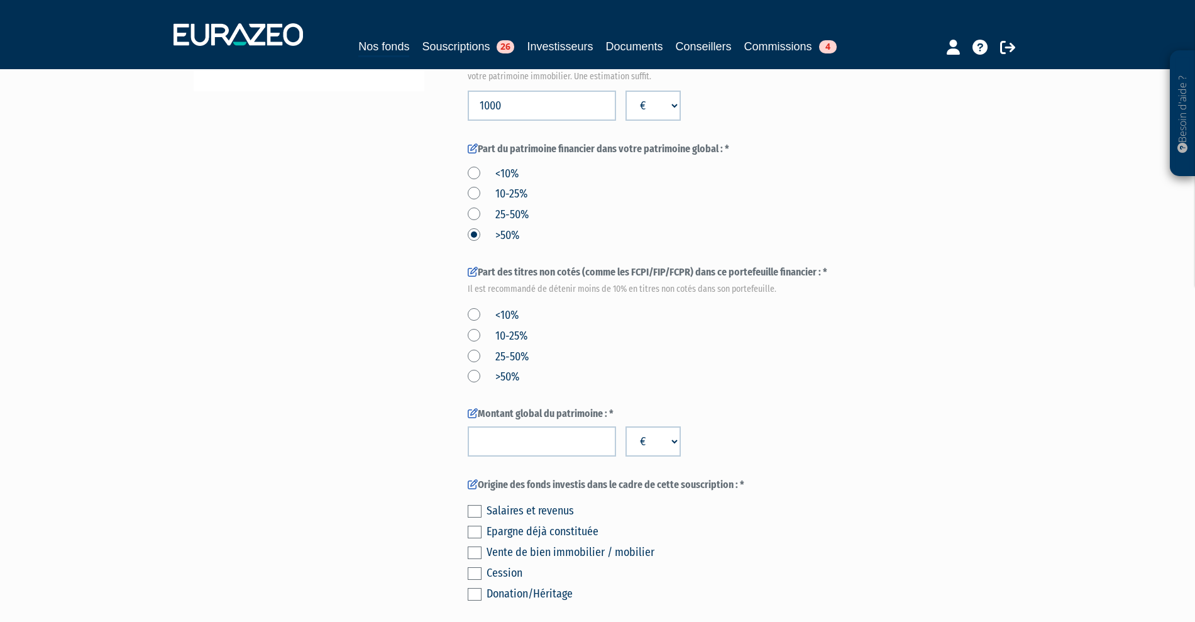
scroll to position [471, 0]
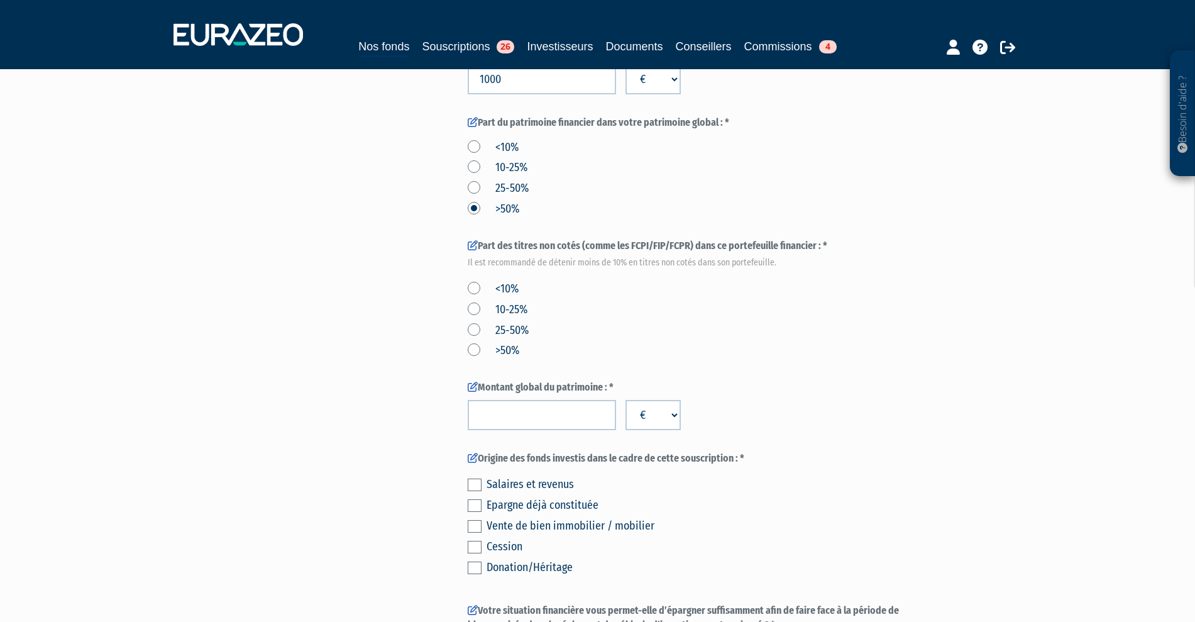
click at [474, 359] on label ">50%" at bounding box center [494, 350] width 52 height 16
click at [0, 0] on input ">50%" at bounding box center [0, 0] width 0 height 0
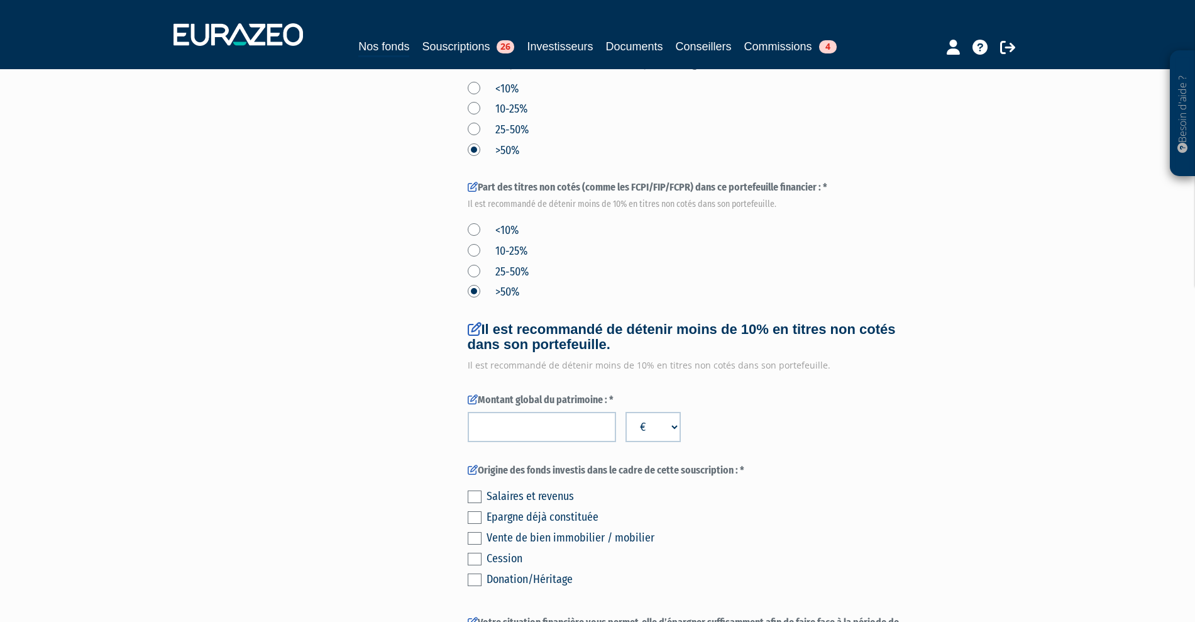
scroll to position [550, 0]
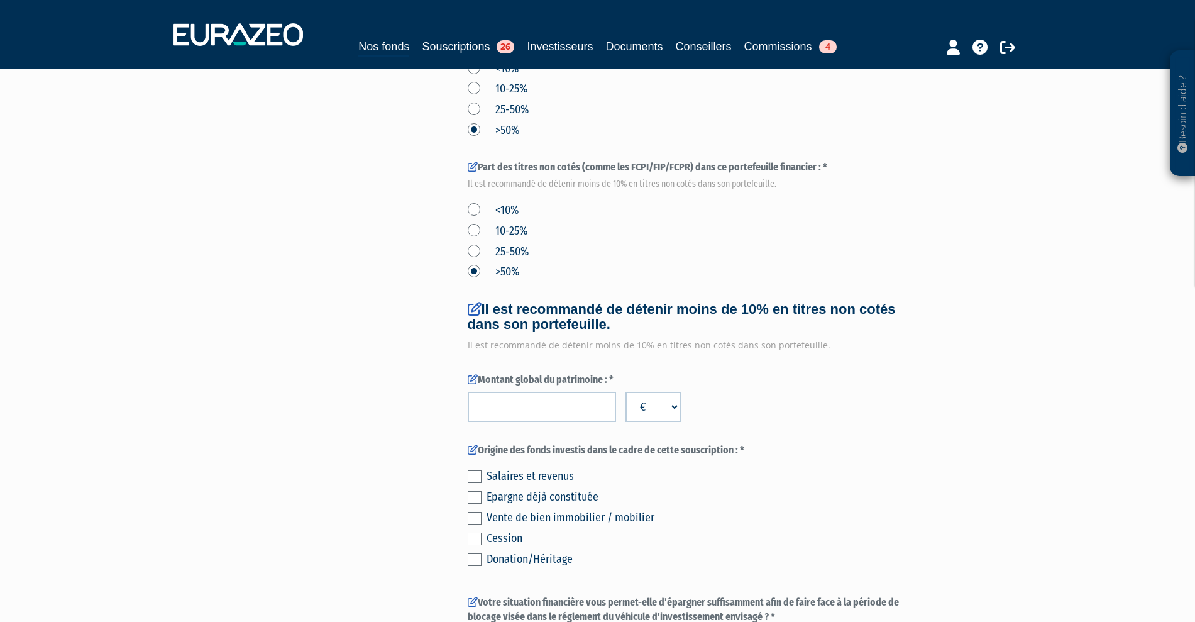
click at [476, 219] on label "<10%" at bounding box center [493, 210] width 51 height 16
click at [0, 0] on input "<10%" at bounding box center [0, 0] width 0 height 0
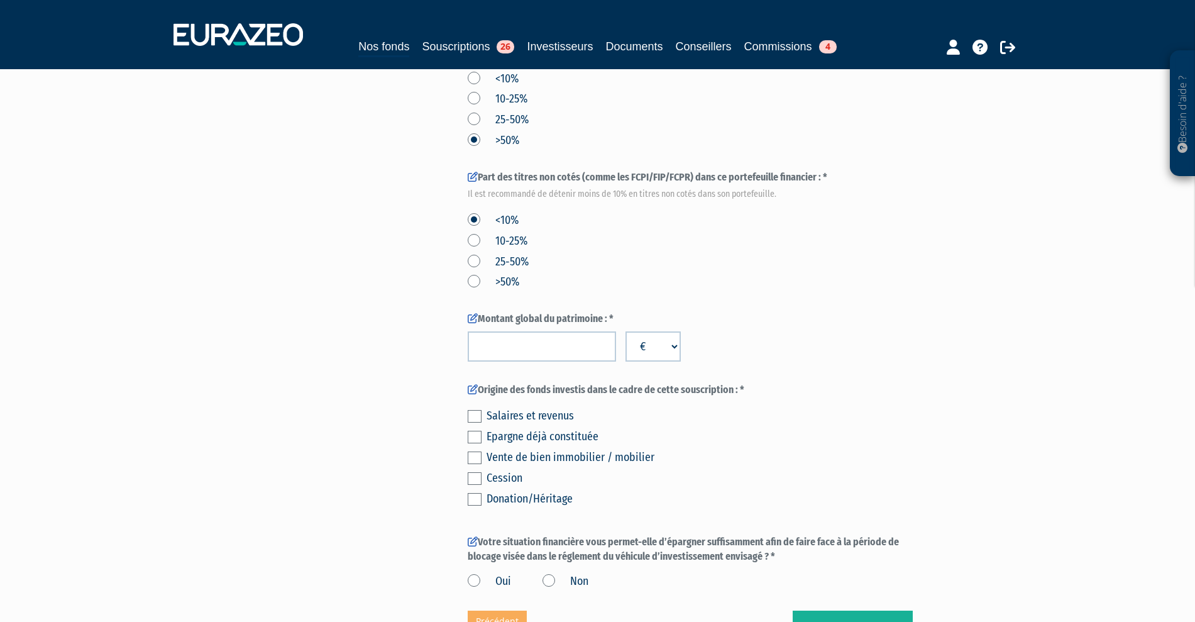
scroll to position [471, 0]
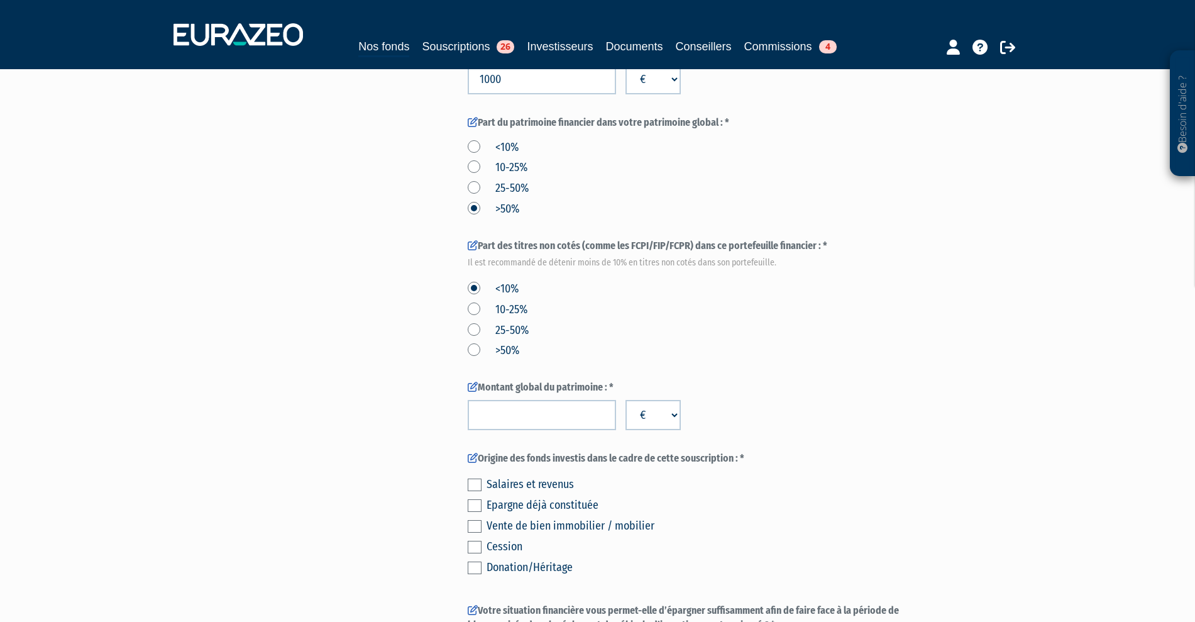
click at [477, 156] on label "<10%" at bounding box center [493, 148] width 51 height 16
click at [0, 0] on input "<10%" at bounding box center [0, 0] width 0 height 0
click at [540, 430] on input "number" at bounding box center [542, 415] width 148 height 30
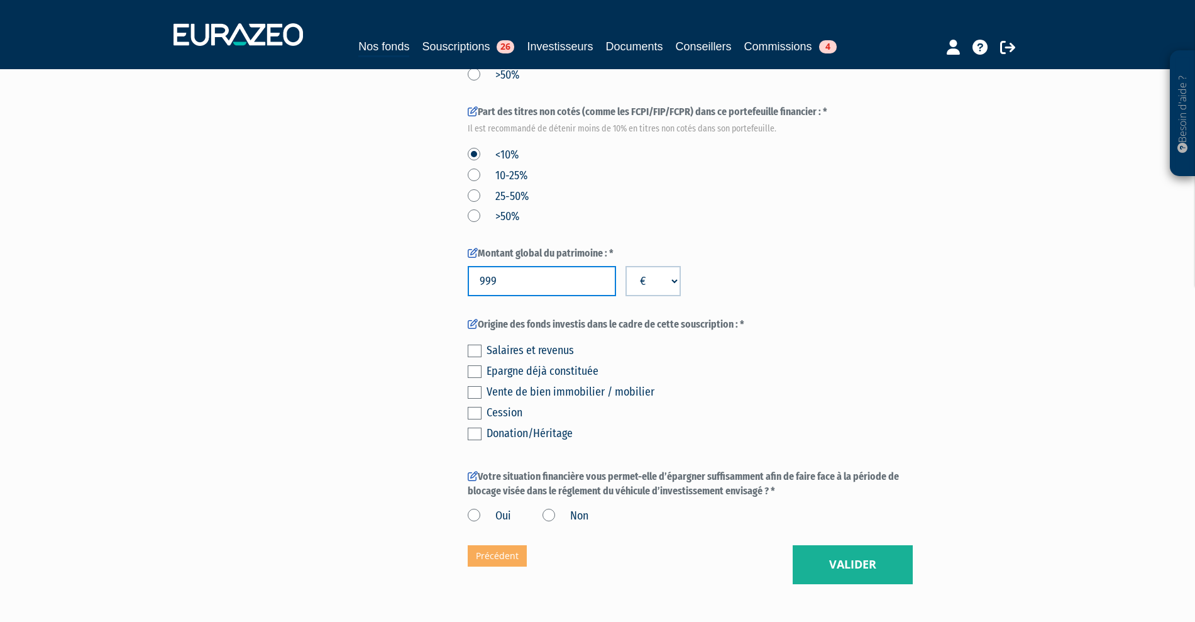
scroll to position [628, 0]
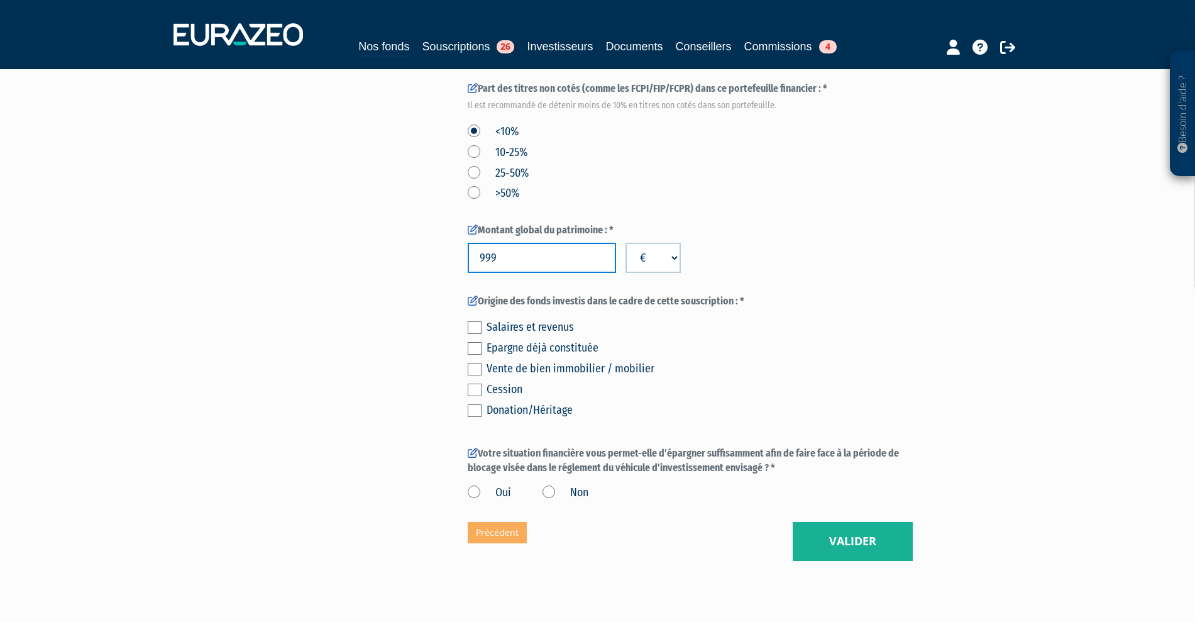
type input "999"
click at [490, 336] on div "Salaires et revenus" at bounding box center [699, 327] width 426 height 18
click at [473, 334] on label at bounding box center [475, 327] width 14 height 13
click at [0, 0] on input "checkbox" at bounding box center [0, 0] width 0 height 0
click at [551, 501] on label "Non" at bounding box center [565, 493] width 46 height 16
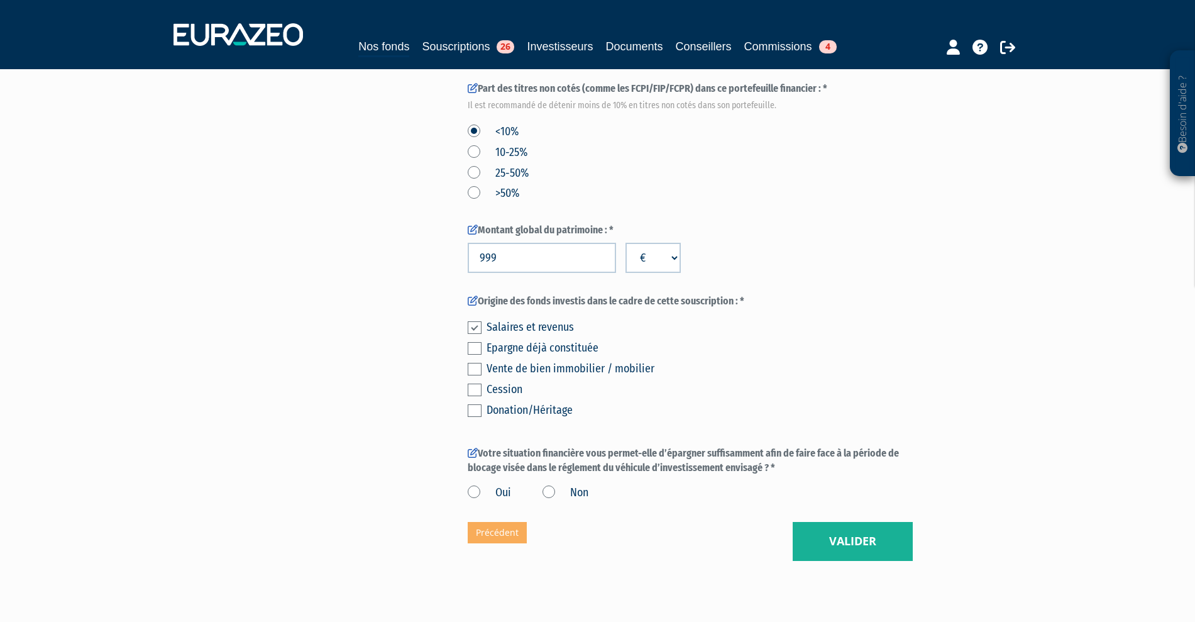
click at [0, 0] on input "Non" at bounding box center [0, 0] width 0 height 0
click at [885, 561] on button "Valider" at bounding box center [852, 541] width 120 height 39
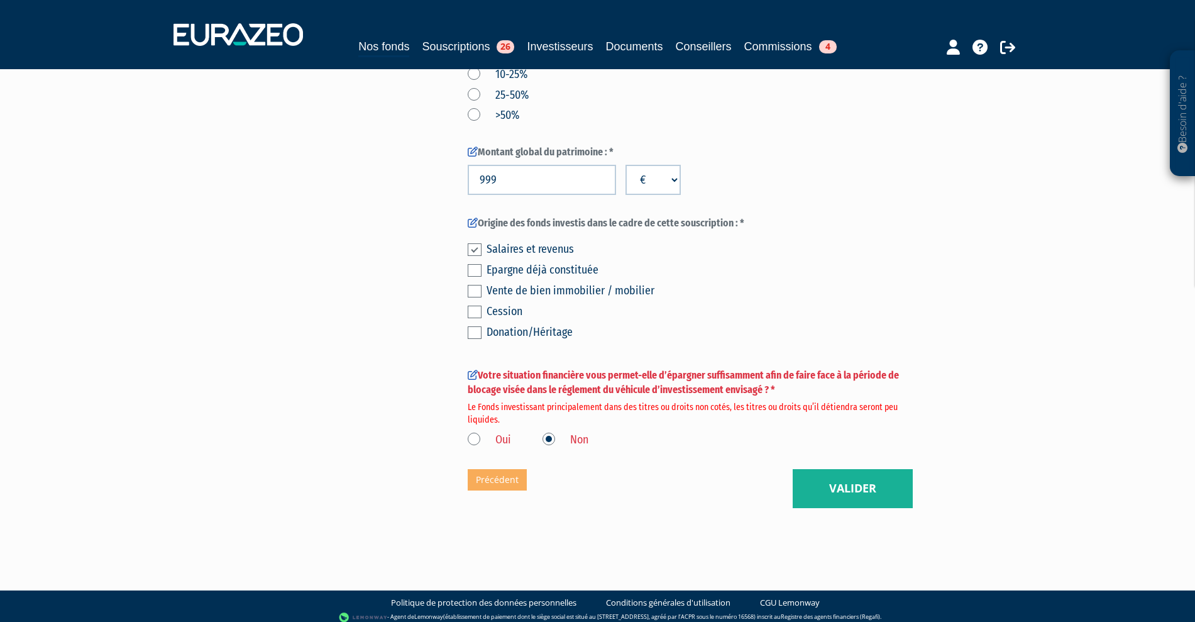
scroll to position [707, 0]
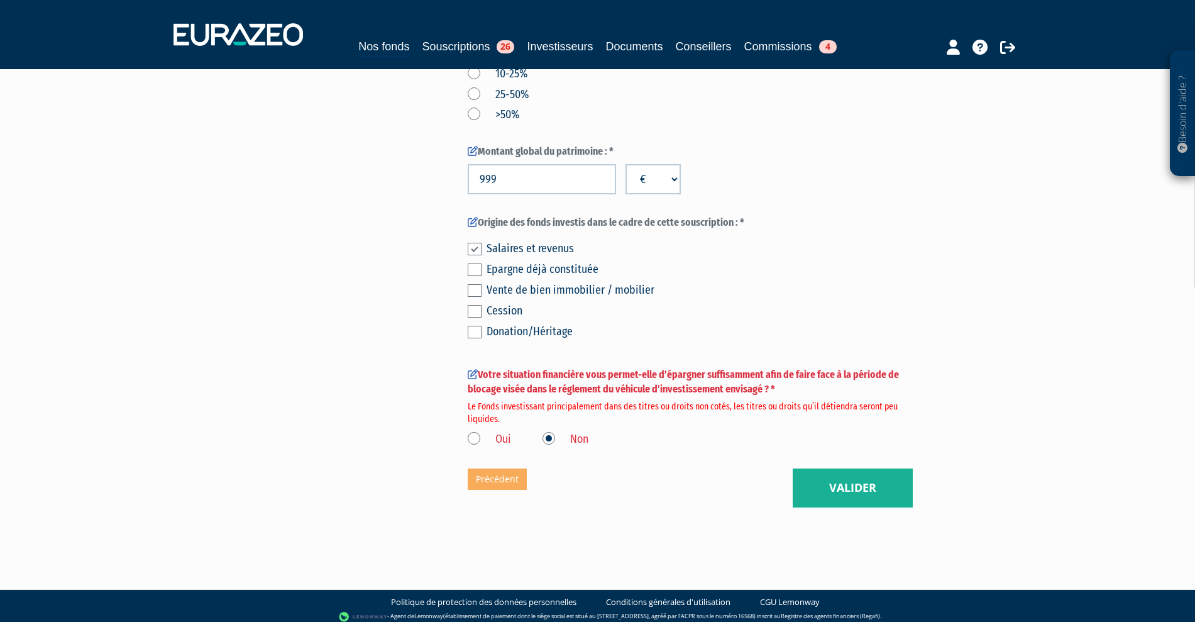
click at [474, 447] on label "Oui" at bounding box center [489, 439] width 43 height 16
click at [0, 0] on input "Oui" at bounding box center [0, 0] width 0 height 0
click at [897, 507] on button "Valider" at bounding box center [852, 487] width 120 height 39
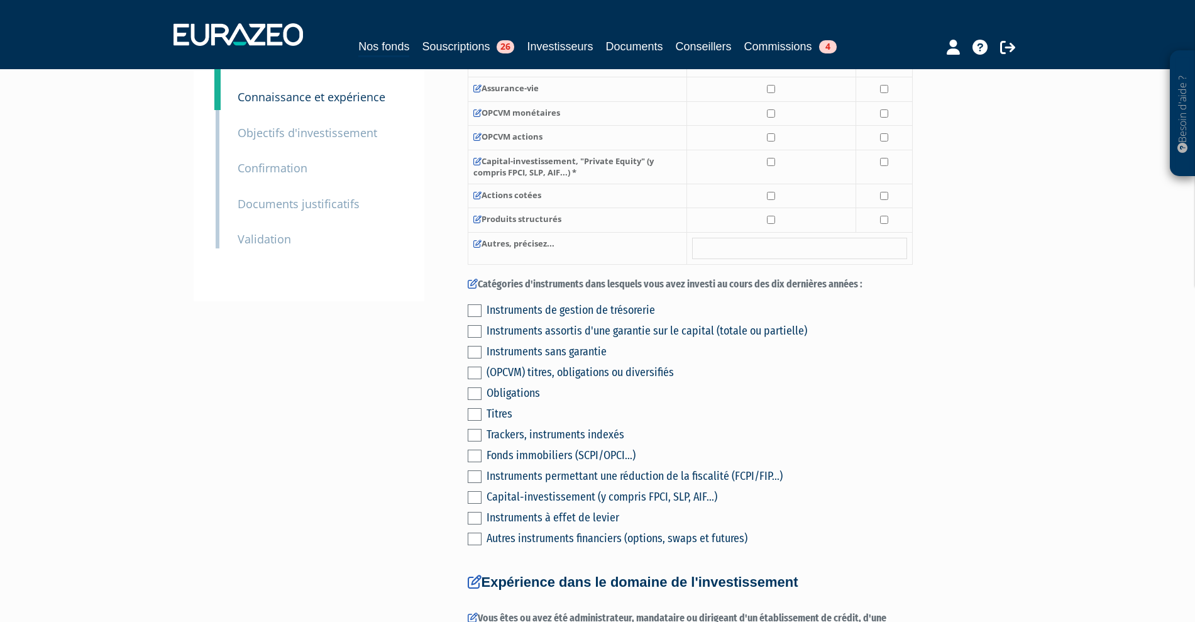
scroll to position [236, 0]
click at [583, 318] on div "Instruments de gestion de trésorerie" at bounding box center [699, 309] width 426 height 18
click at [474, 316] on label at bounding box center [475, 310] width 14 height 13
click at [0, 0] on input "checkbox" at bounding box center [0, 0] width 0 height 0
click at [472, 337] on label at bounding box center [475, 330] width 14 height 13
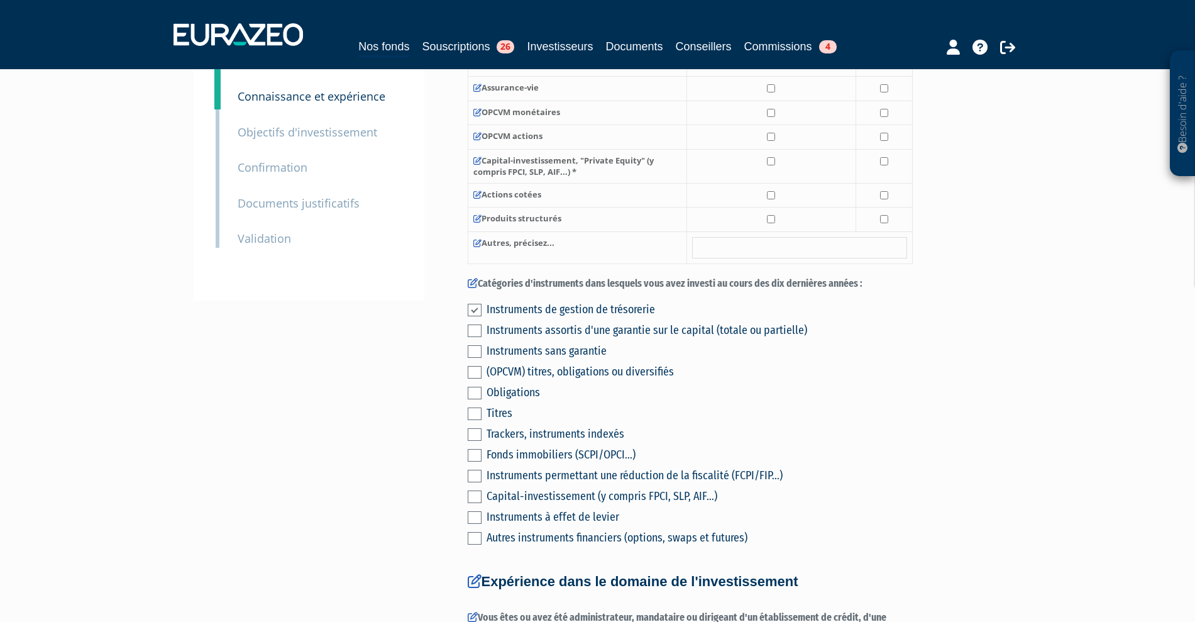
click at [0, 0] on input "checkbox" at bounding box center [0, 0] width 0 height 0
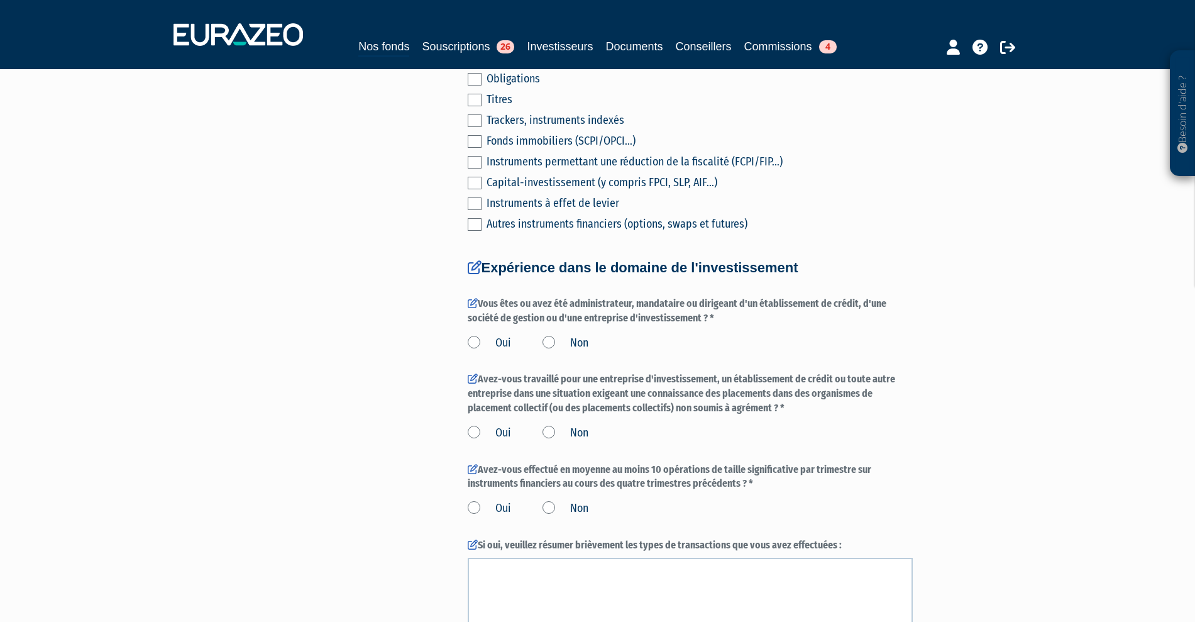
scroll to position [550, 0]
drag, startPoint x: 476, startPoint y: 369, endPoint x: 491, endPoint y: 429, distance: 62.0
click at [476, 351] on label "Oui" at bounding box center [489, 342] width 43 height 16
click at [0, 0] on input "Oui" at bounding box center [0, 0] width 0 height 0
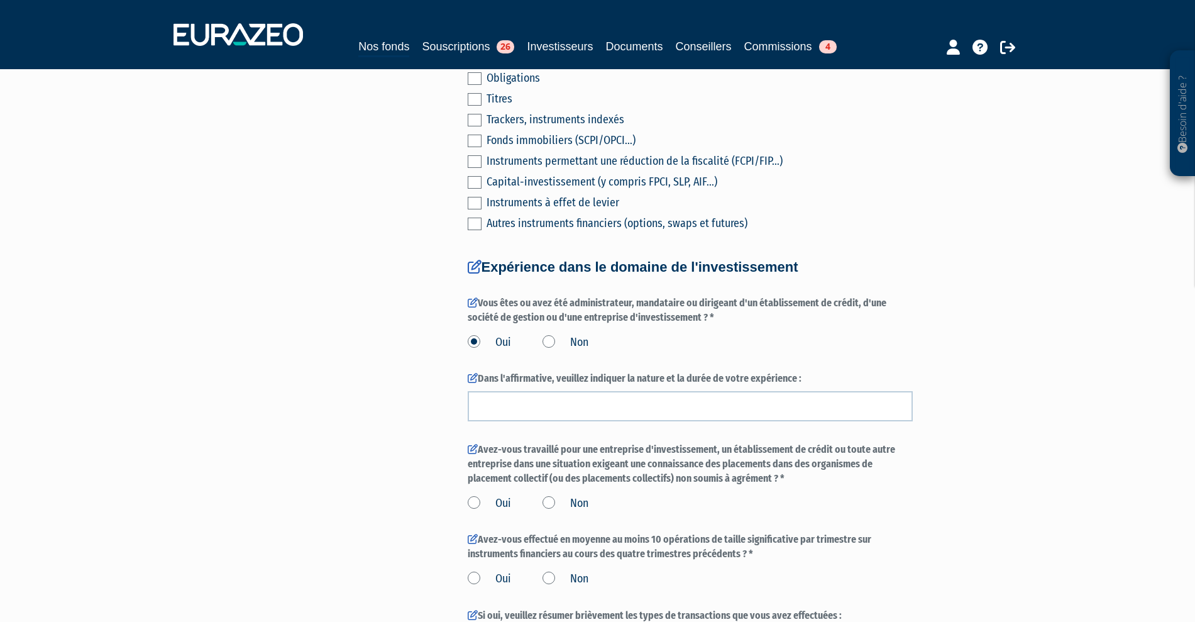
click at [547, 351] on label "Non" at bounding box center [565, 342] width 46 height 16
click at [0, 0] on input "Non" at bounding box center [0, 0] width 0 height 0
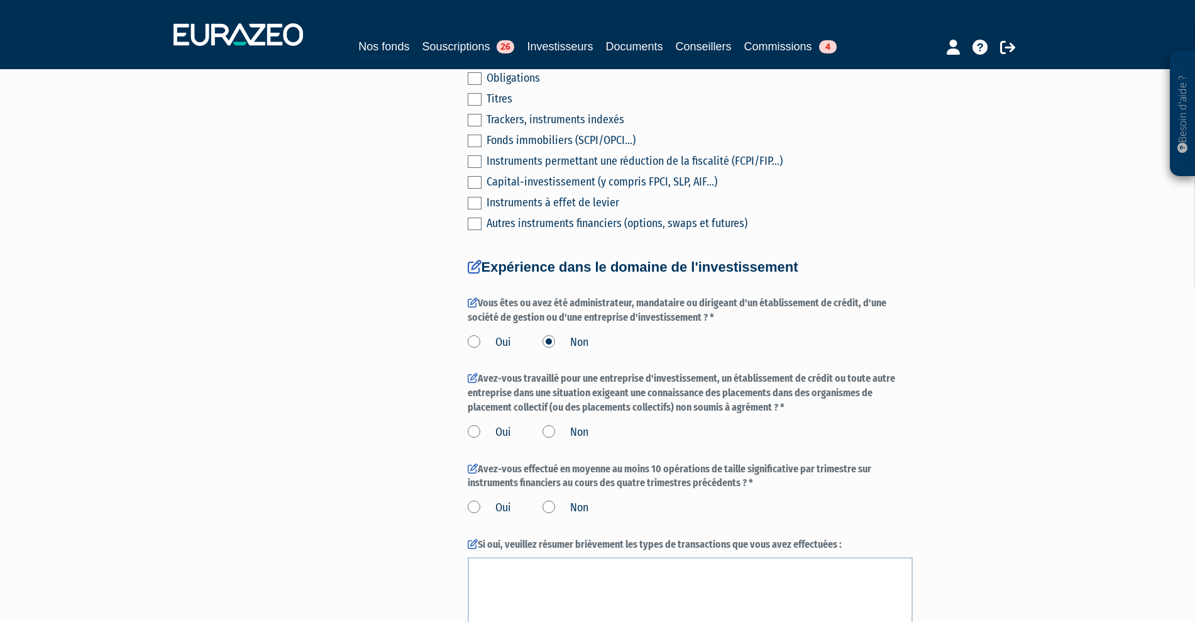
click at [471, 441] on label "Oui" at bounding box center [489, 432] width 43 height 16
click at [0, 0] on input "Oui" at bounding box center [0, 0] width 0 height 0
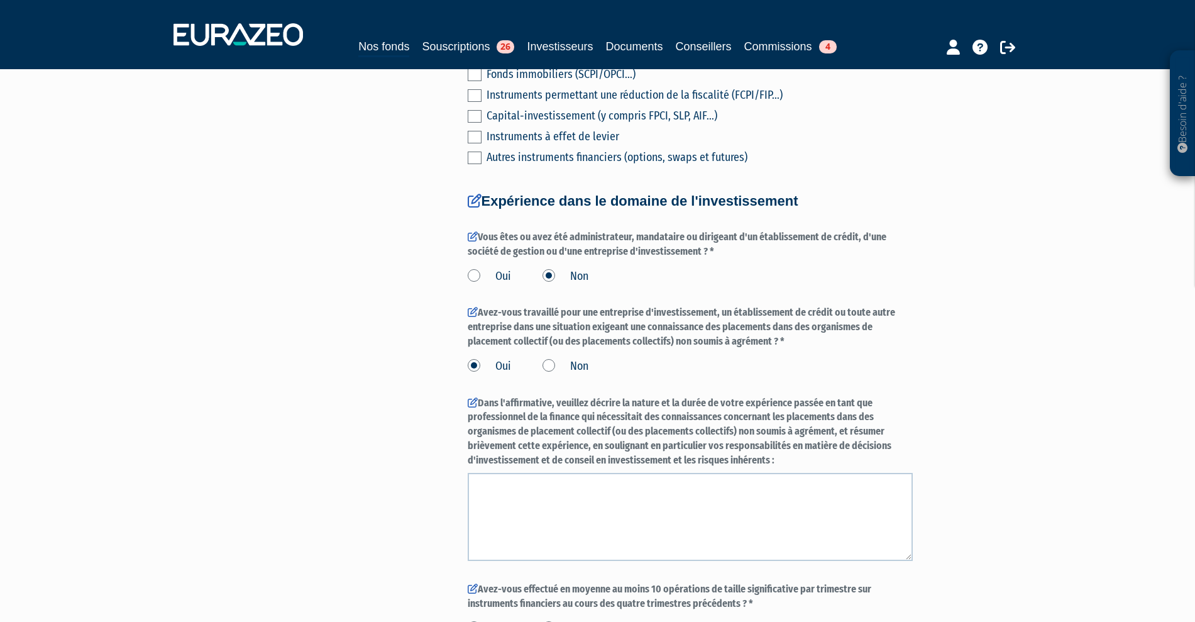
scroll to position [707, 0]
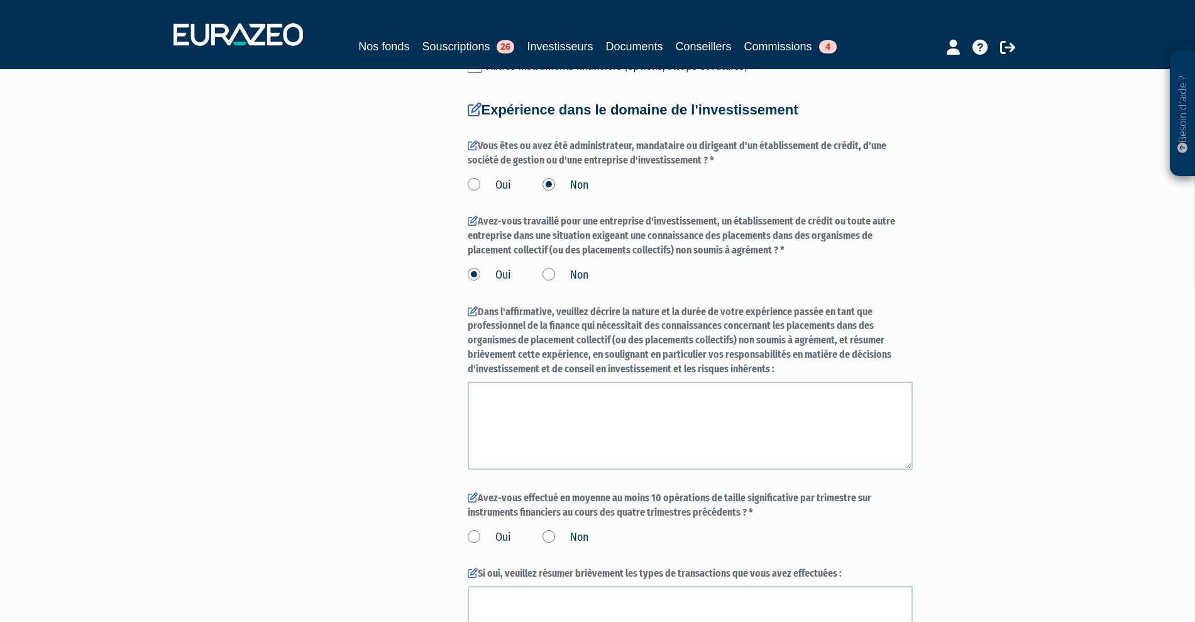
click at [552, 283] on label "Non" at bounding box center [565, 275] width 46 height 16
click at [0, 0] on input "Non" at bounding box center [0, 0] width 0 height 0
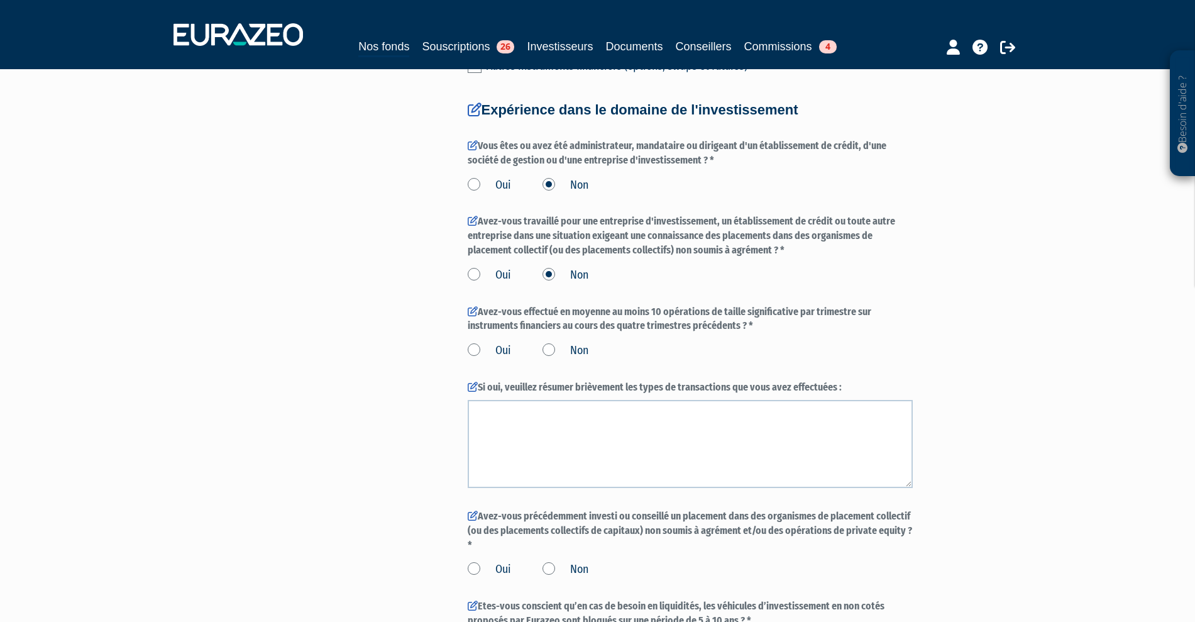
click at [476, 359] on label "Oui" at bounding box center [489, 350] width 43 height 16
click at [0, 0] on input "Oui" at bounding box center [0, 0] width 0 height 0
click at [542, 359] on div "Oui Non" at bounding box center [690, 348] width 445 height 21
click at [550, 359] on label "Non" at bounding box center [565, 350] width 46 height 16
click at [0, 0] on input "Non" at bounding box center [0, 0] width 0 height 0
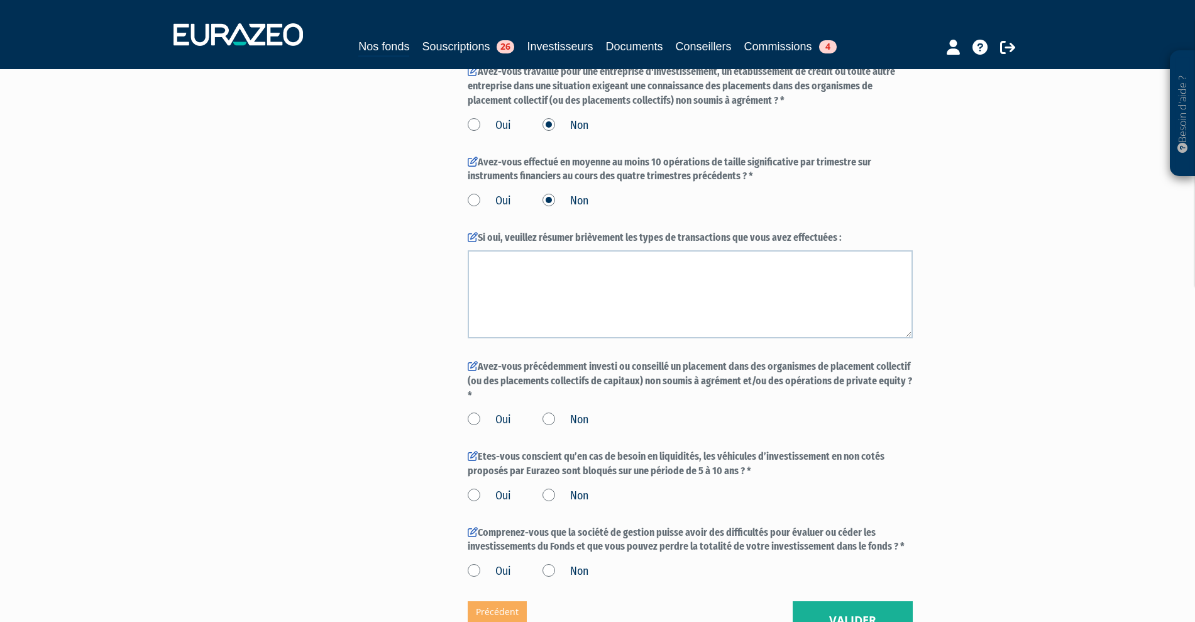
scroll to position [943, 0]
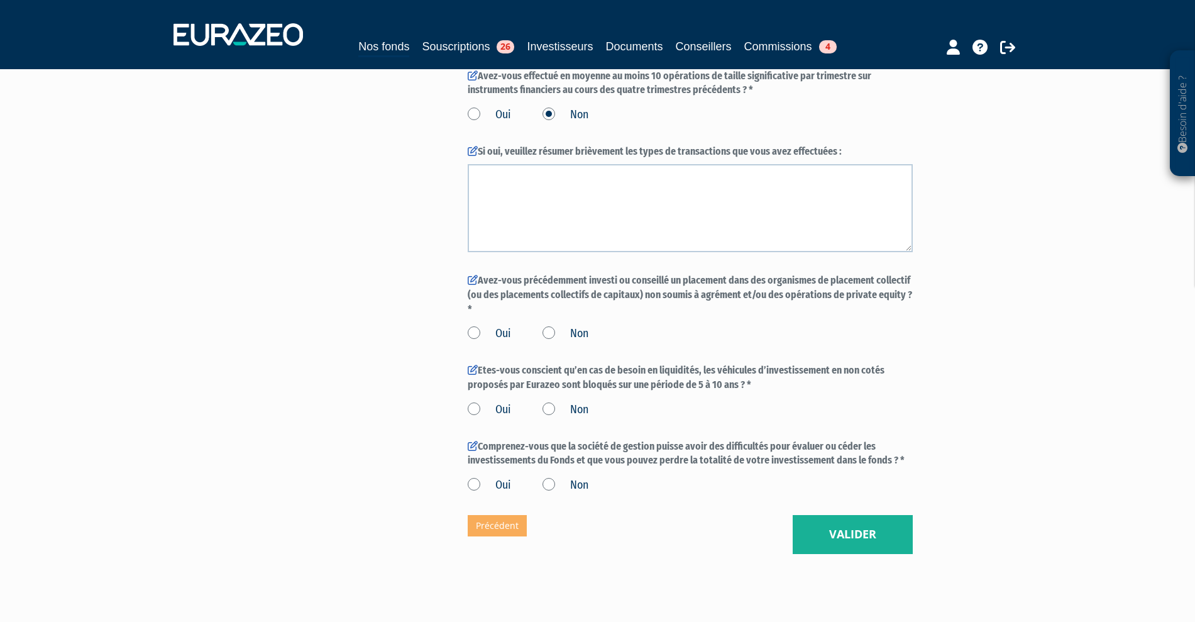
click at [472, 342] on label "Oui" at bounding box center [489, 334] width 43 height 16
click at [0, 0] on input "Oui" at bounding box center [0, 0] width 0 height 0
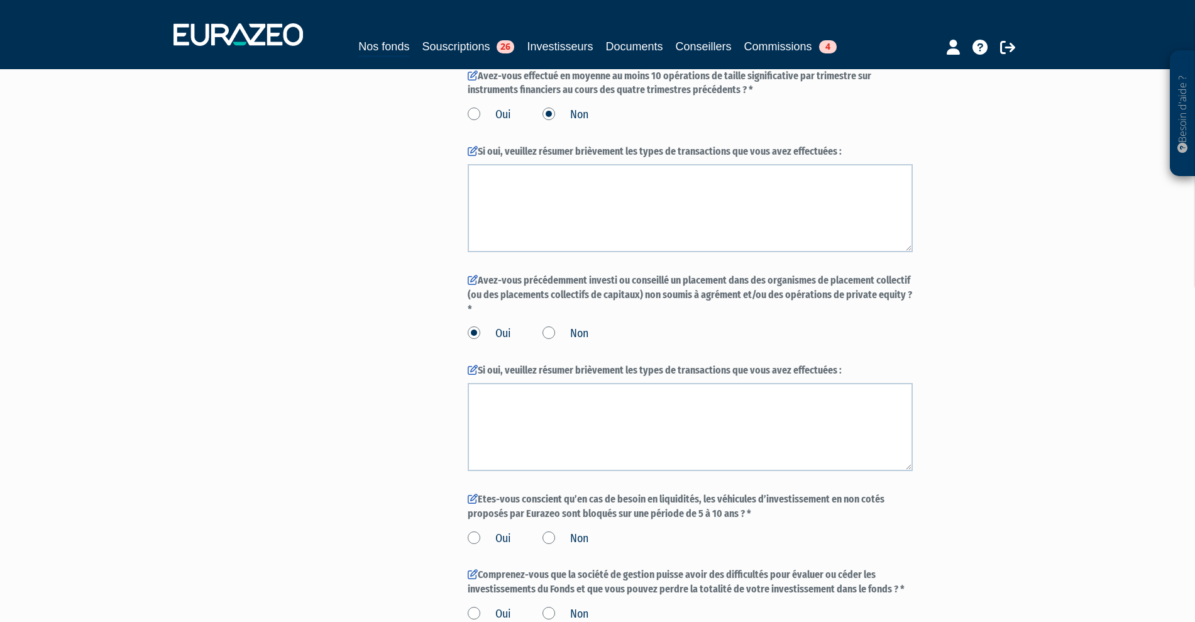
click at [550, 342] on label "Non" at bounding box center [565, 334] width 46 height 16
click at [0, 0] on input "Non" at bounding box center [0, 0] width 0 height 0
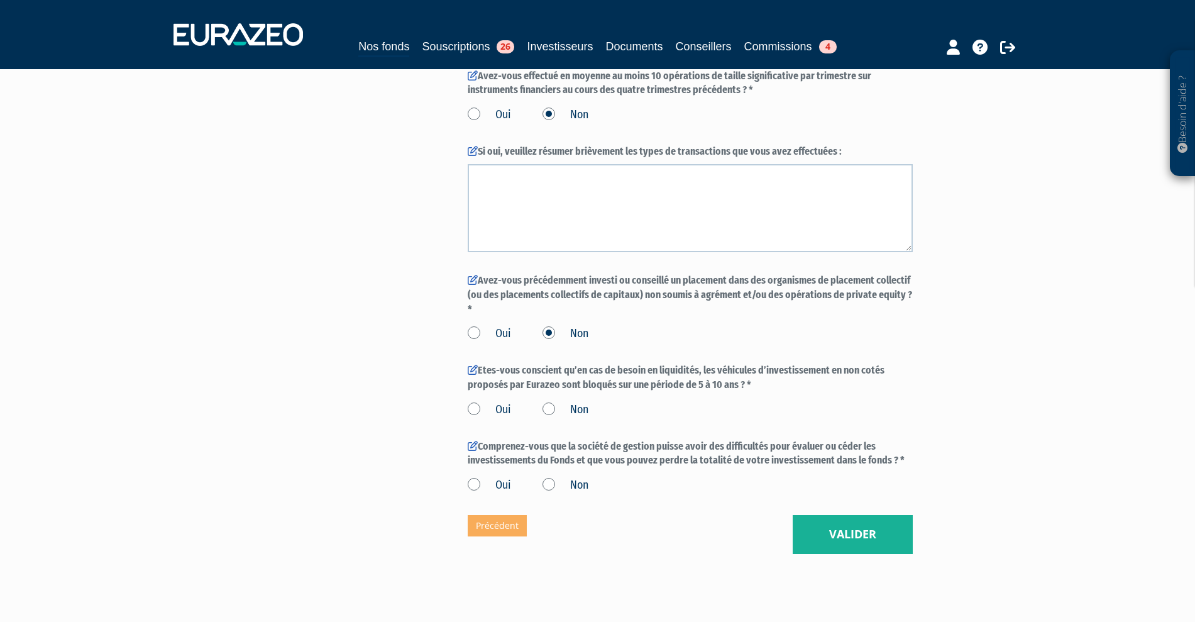
click at [478, 418] on label "Oui" at bounding box center [489, 410] width 43 height 16
click at [0, 0] on input "Oui" at bounding box center [0, 0] width 0 height 0
click at [476, 342] on label "Oui" at bounding box center [489, 334] width 43 height 16
click at [0, 0] on input "Oui" at bounding box center [0, 0] width 0 height 0
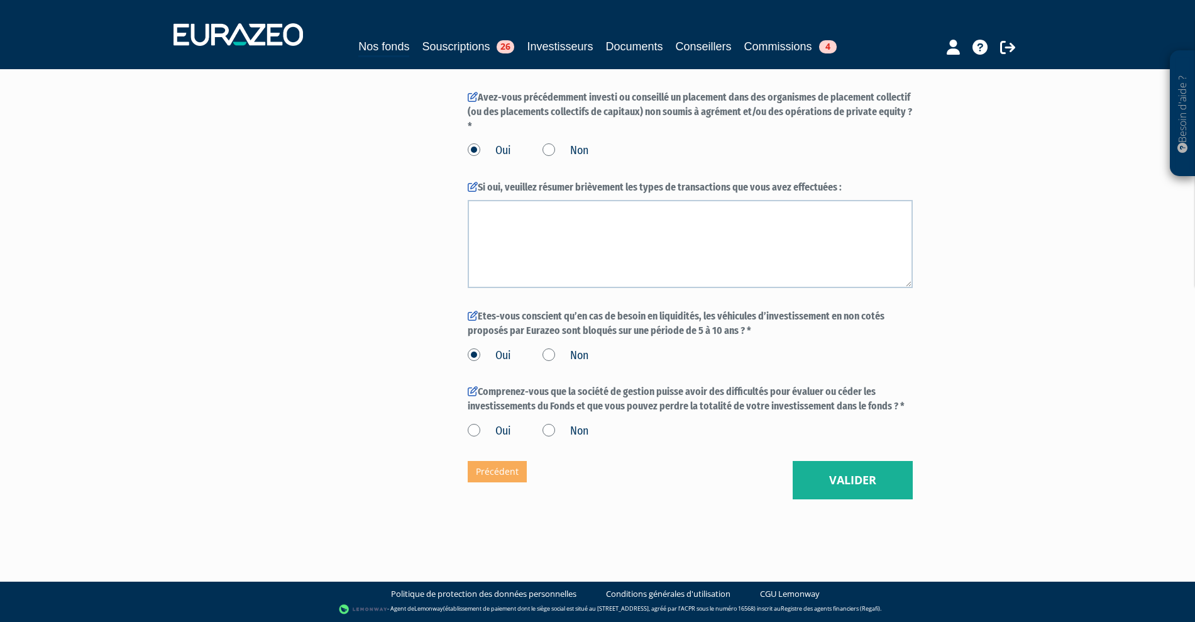
scroll to position [1154, 0]
click at [551, 354] on label "Non" at bounding box center [565, 356] width 46 height 16
click at [0, 0] on input "Non" at bounding box center [0, 0] width 0 height 0
click at [552, 421] on div "Oui Non" at bounding box center [690, 429] width 445 height 21
click at [552, 434] on label "Non" at bounding box center [565, 431] width 46 height 16
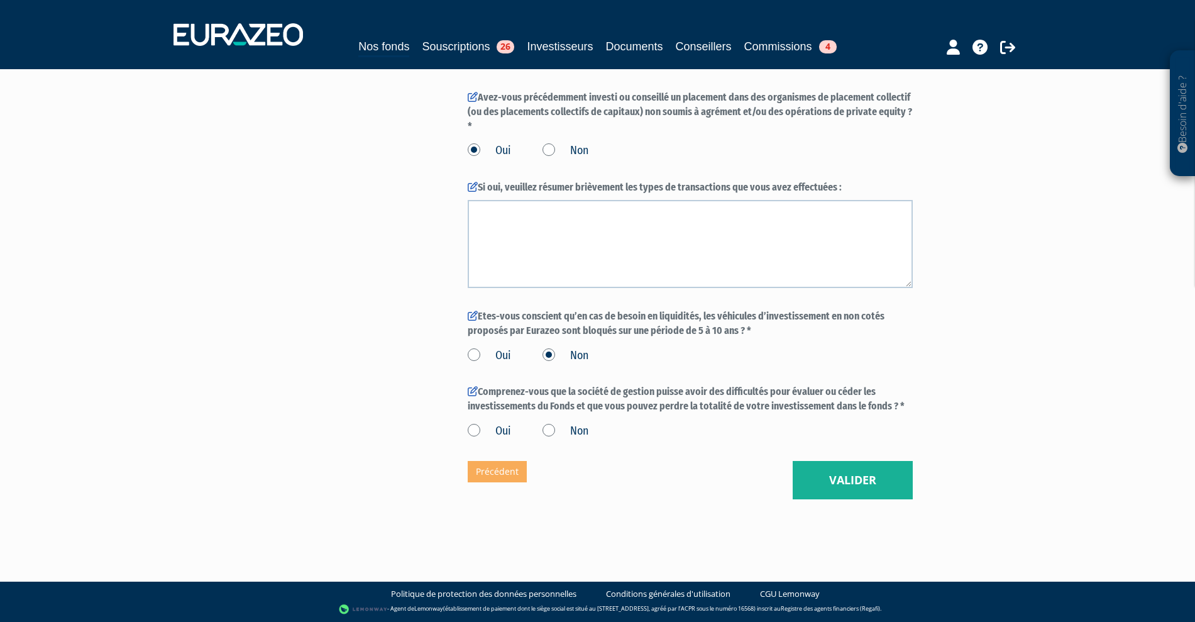
click at [0, 0] on input "Non" at bounding box center [0, 0] width 0 height 0
click at [882, 489] on button "Valider" at bounding box center [852, 480] width 120 height 39
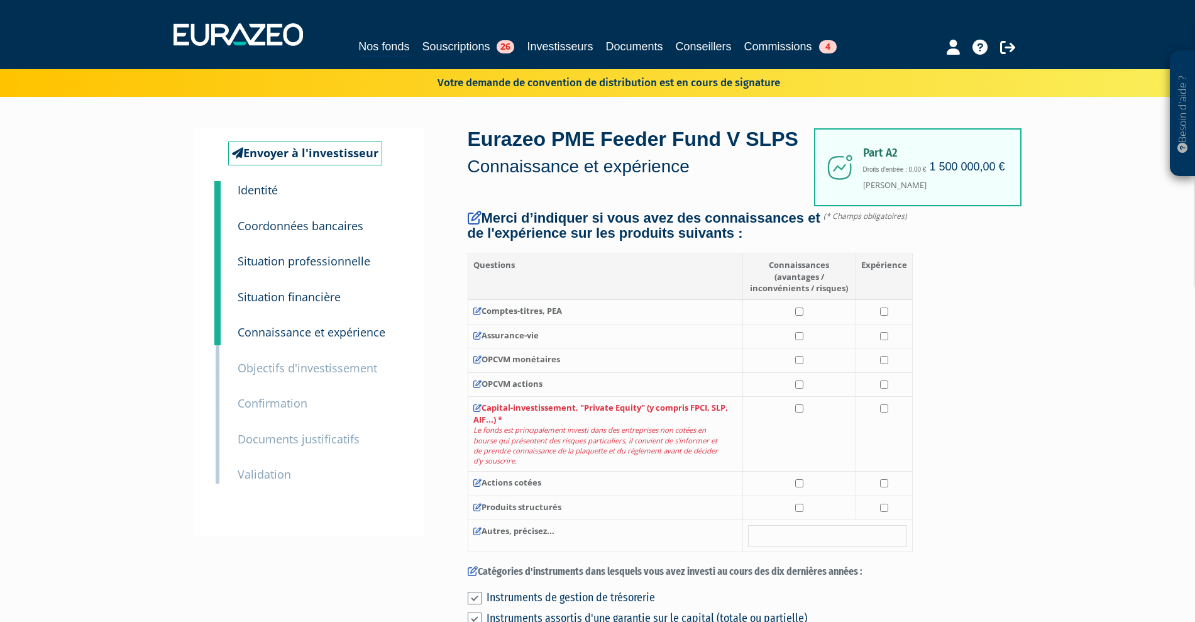
click at [805, 437] on td at bounding box center [798, 434] width 113 height 75
checkbox input "true"
click at [882, 412] on input "checkbox" at bounding box center [884, 408] width 8 height 8
checkbox input "true"
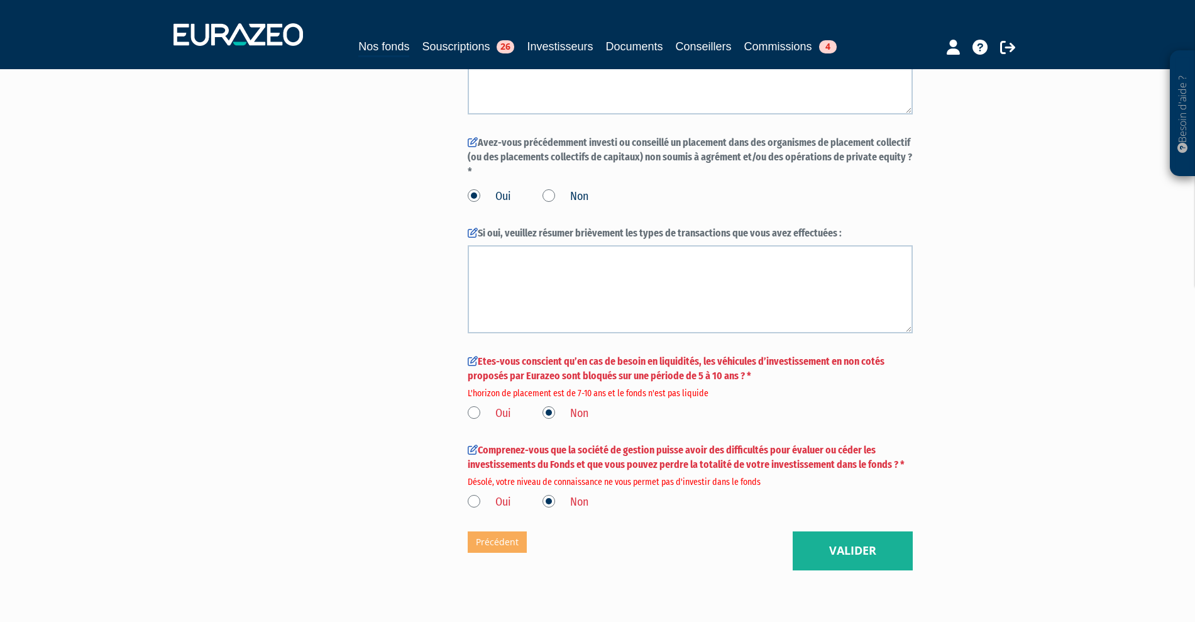
scroll to position [1100, 0]
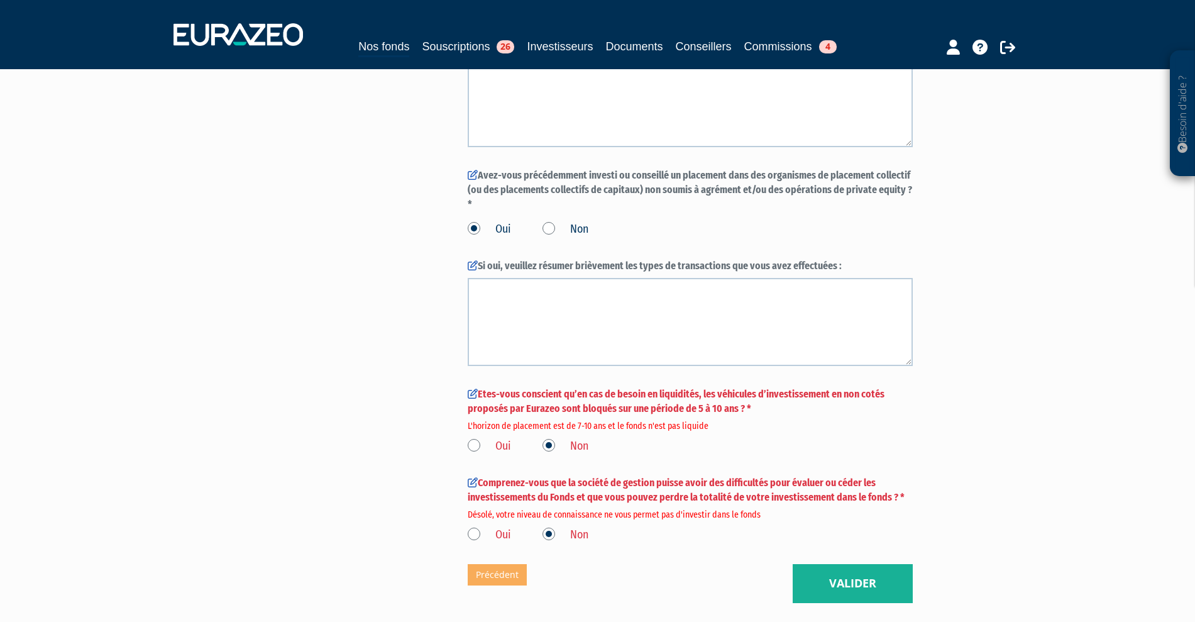
click at [475, 454] on label "Oui" at bounding box center [489, 446] width 43 height 16
click at [0, 0] on input "Oui" at bounding box center [0, 0] width 0 height 0
click at [474, 542] on div "Comprenez-vous que la société de gestion puisse avoir des difficultés pour éval…" at bounding box center [690, 509] width 445 height 67
click at [477, 543] on label "Oui" at bounding box center [489, 535] width 43 height 16
click at [0, 0] on input "Oui" at bounding box center [0, 0] width 0 height 0
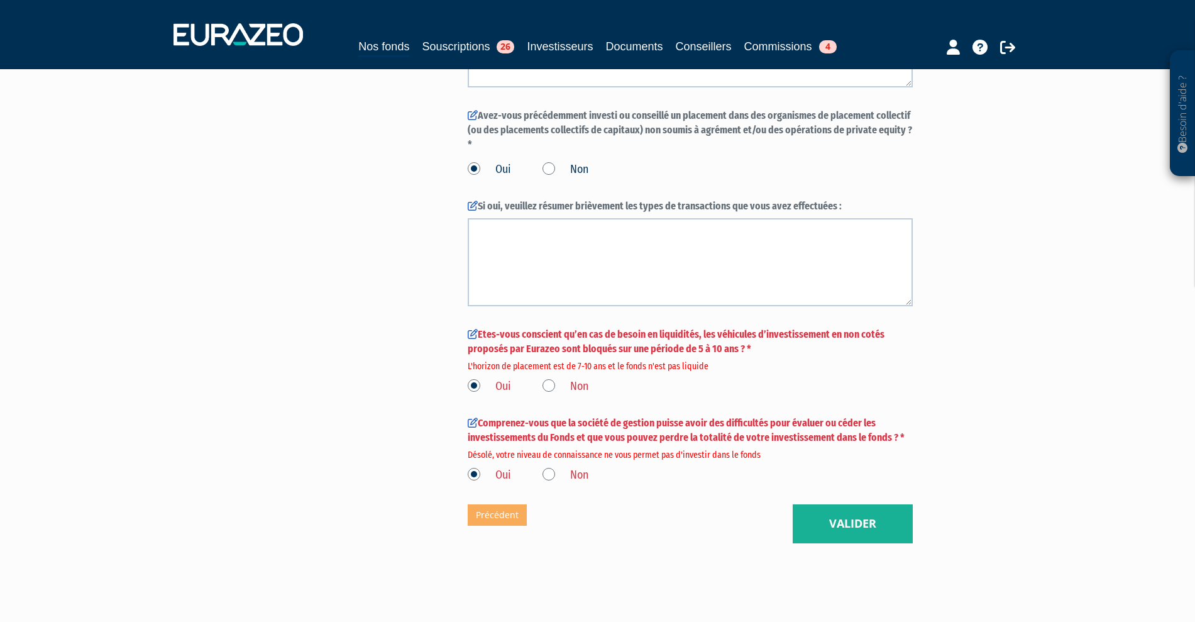
scroll to position [1232, 0]
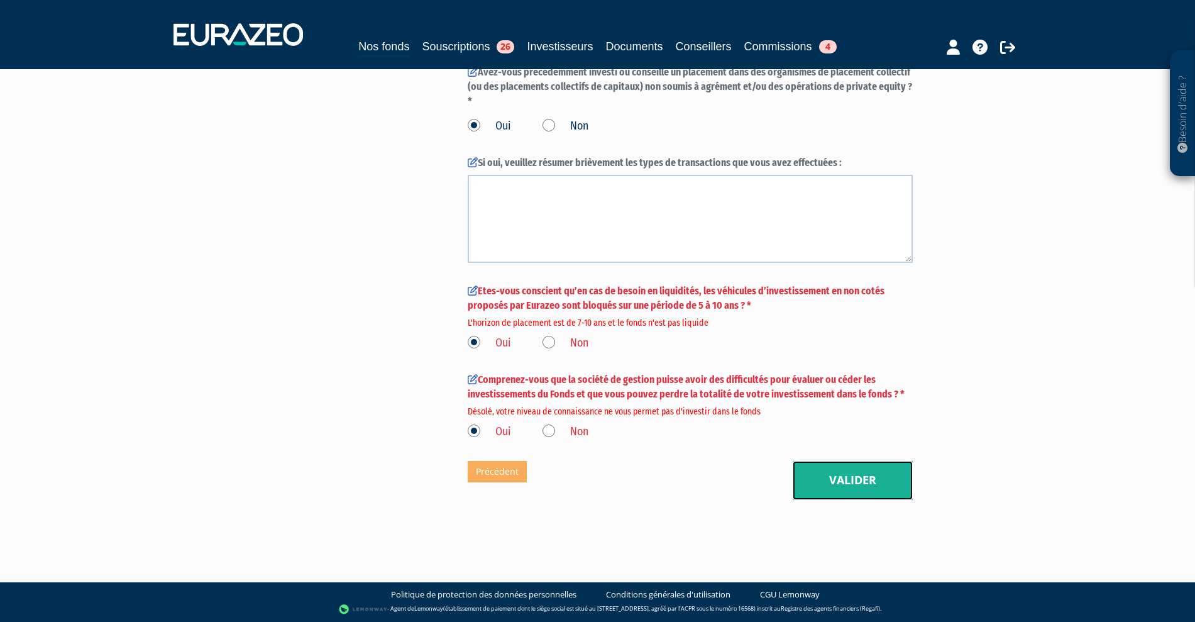
click at [850, 483] on button "Valider" at bounding box center [852, 480] width 120 height 39
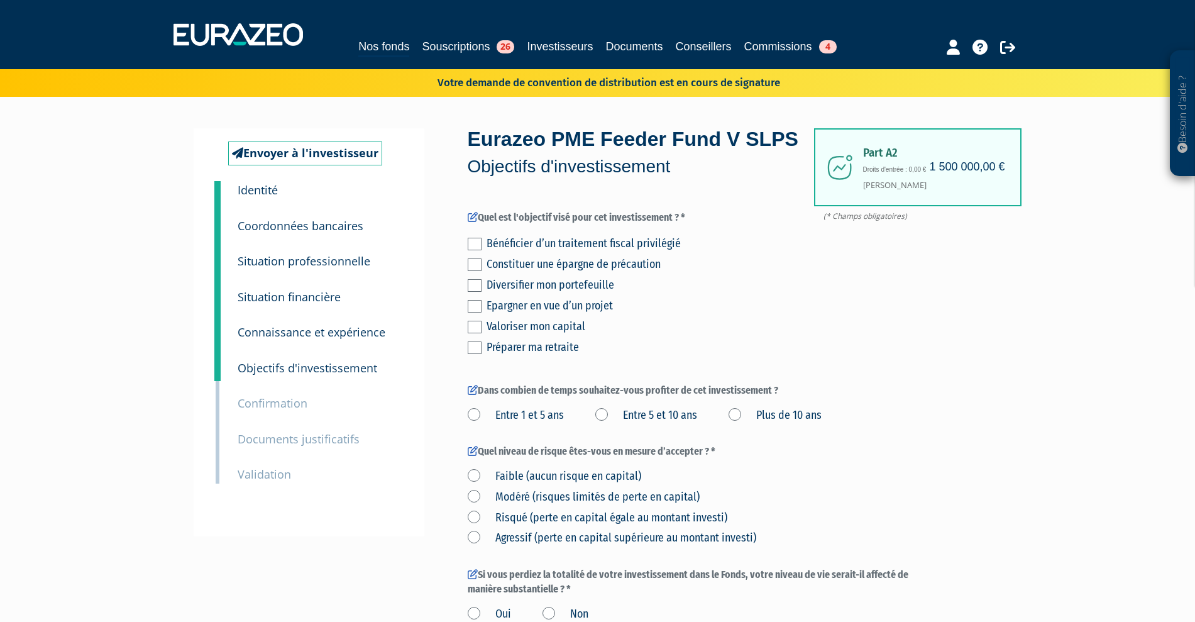
click at [328, 329] on small "Connaissance et expérience" at bounding box center [312, 331] width 148 height 15
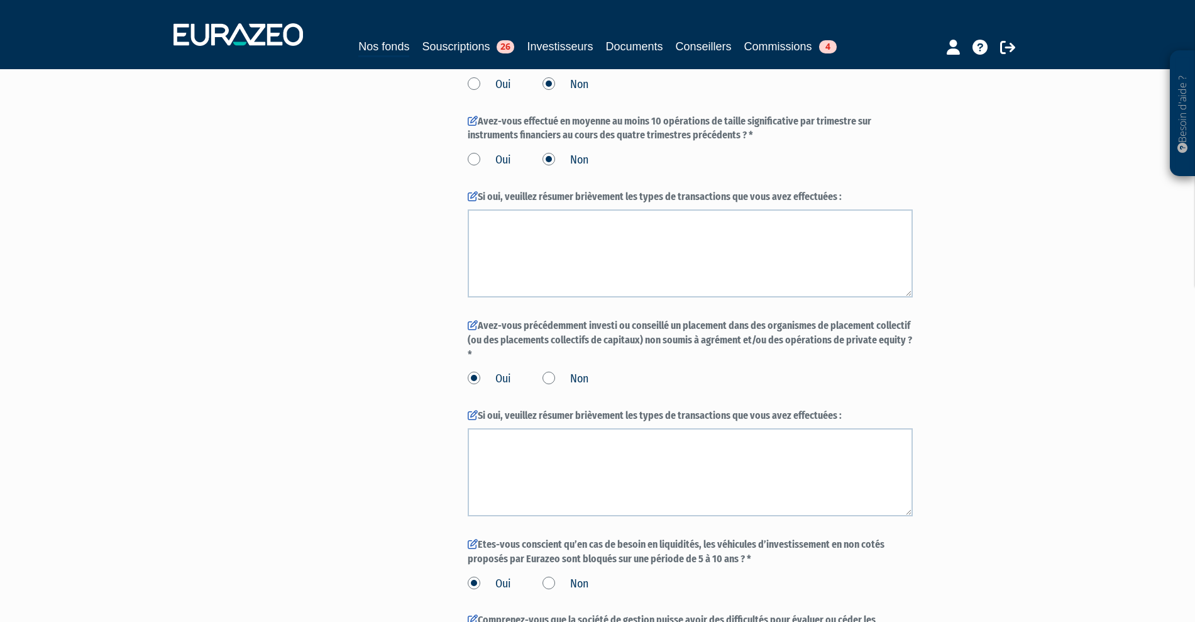
scroll to position [1154, 0]
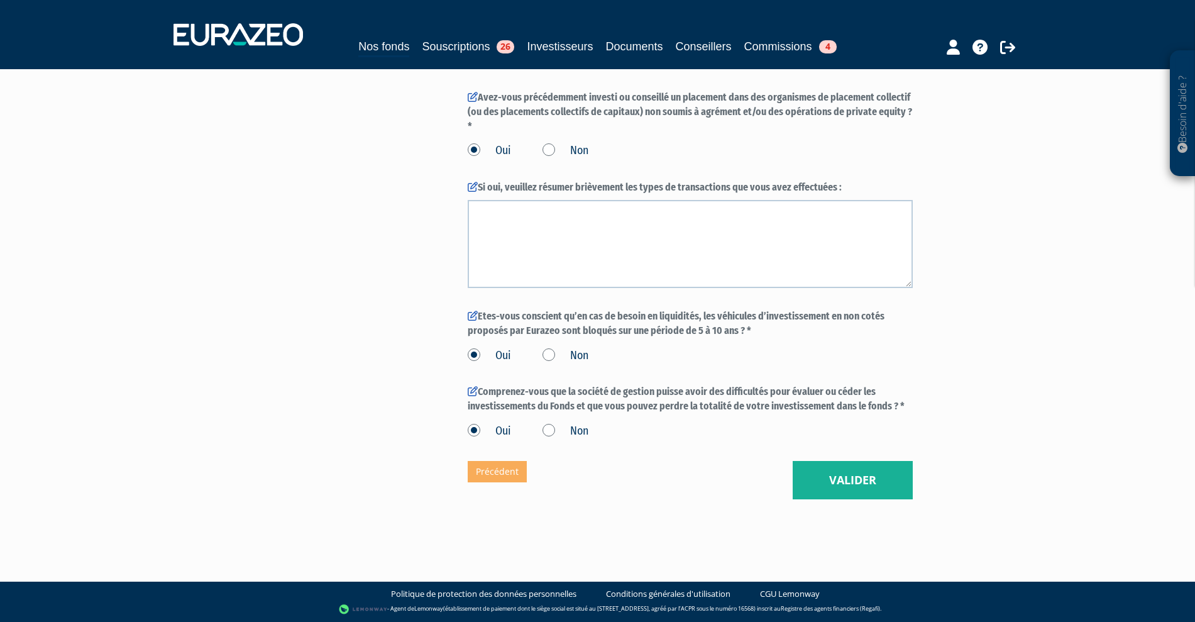
click at [547, 356] on label "Non" at bounding box center [565, 356] width 46 height 16
click at [0, 0] on input "Non" at bounding box center [0, 0] width 0 height 0
click at [473, 353] on label "Oui" at bounding box center [489, 356] width 43 height 16
click at [0, 0] on input "Oui" at bounding box center [0, 0] width 0 height 0
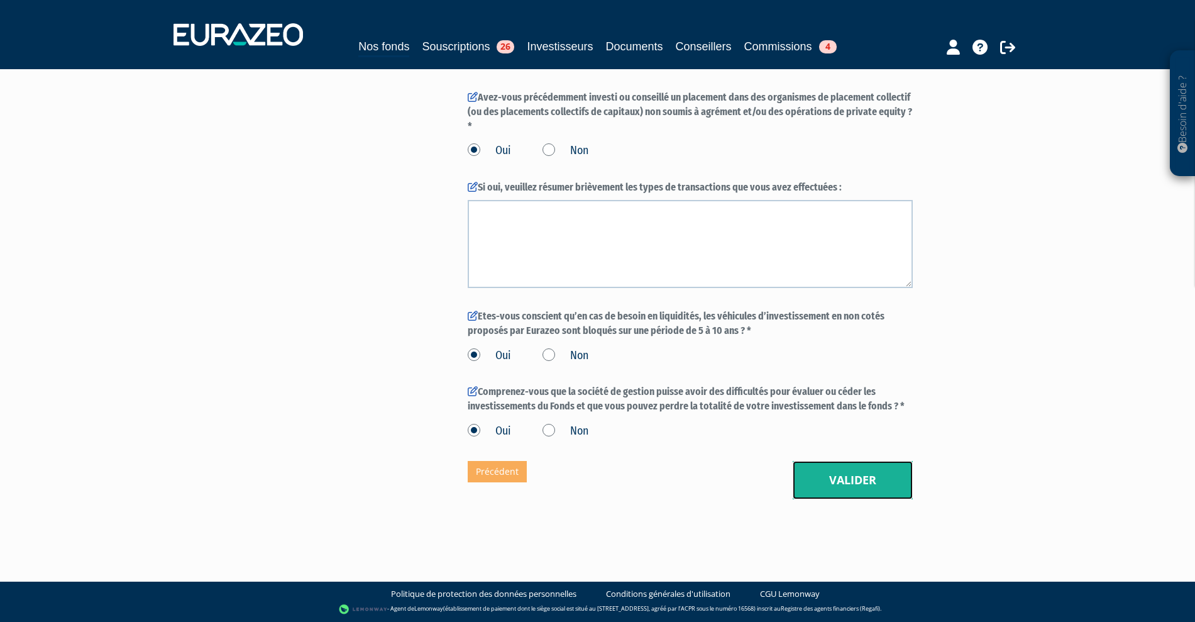
click at [859, 485] on button "Valider" at bounding box center [852, 480] width 120 height 39
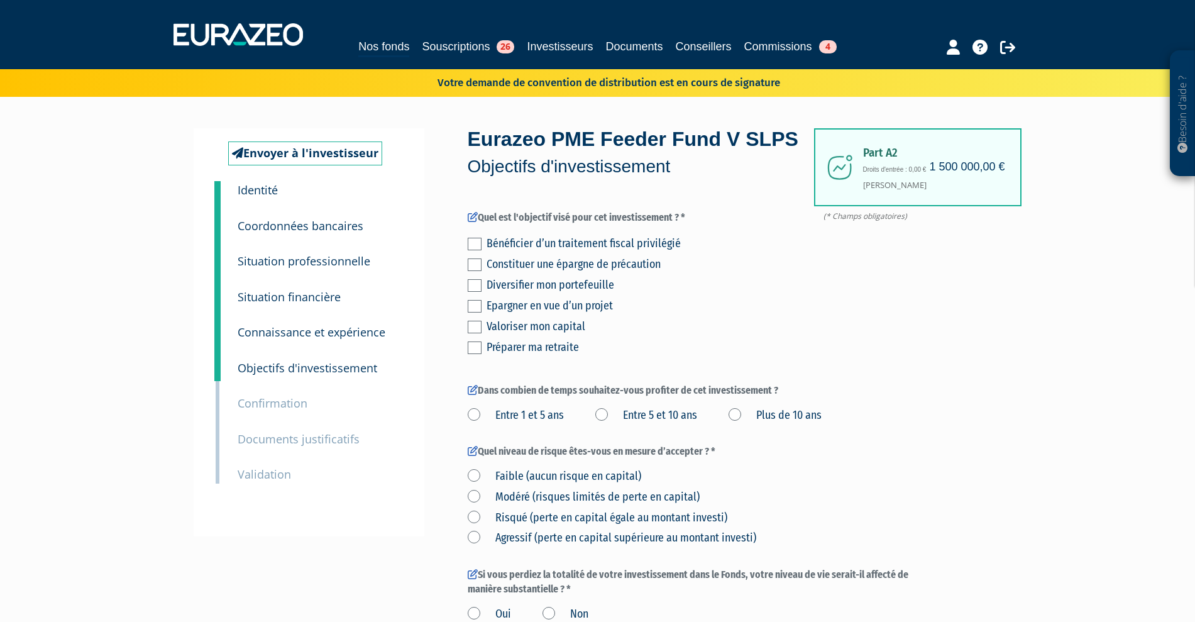
click at [475, 354] on label at bounding box center [475, 347] width 14 height 13
click at [0, 0] on input "checkbox" at bounding box center [0, 0] width 0 height 0
click at [481, 271] on label at bounding box center [475, 264] width 14 height 13
click at [0, 0] on input "checkbox" at bounding box center [0, 0] width 0 height 0
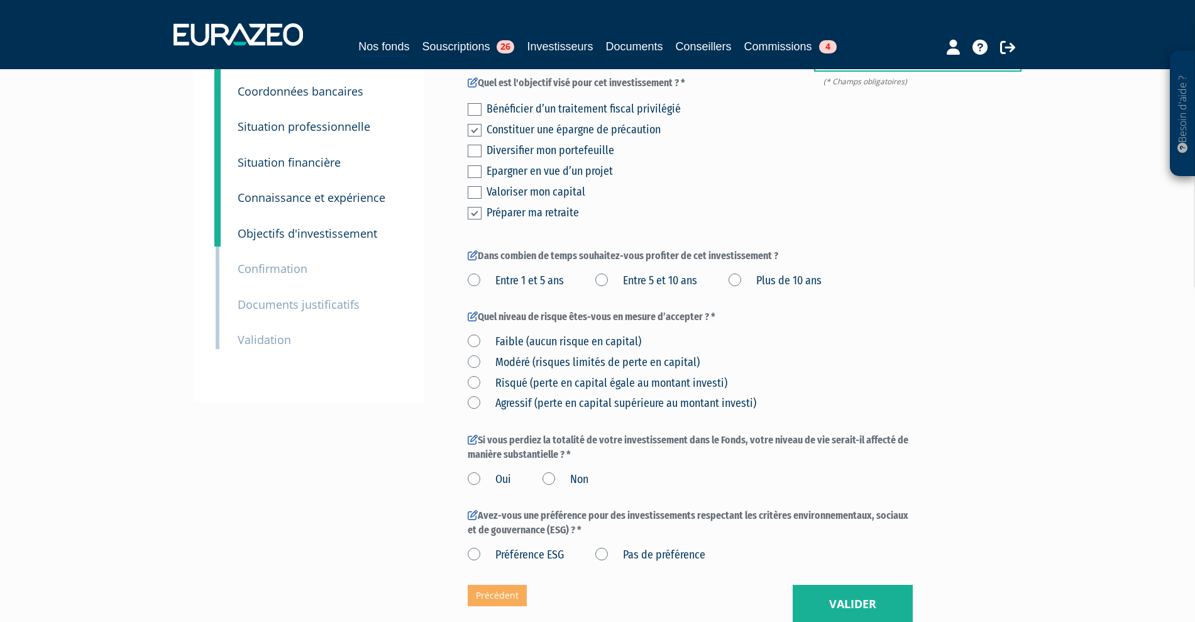
scroll to position [157, 0]
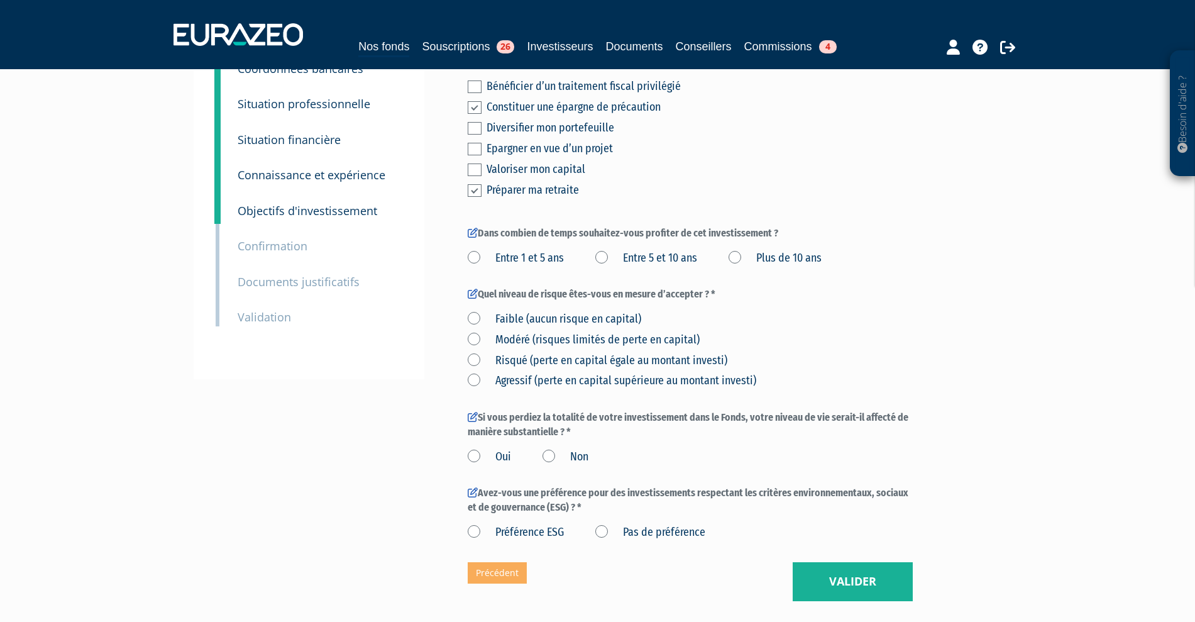
click at [493, 266] on label "Entre 1 et 5 ans" at bounding box center [516, 258] width 96 height 16
click at [0, 0] on ans "Entre 1 et 5 ans" at bounding box center [0, 0] width 0 height 0
click at [537, 327] on label "Faible (aucun risque en capital)" at bounding box center [554, 319] width 173 height 16
click at [0, 0] on capital\) "Faible (aucun risque en capital)" at bounding box center [0, 0] width 0 height 0
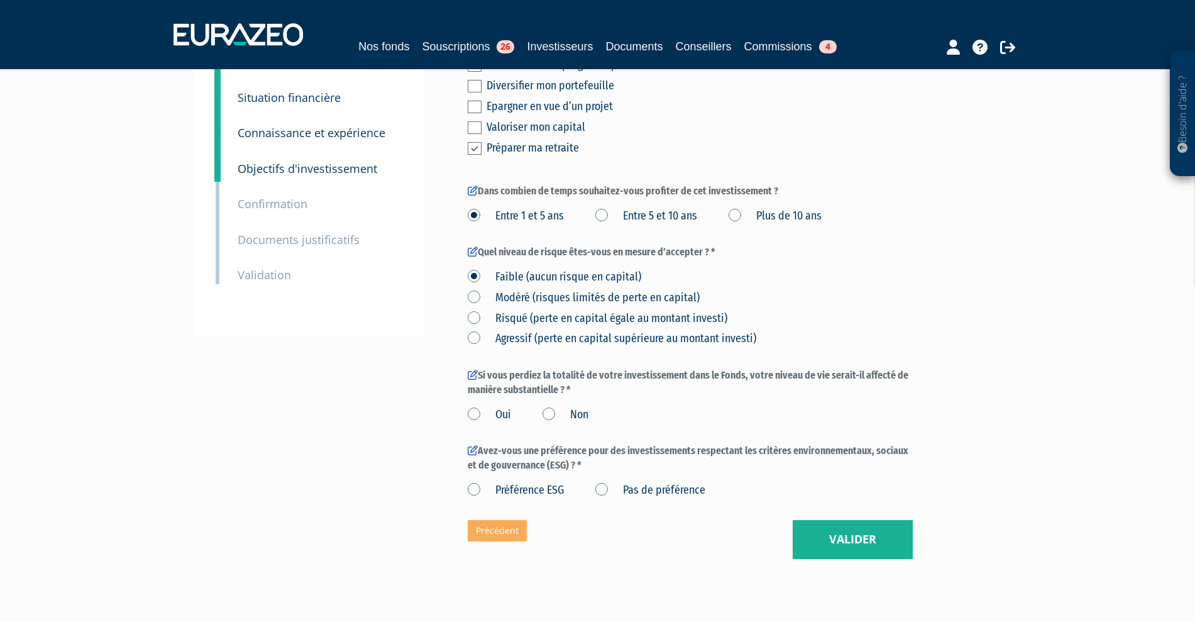
scroll to position [236, 0]
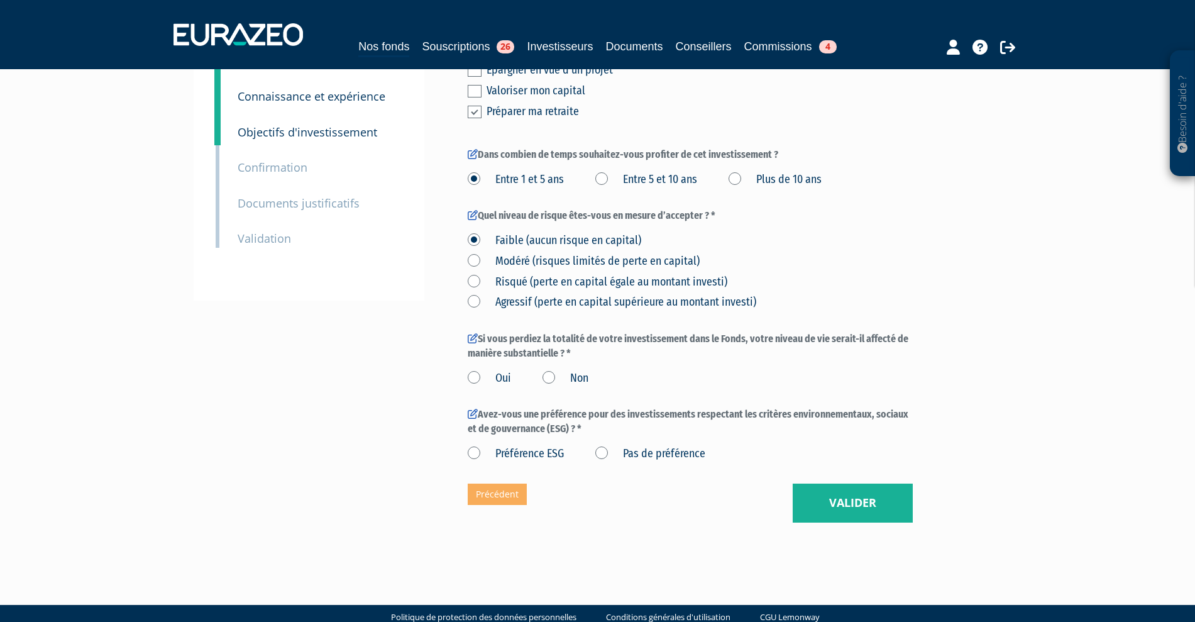
click at [478, 386] on label "Oui" at bounding box center [489, 378] width 43 height 16
click at [0, 0] on input "Oui" at bounding box center [0, 0] width 0 height 0
click at [508, 462] on label "Préférence ESG" at bounding box center [516, 454] width 96 height 16
click at [0, 0] on ESG "Préférence ESG" at bounding box center [0, 0] width 0 height 0
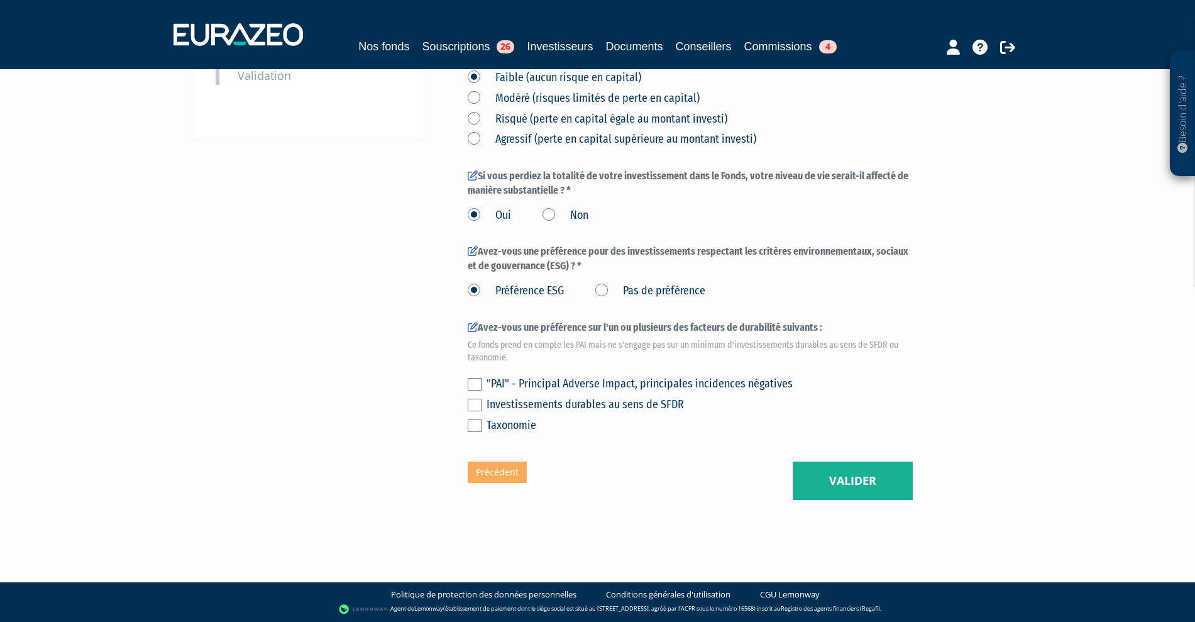
scroll to position [427, 0]
drag, startPoint x: 600, startPoint y: 290, endPoint x: 595, endPoint y: 295, distance: 6.7
click at [600, 290] on label "Pas de préférence" at bounding box center [650, 291] width 110 height 16
click at [0, 0] on préférence "Pas de préférence" at bounding box center [0, 0] width 0 height 0
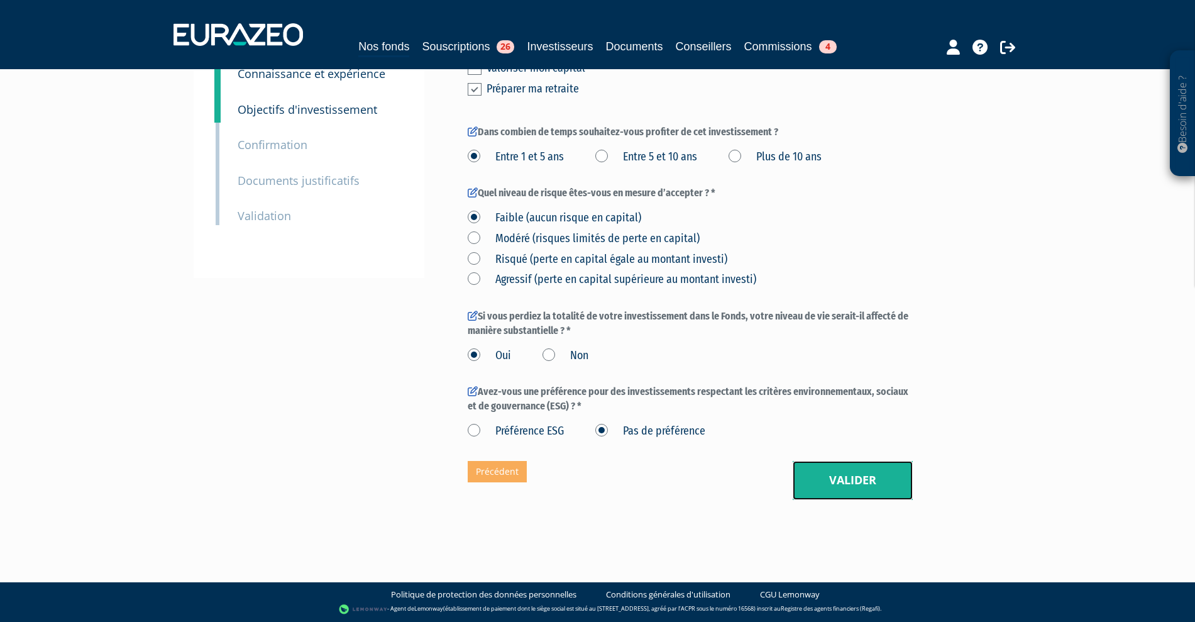
click at [822, 466] on button "Valider" at bounding box center [852, 480] width 120 height 39
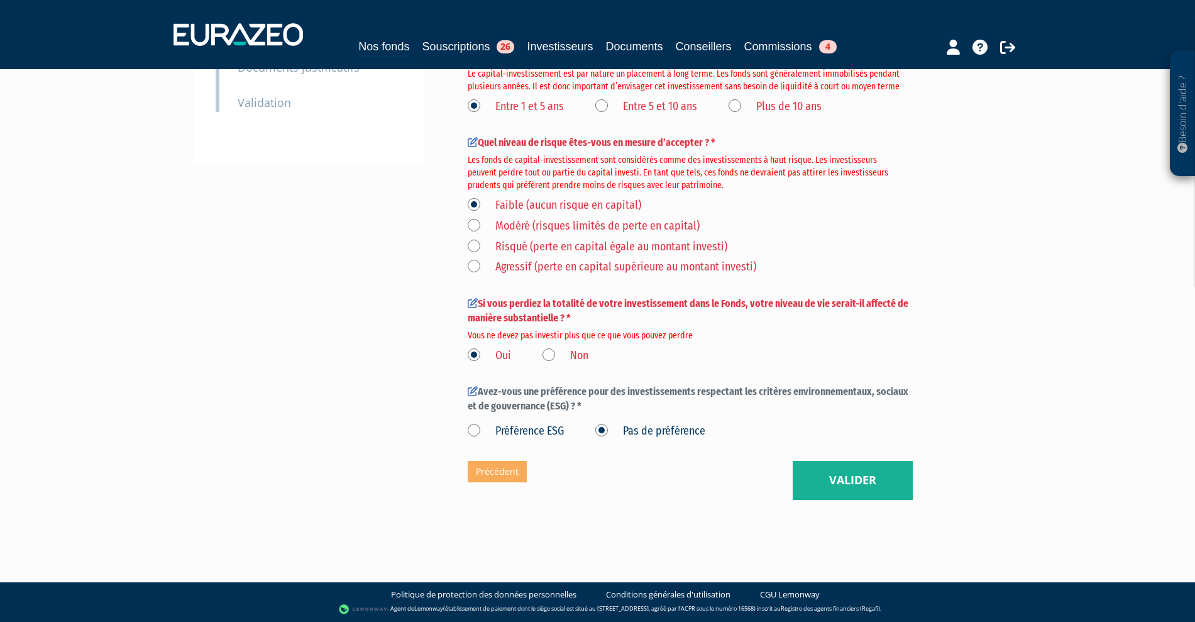
scroll to position [393, 0]
click at [552, 364] on label "Non" at bounding box center [565, 356] width 46 height 16
click at [0, 0] on input "Non" at bounding box center [0, 0] width 0 height 0
click at [468, 234] on label "Modéré (risques limités de perte en capital)" at bounding box center [584, 226] width 232 height 16
click at [0, 0] on capital\) "Modéré (risques limités de perte en capital)" at bounding box center [0, 0] width 0 height 0
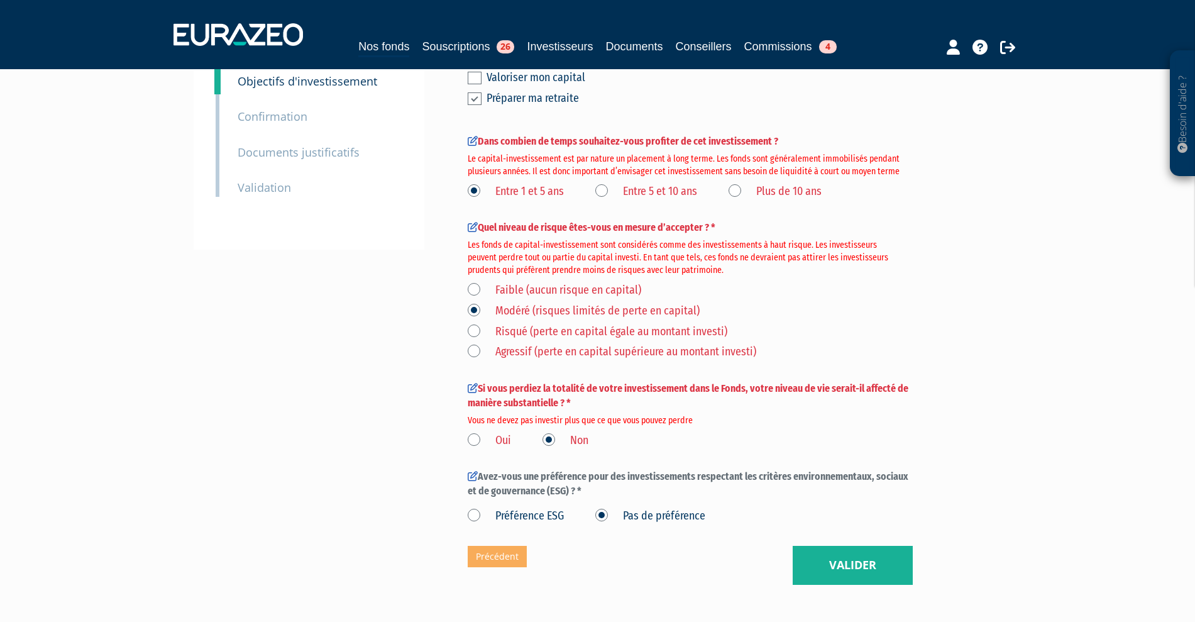
scroll to position [236, 0]
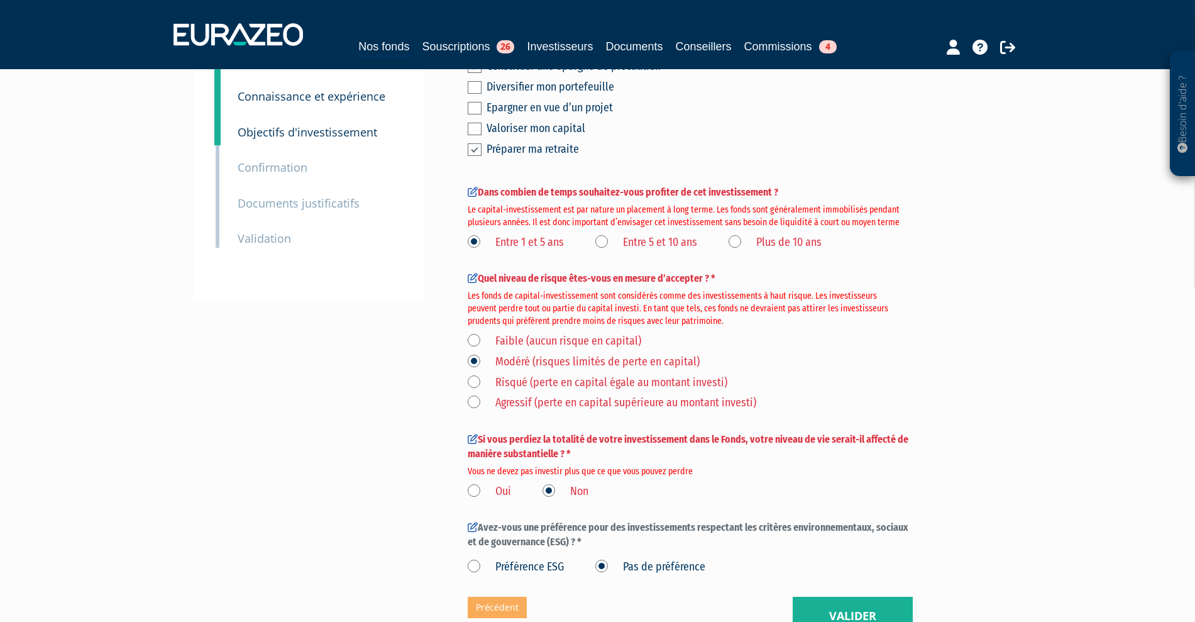
click at [662, 251] on label "Entre 5 et 10 ans" at bounding box center [646, 242] width 102 height 16
click at [0, 0] on ans "Entre 5 et 10 ans" at bounding box center [0, 0] width 0 height 0
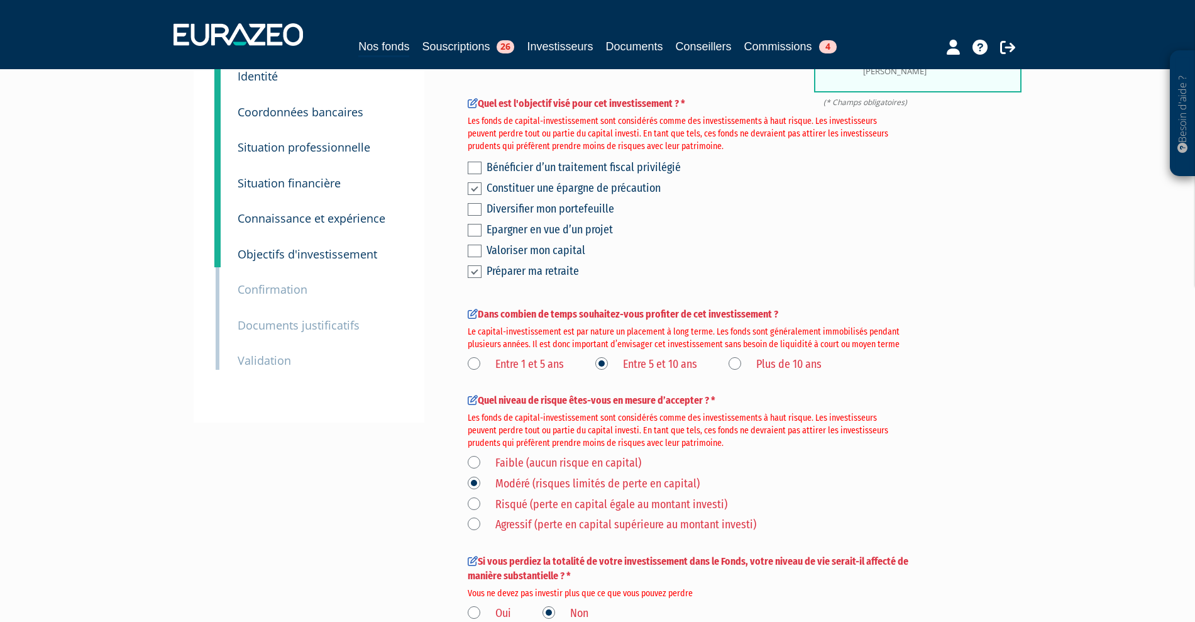
scroll to position [79, 0]
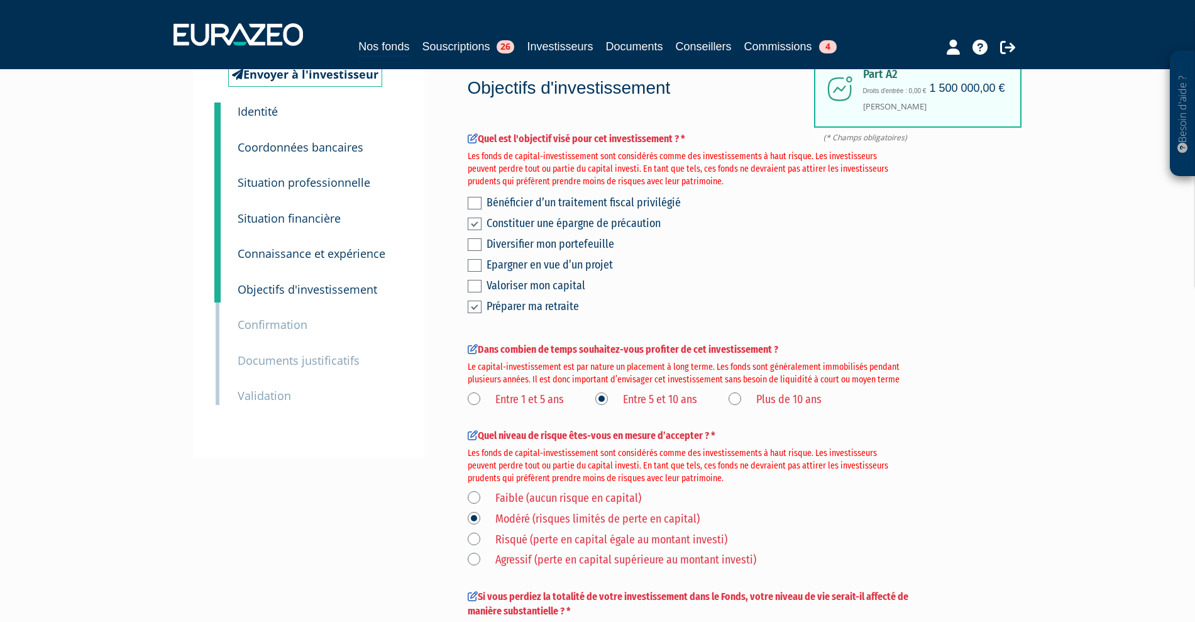
click at [475, 230] on label at bounding box center [475, 223] width 14 height 13
click at [0, 0] on input "checkbox" at bounding box center [0, 0] width 0 height 0
click at [472, 251] on label at bounding box center [475, 244] width 14 height 13
click at [0, 0] on input "checkbox" at bounding box center [0, 0] width 0 height 0
drag, startPoint x: 473, startPoint y: 331, endPoint x: 473, endPoint y: 319, distance: 11.3
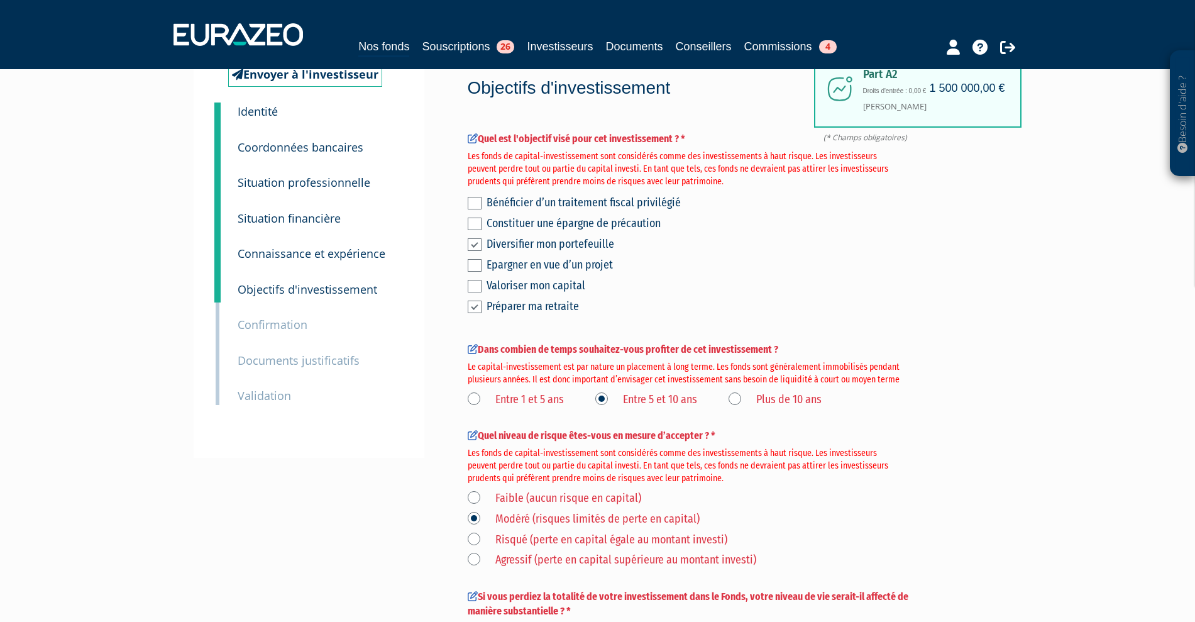
click at [473, 313] on label at bounding box center [475, 306] width 14 height 13
click at [0, 0] on input "checkbox" at bounding box center [0, 0] width 0 height 0
click at [471, 292] on label at bounding box center [475, 286] width 14 height 13
click at [0, 0] on input "checkbox" at bounding box center [0, 0] width 0 height 0
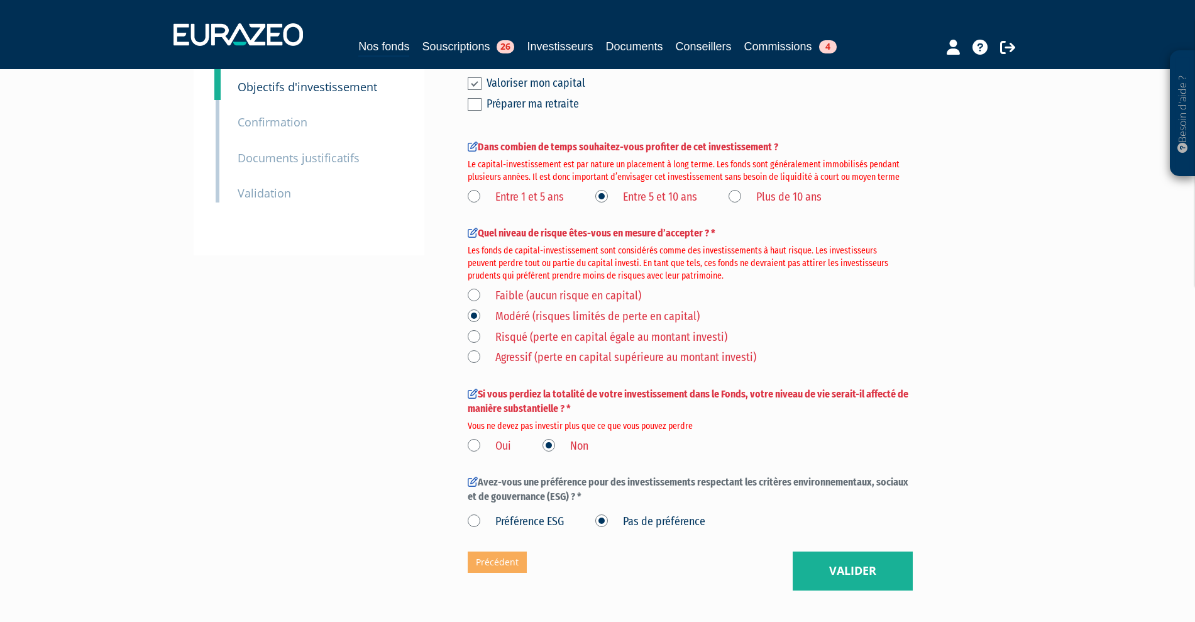
scroll to position [400, 0]
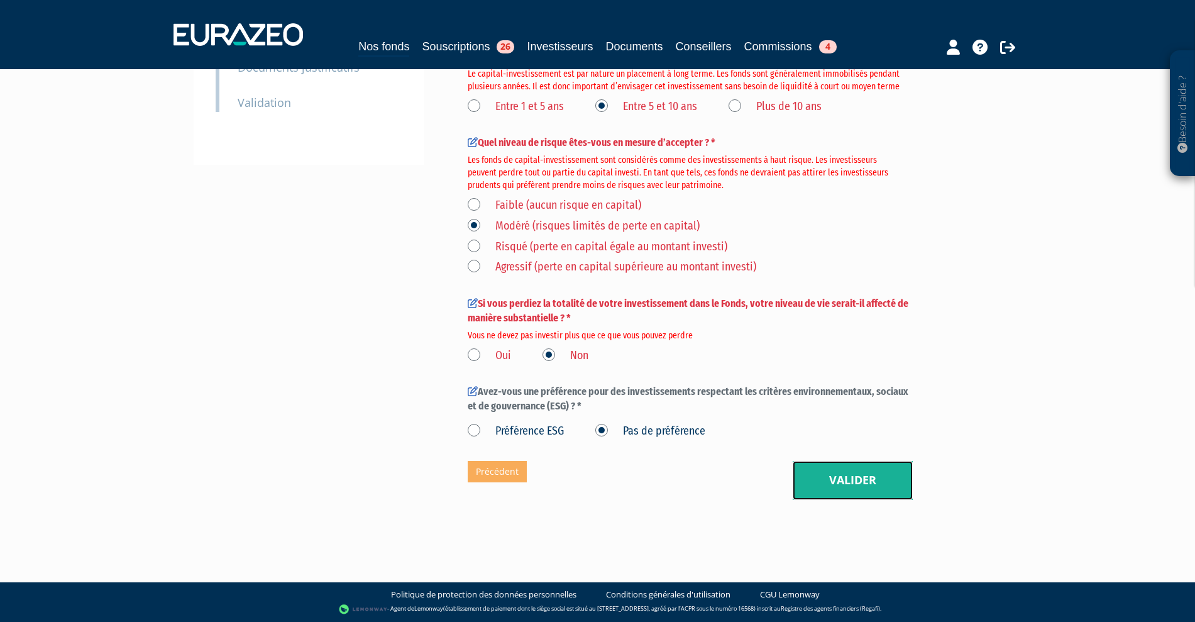
click at [900, 488] on button "Valider" at bounding box center [852, 480] width 120 height 39
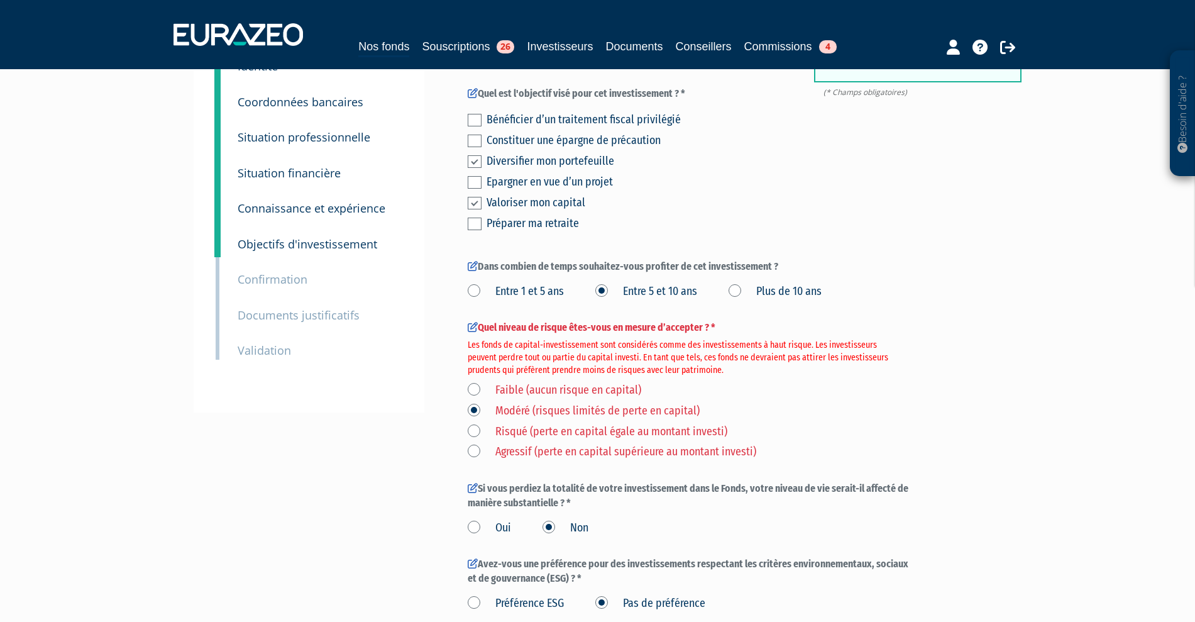
scroll to position [324, 0]
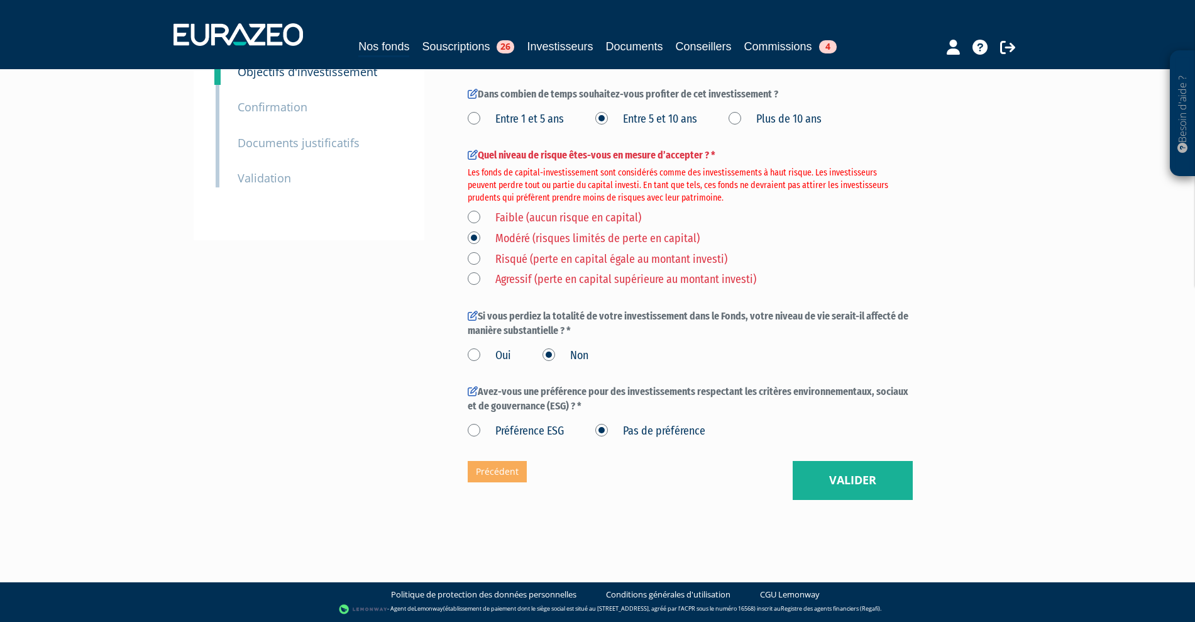
click at [478, 255] on label "Risqué (perte en capital égale au montant investi)" at bounding box center [598, 259] width 260 height 16
click at [0, 0] on investi\) "Risqué (perte en capital égale au montant investi)" at bounding box center [0, 0] width 0 height 0
click at [836, 468] on button "Valider" at bounding box center [852, 480] width 120 height 39
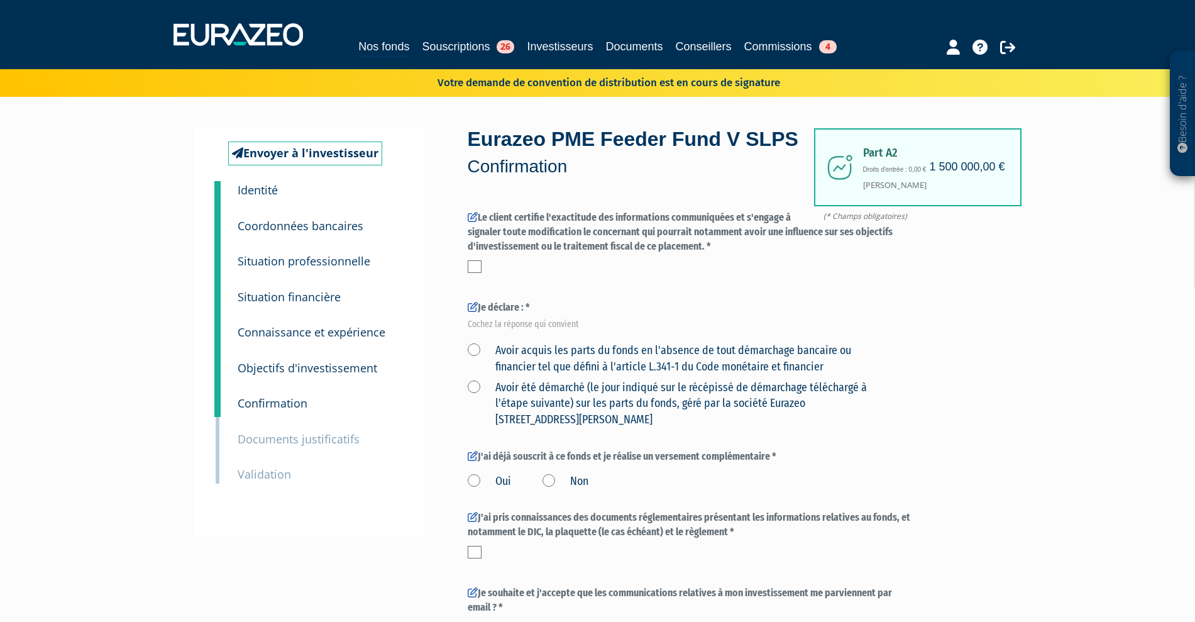
click at [476, 273] on label at bounding box center [475, 266] width 14 height 13
click at [0, 0] on input "checkbox" at bounding box center [0, 0] width 0 height 0
click at [471, 273] on label at bounding box center [475, 266] width 14 height 13
click at [0, 0] on input "checkbox" at bounding box center [0, 0] width 0 height 0
click at [523, 417] on label "Avoir été démarché (le jour indiqué sur le récépissé de démarchage téléchargé à…" at bounding box center [675, 404] width 415 height 48
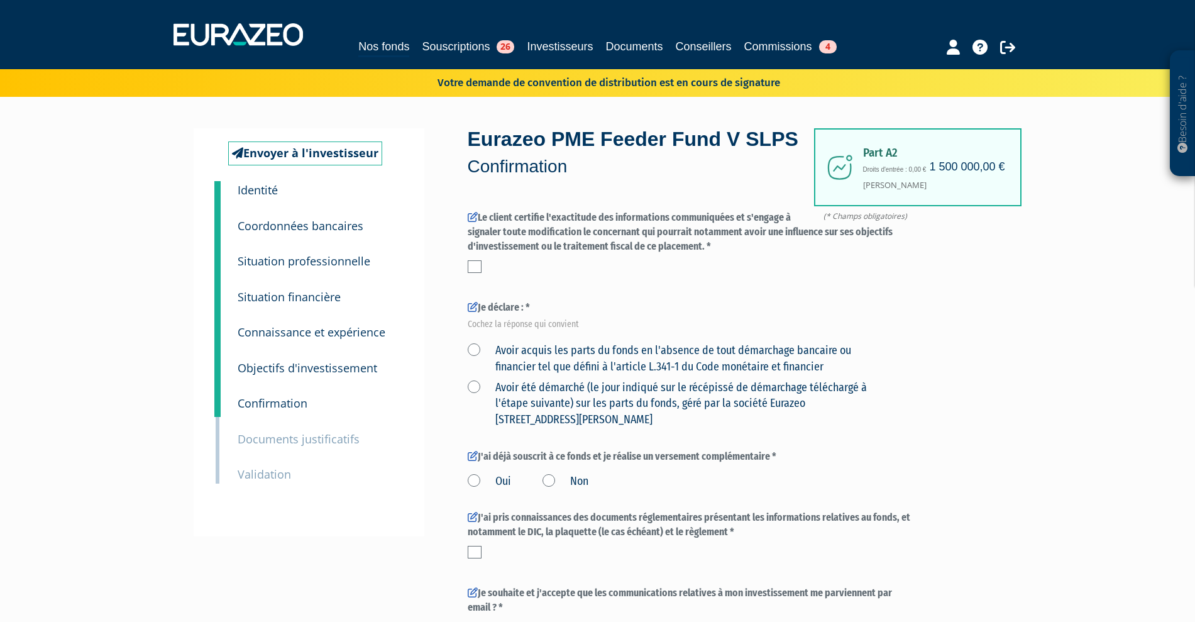
click at [0, 0] on Paris "Avoir été démarché (le jour indiqué sur le récépissé de démarchage téléchargé à…" at bounding box center [0, 0] width 0 height 0
click at [547, 490] on label "Non" at bounding box center [565, 481] width 46 height 16
click at [0, 0] on input "Non" at bounding box center [0, 0] width 0 height 0
click at [478, 490] on label "Oui" at bounding box center [489, 481] width 43 height 16
click at [0, 0] on input "Oui" at bounding box center [0, 0] width 0 height 0
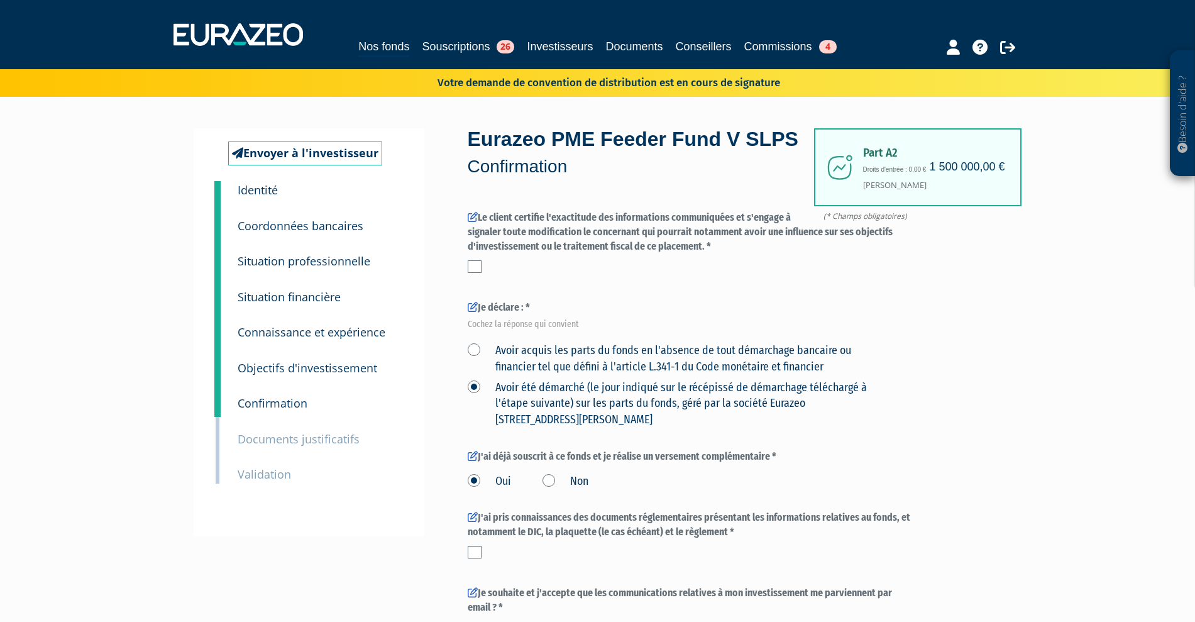
click at [551, 490] on label "Non" at bounding box center [565, 481] width 46 height 16
click at [0, 0] on input "Non" at bounding box center [0, 0] width 0 height 0
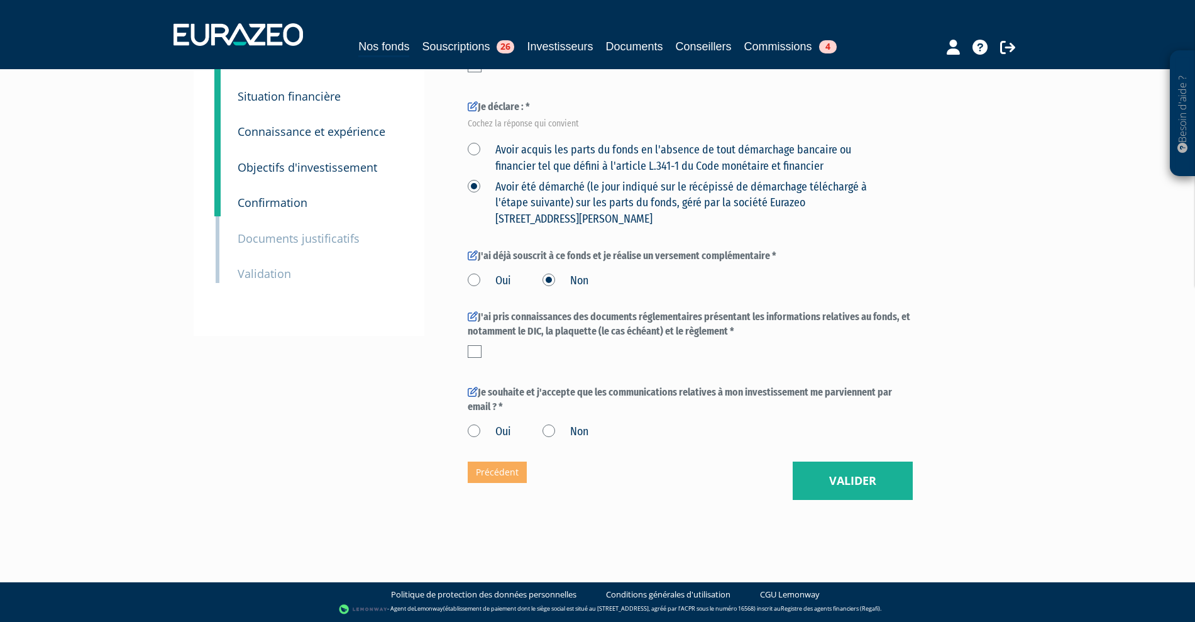
scroll to position [229, 0]
drag, startPoint x: 552, startPoint y: 431, endPoint x: 585, endPoint y: 440, distance: 34.4
click at [552, 430] on label "Non" at bounding box center [565, 432] width 46 height 16
click at [544, 432] on label "Non" at bounding box center [565, 432] width 46 height 16
click at [0, 0] on input "Non" at bounding box center [0, 0] width 0 height 0
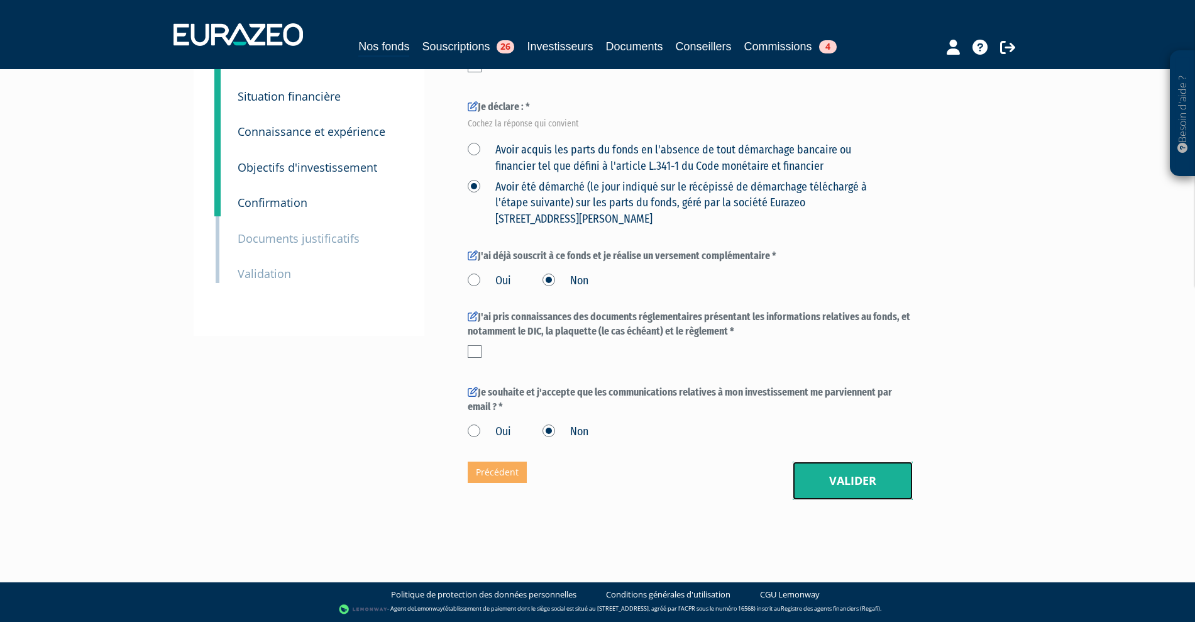
click at [840, 468] on button "Valider" at bounding box center [852, 480] width 120 height 39
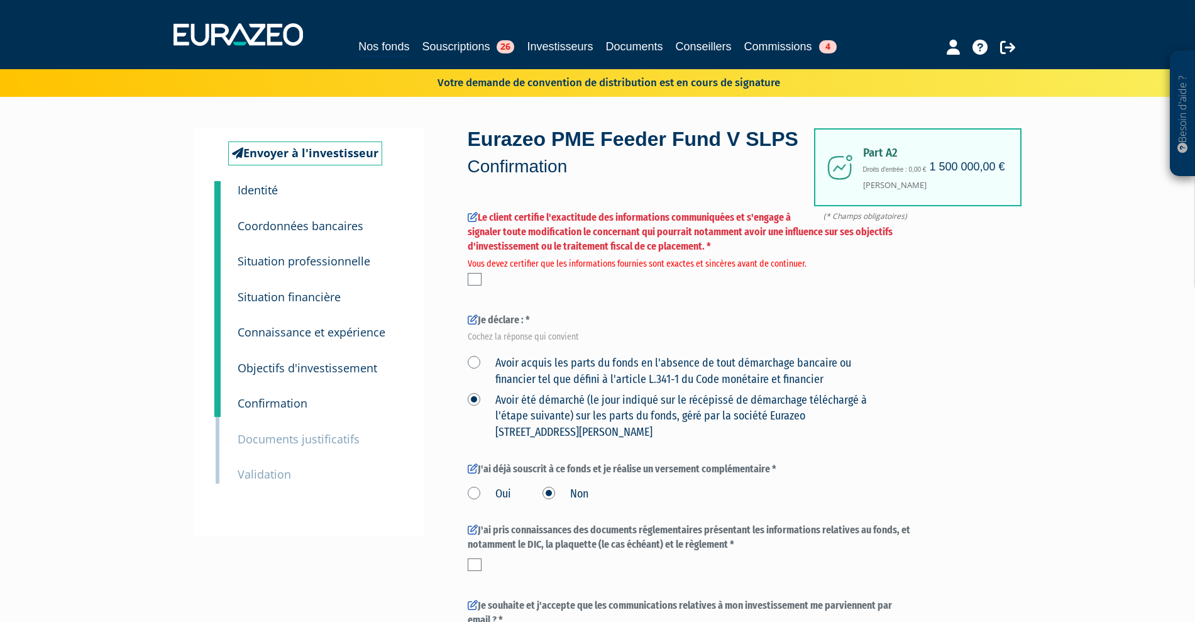
click at [471, 285] on label at bounding box center [475, 279] width 14 height 13
click at [0, 0] on input "checkbox" at bounding box center [0, 0] width 0 height 0
click at [476, 386] on label "Avoir acquis les parts du fonds en l'absence de tout démarchage bancaire ou fin…" at bounding box center [675, 371] width 415 height 32
click at [0, 0] on financier "Avoir acquis les parts du fonds en l'absence de tout démarchage bancaire ou fin…" at bounding box center [0, 0] width 0 height 0
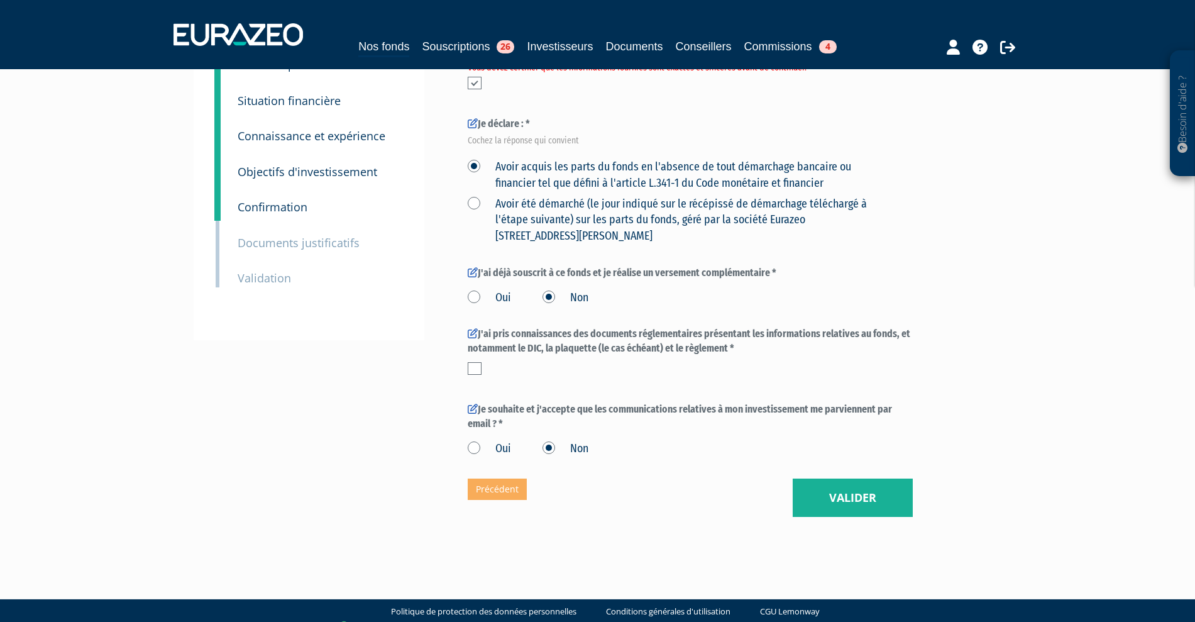
scroll to position [236, 0]
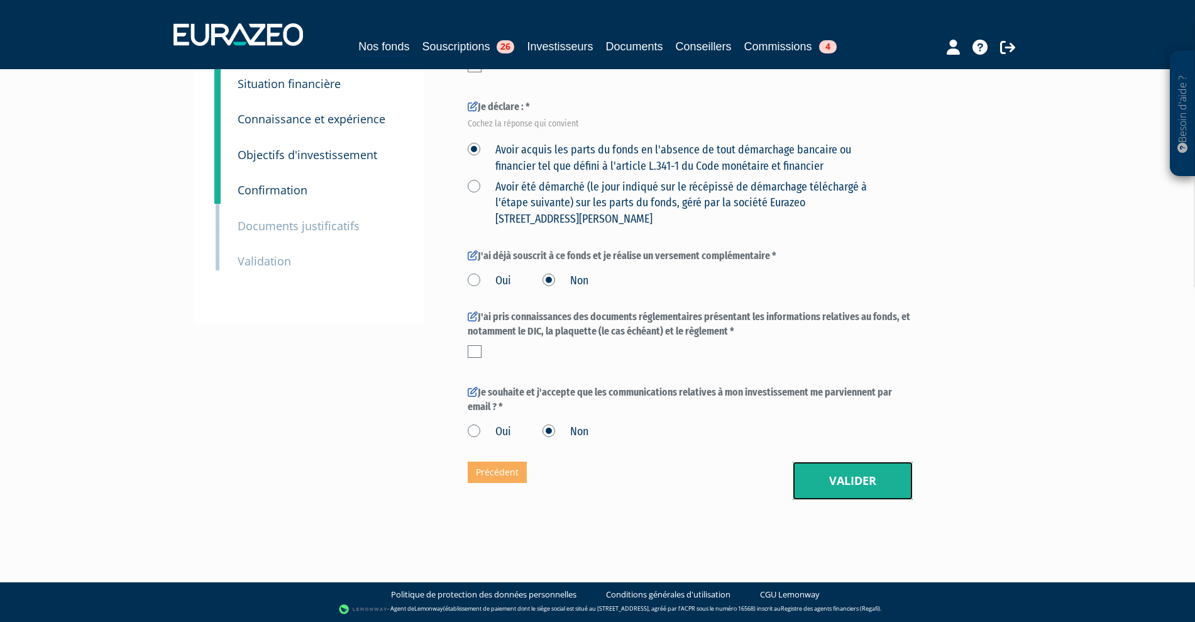
click at [862, 496] on button "Valider" at bounding box center [852, 480] width 120 height 39
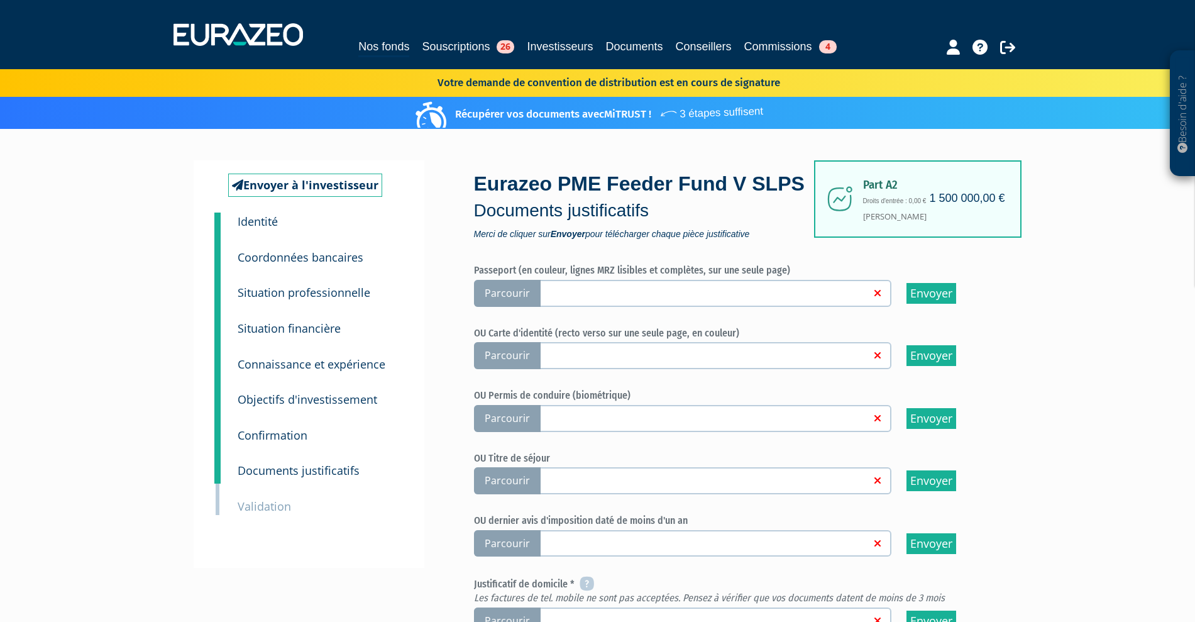
click at [287, 466] on small "Documents justificatifs" at bounding box center [299, 470] width 122 height 15
click at [282, 431] on small "Confirmation" at bounding box center [273, 434] width 70 height 15
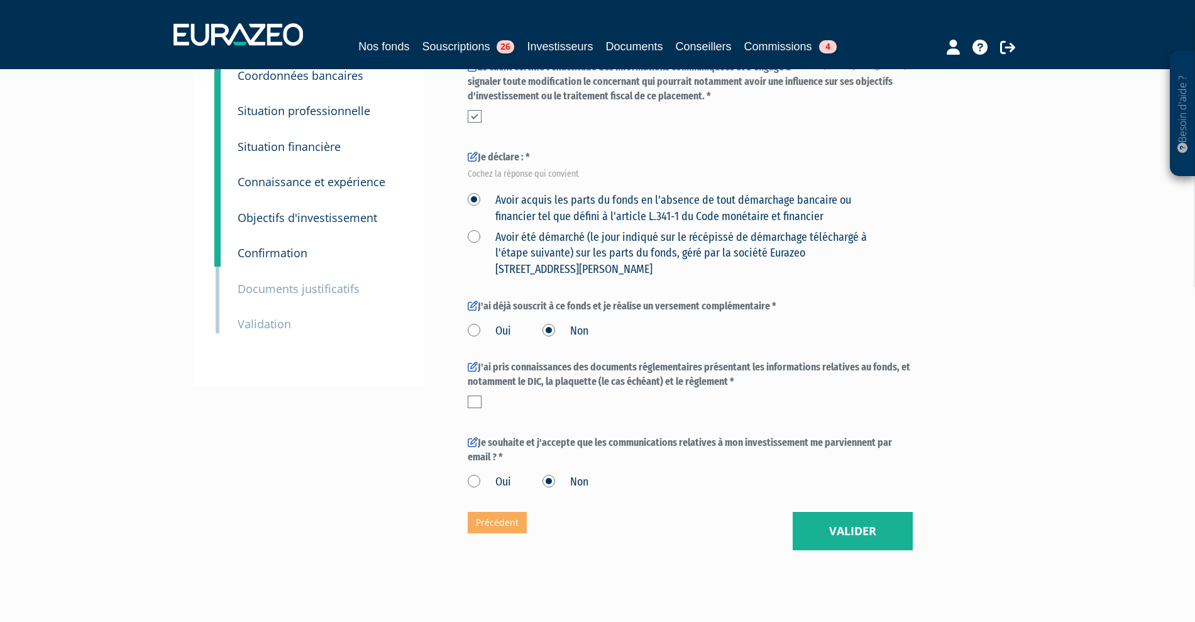
scroll to position [151, 0]
click at [473, 407] on label at bounding box center [475, 401] width 14 height 13
click at [0, 0] on input "checkbox" at bounding box center [0, 0] width 0 height 0
click at [848, 550] on button "Valider" at bounding box center [852, 530] width 120 height 39
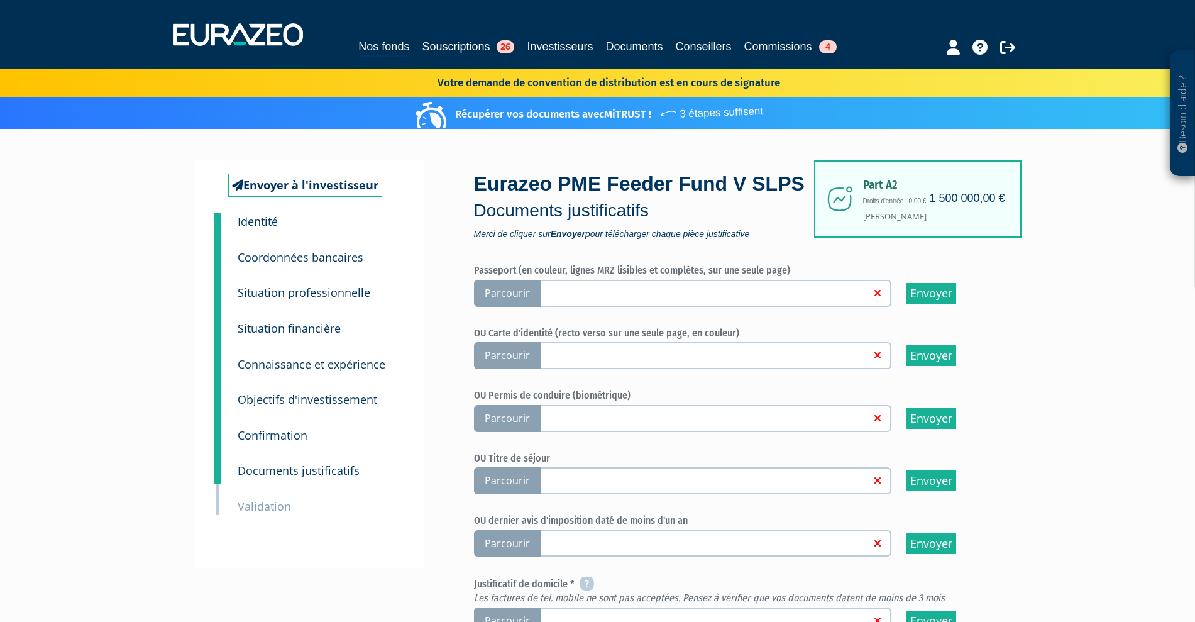
click at [259, 217] on small "Identité" at bounding box center [258, 221] width 40 height 15
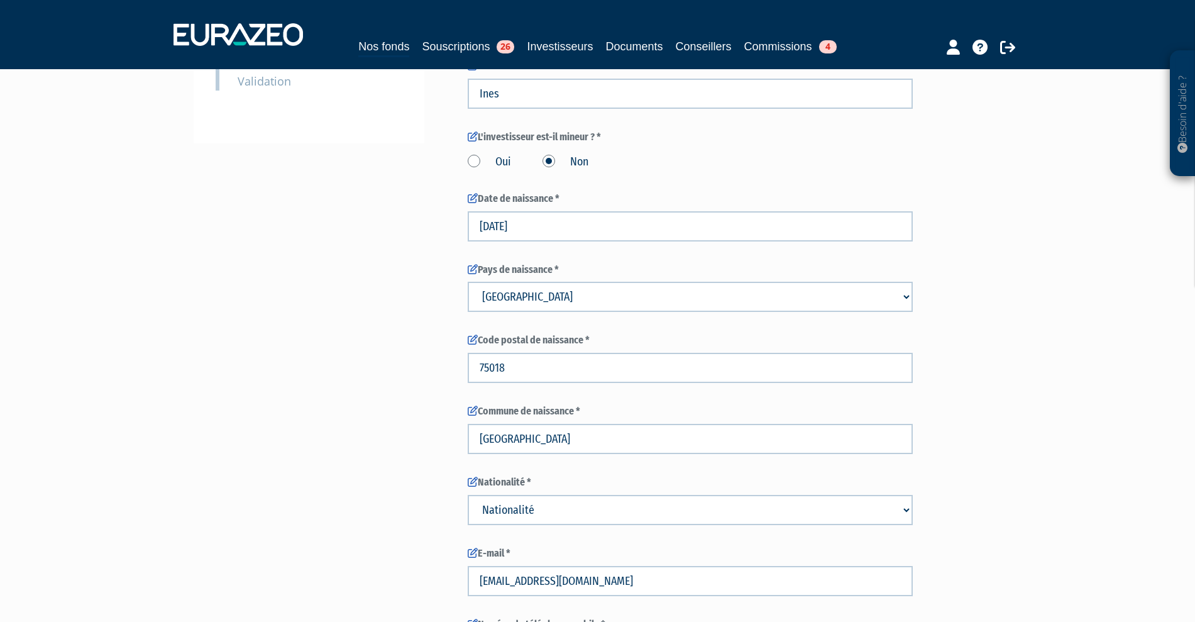
scroll to position [157, 0]
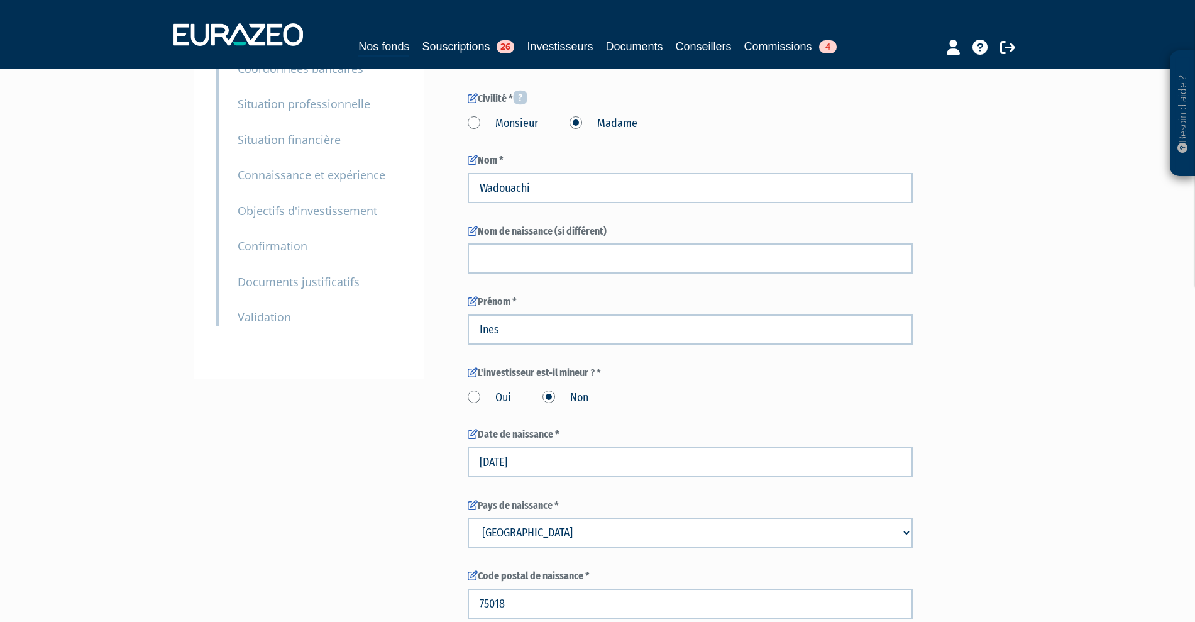
click at [294, 285] on small "Documents justificatifs" at bounding box center [299, 281] width 122 height 15
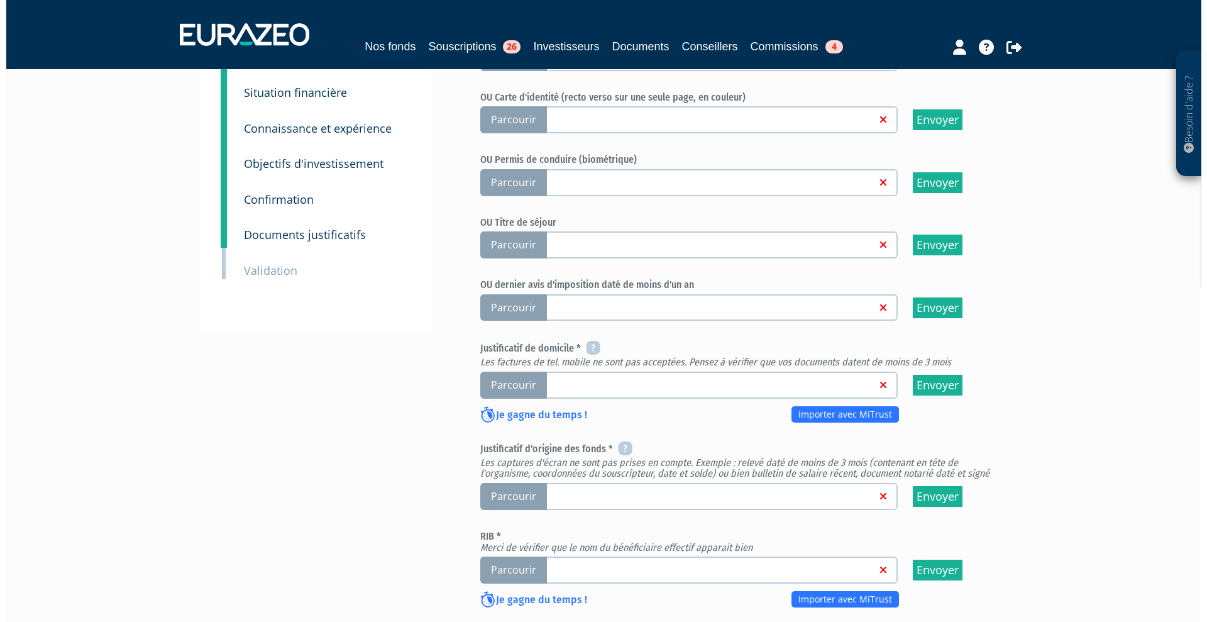
scroll to position [489, 0]
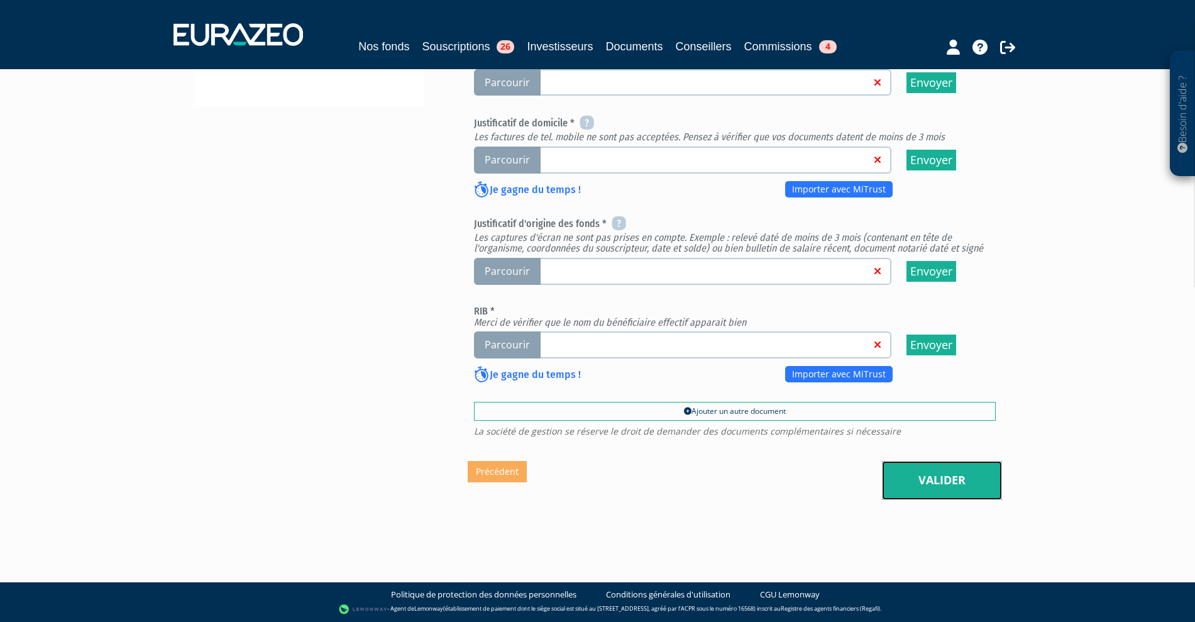
click at [957, 466] on link "Valider" at bounding box center [942, 480] width 120 height 39
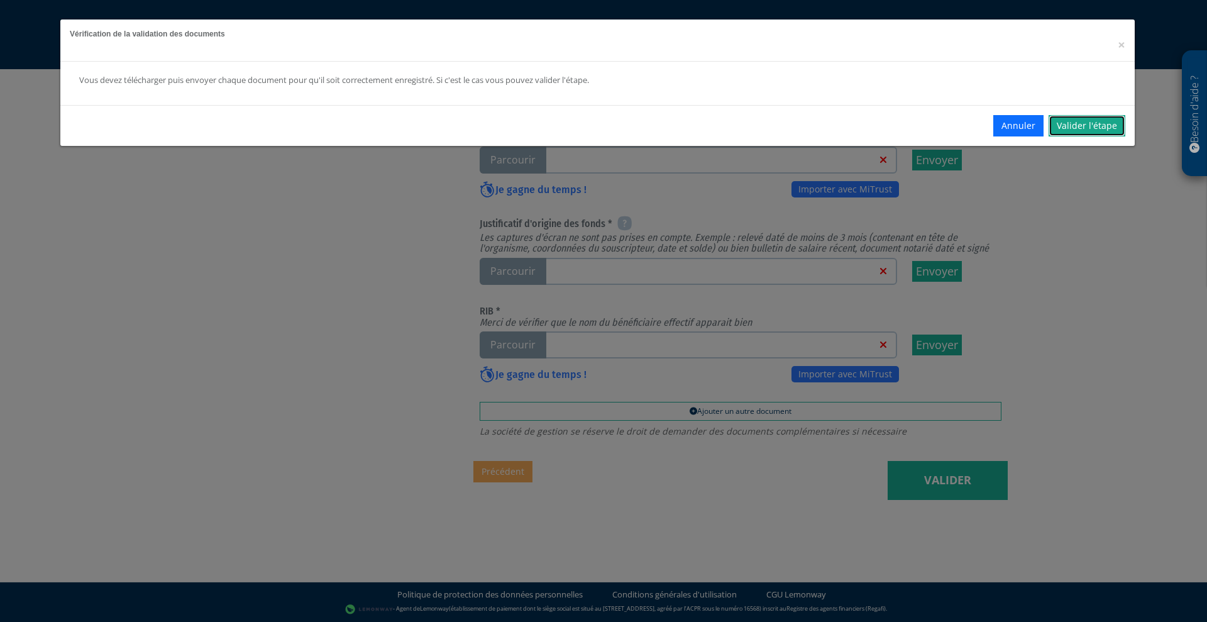
click at [1083, 124] on link "Valider l'étape" at bounding box center [1086, 125] width 77 height 21
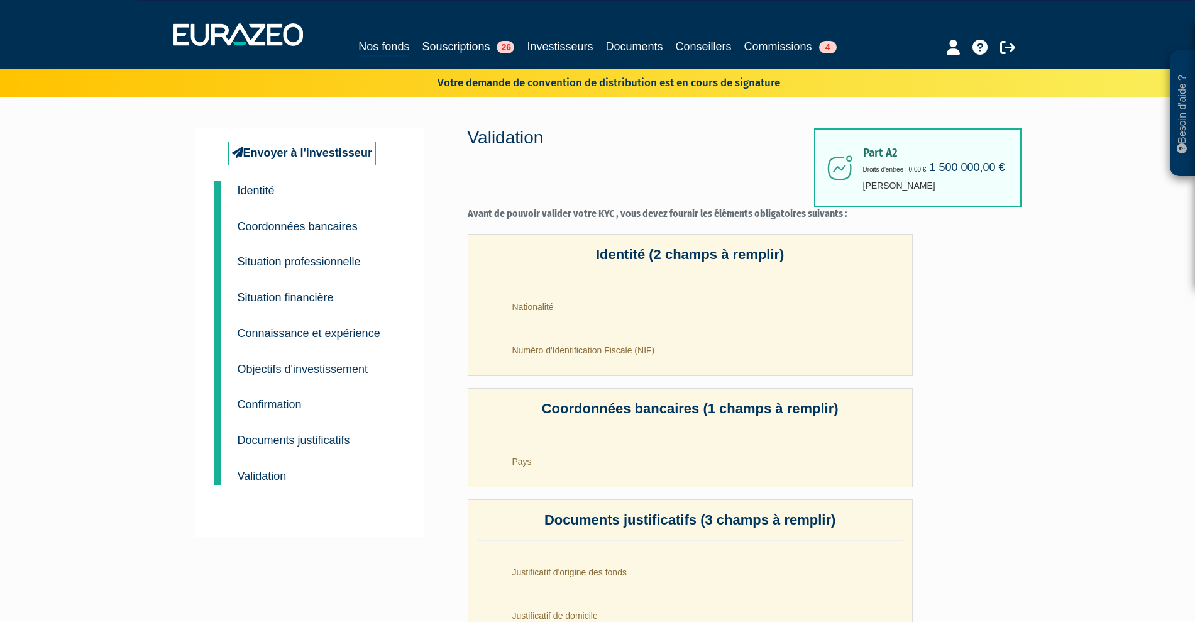
click at [287, 227] on small "Coordonnées bancaires" at bounding box center [298, 226] width 120 height 13
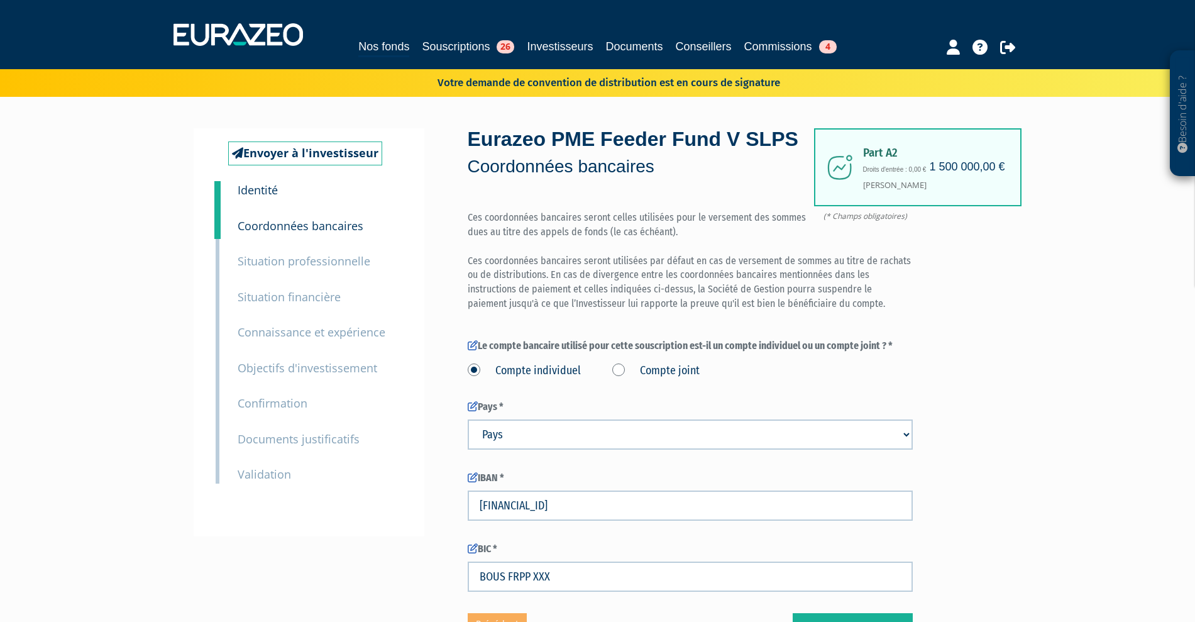
click at [266, 187] on small "Identité" at bounding box center [258, 189] width 40 height 15
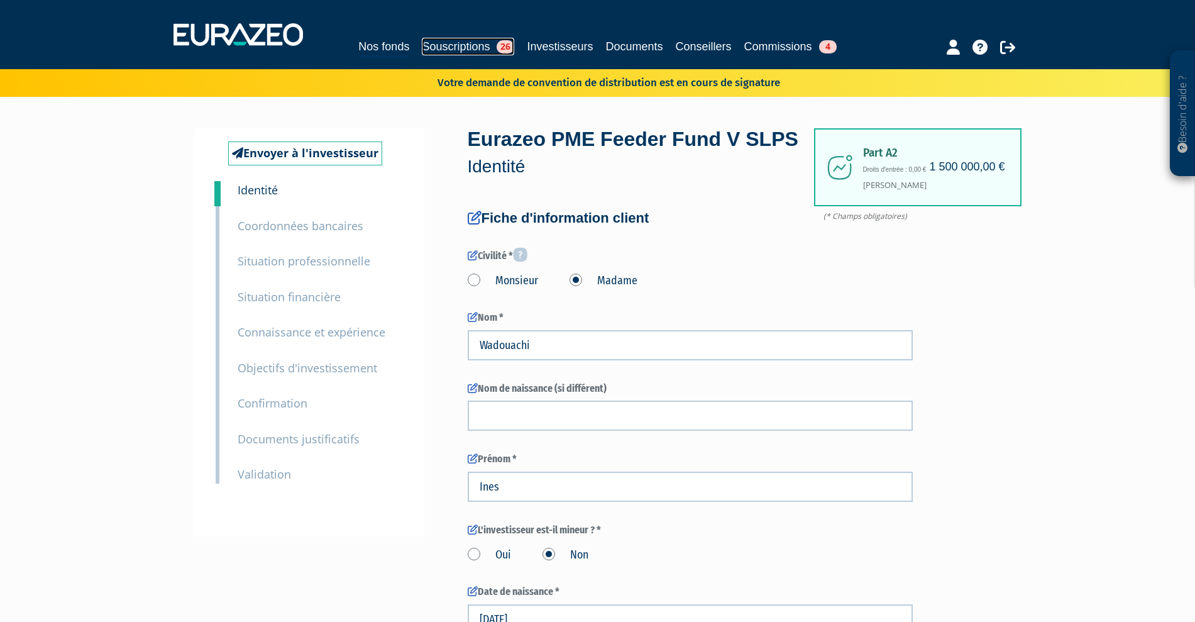
click at [431, 48] on link "Souscriptions 26" at bounding box center [468, 47] width 92 height 18
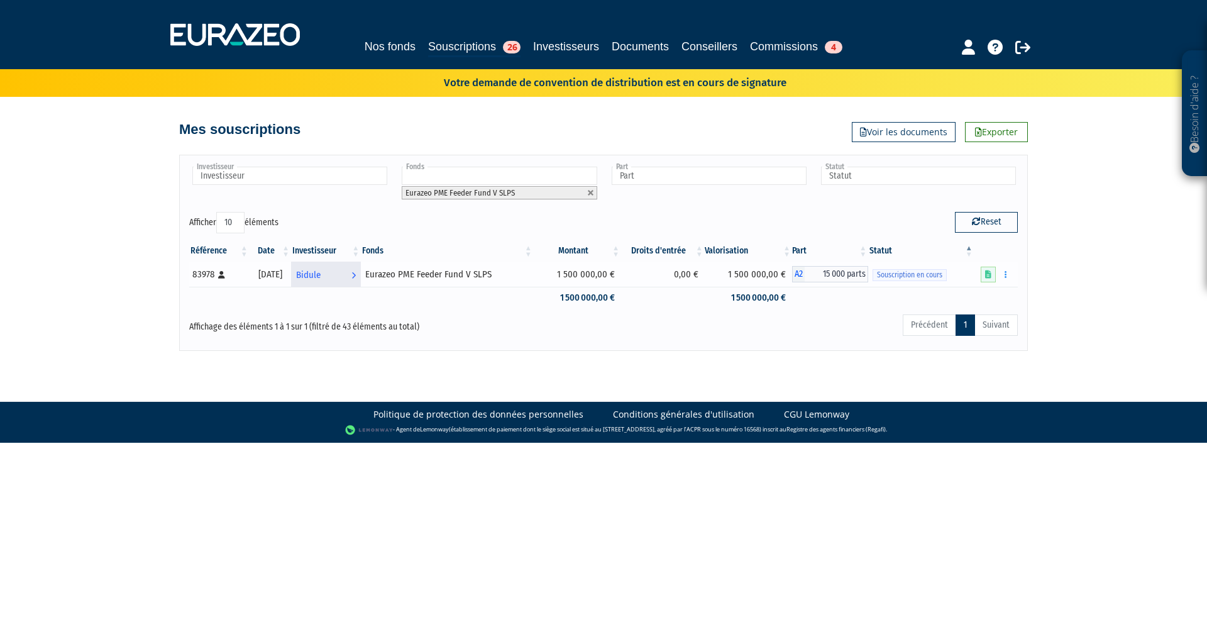
click at [320, 275] on span "Bidule" at bounding box center [308, 274] width 25 height 23
click at [361, 277] on link "Bidule Voir l'investisseur" at bounding box center [326, 273] width 70 height 25
click at [356, 277] on icon at bounding box center [353, 274] width 4 height 23
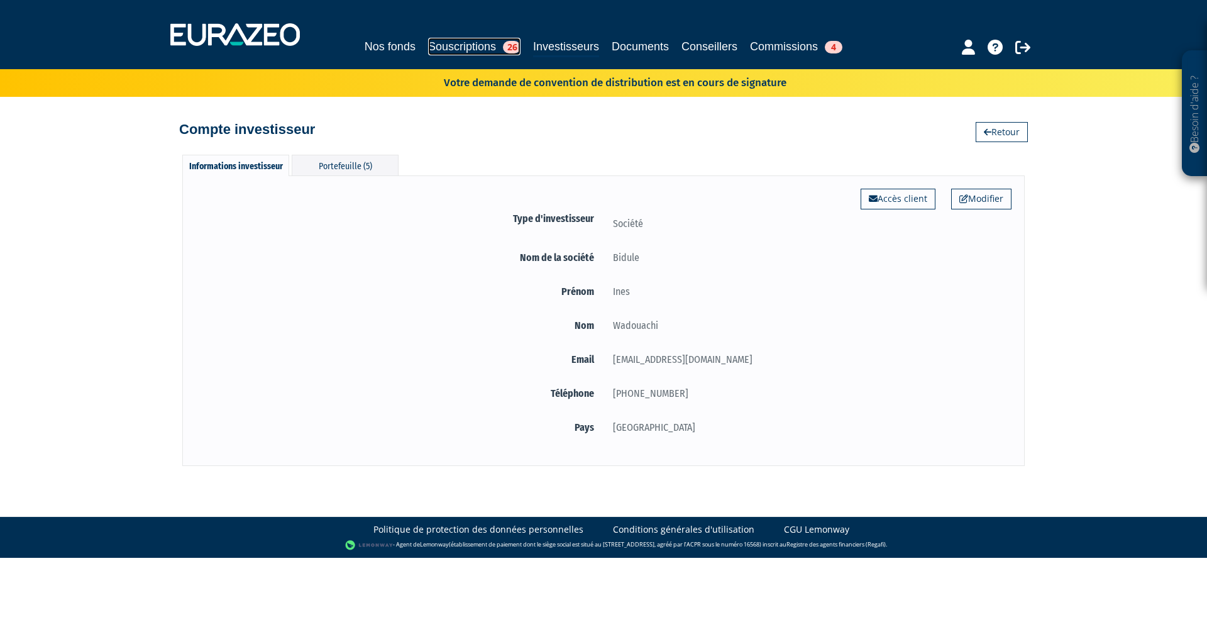
click at [466, 43] on link "Souscriptions 26" at bounding box center [474, 47] width 92 height 18
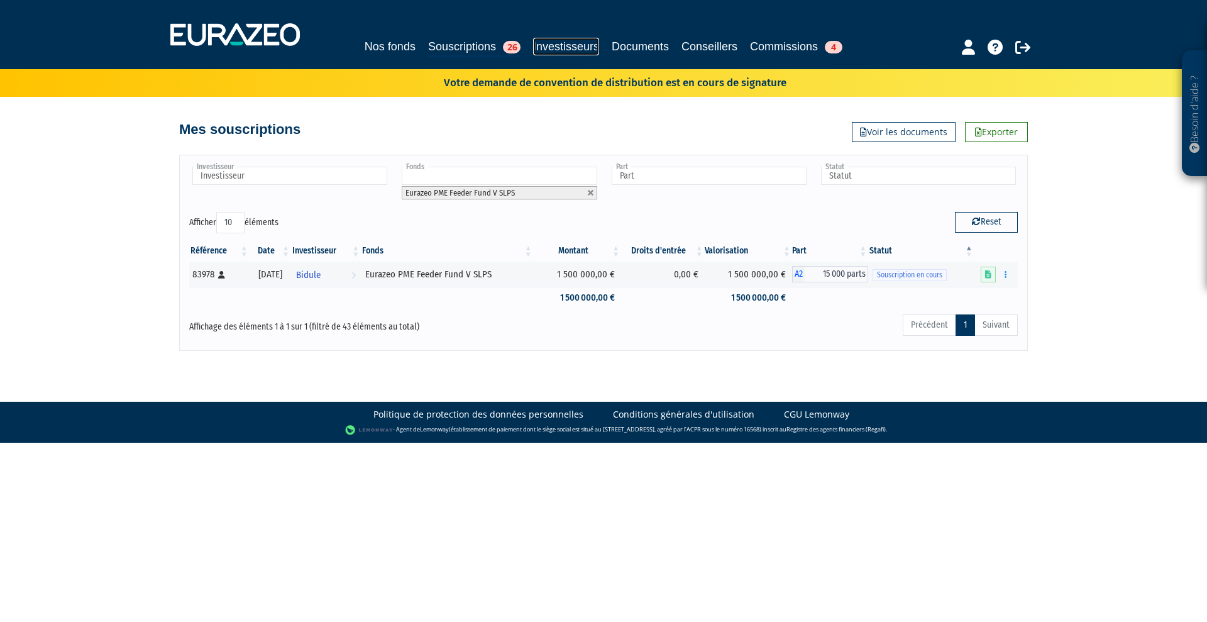
click at [560, 42] on link "Investisseurs" at bounding box center [566, 47] width 66 height 18
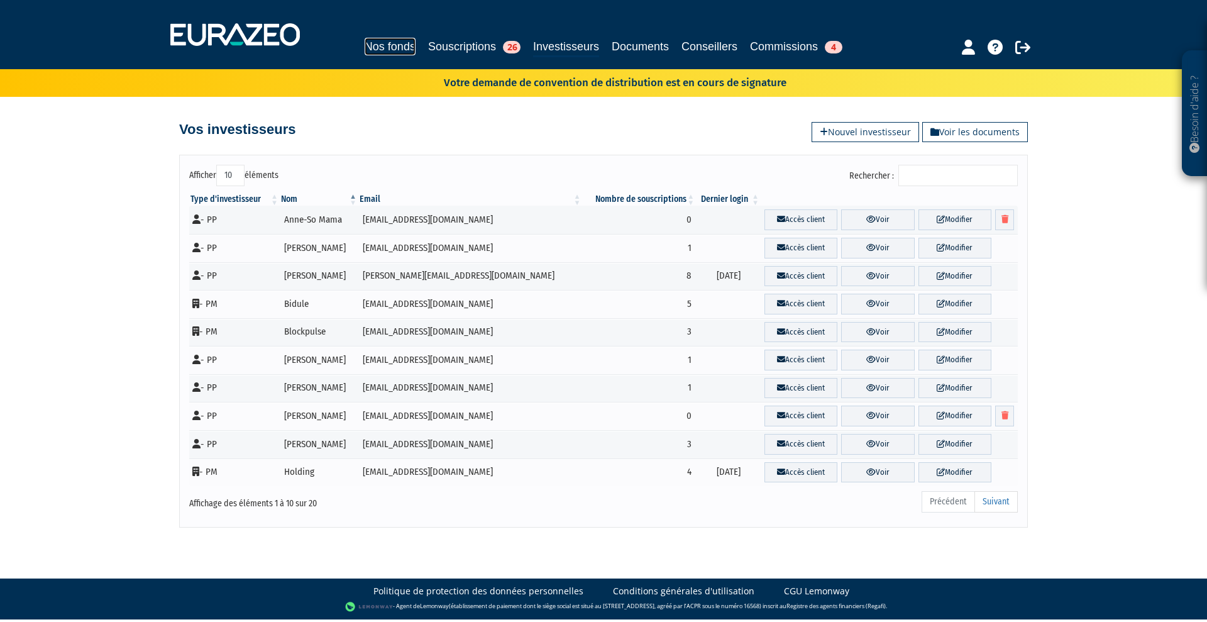
click at [364, 44] on link "Nos fonds" at bounding box center [389, 47] width 51 height 18
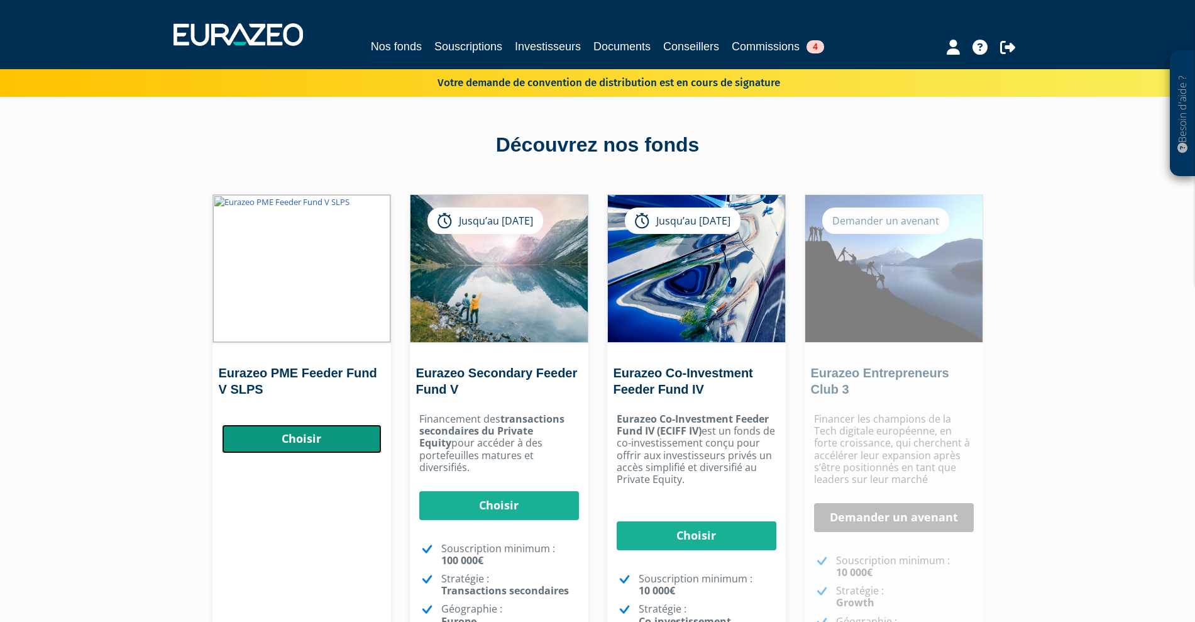
click at [315, 439] on link "Choisir" at bounding box center [302, 438] width 160 height 29
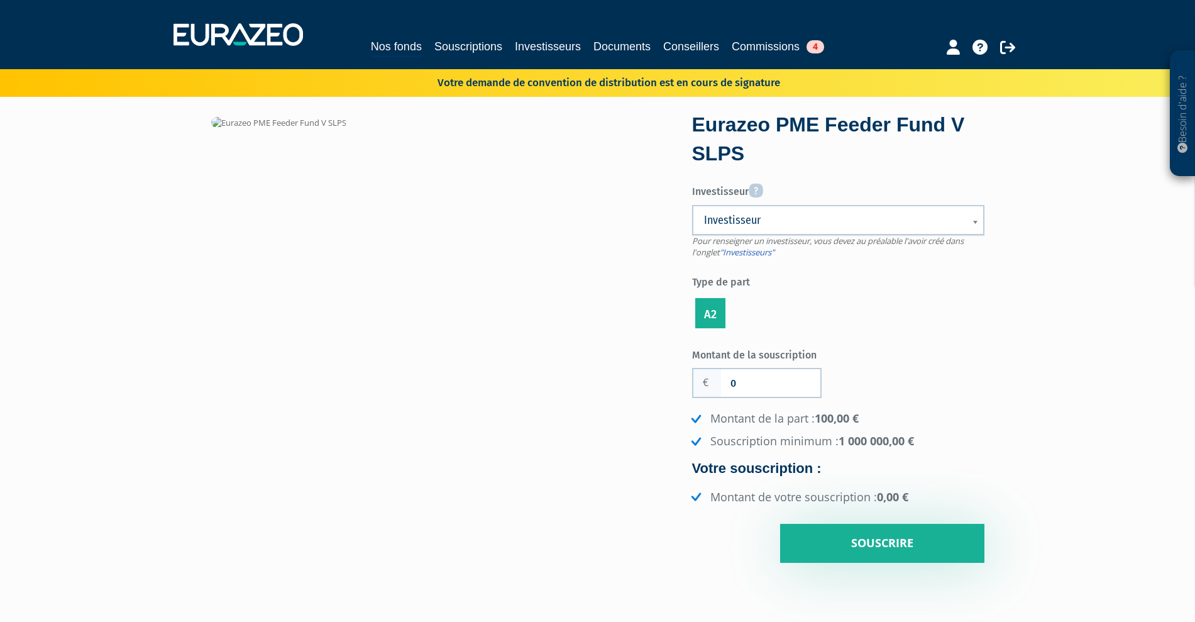
click at [779, 223] on span "Investisseur" at bounding box center [830, 219] width 252 height 15
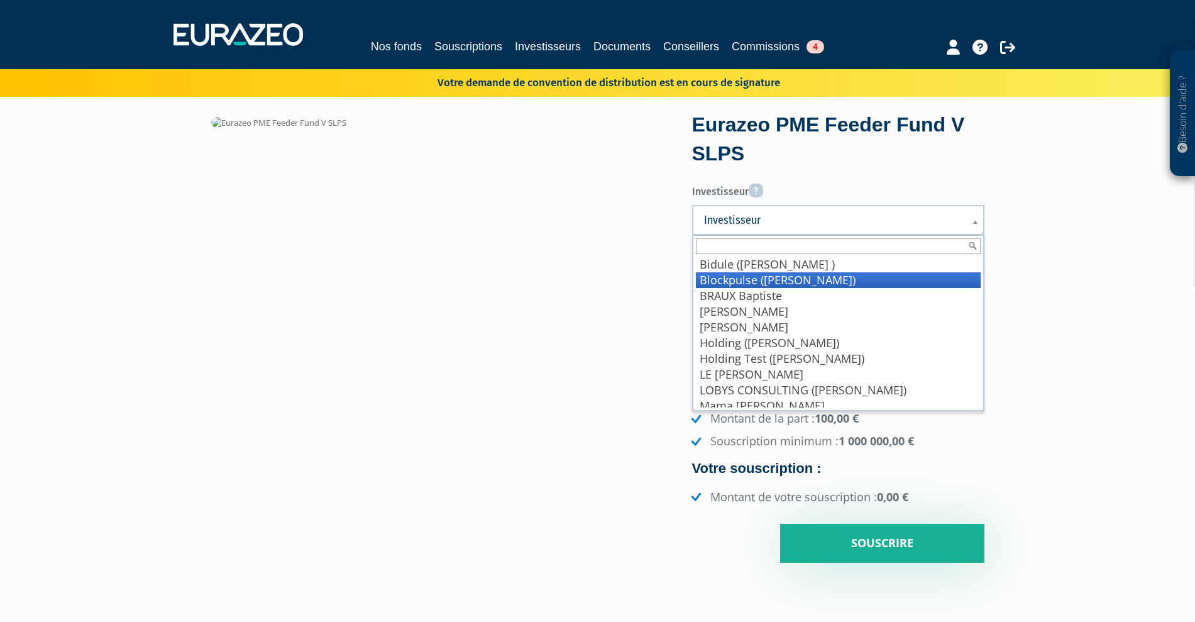
click at [780, 277] on li "Blockpulse (mariel anne-sophie)" at bounding box center [838, 280] width 285 height 16
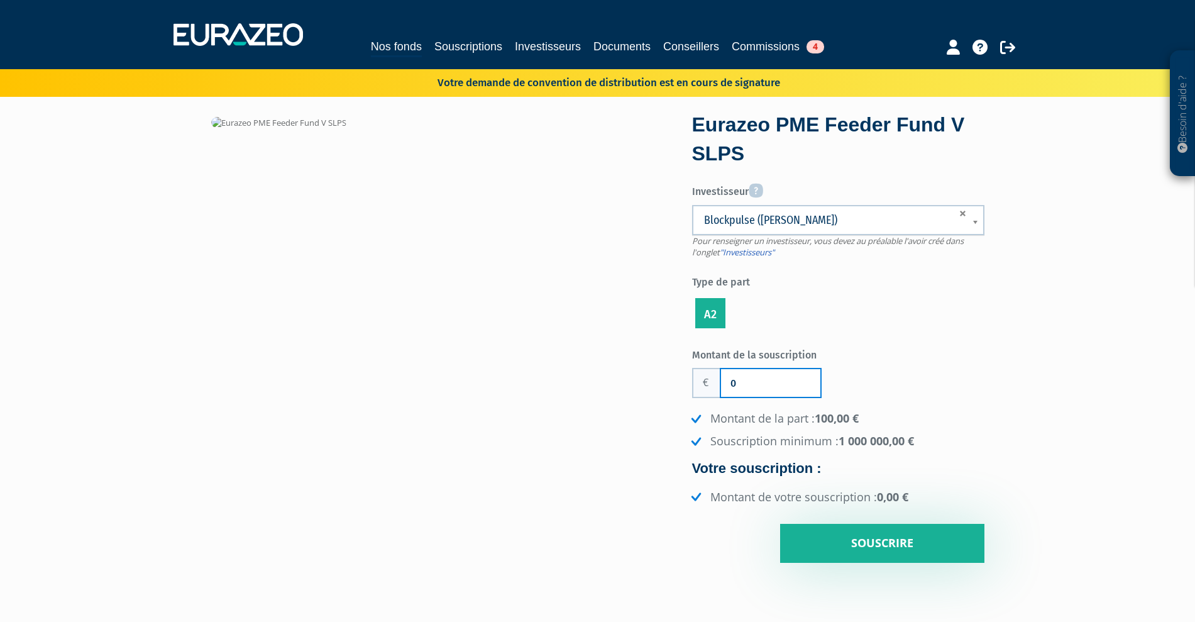
drag, startPoint x: 759, startPoint y: 387, endPoint x: 717, endPoint y: 391, distance: 41.6
click at [717, 391] on div "0" at bounding box center [756, 383] width 129 height 30
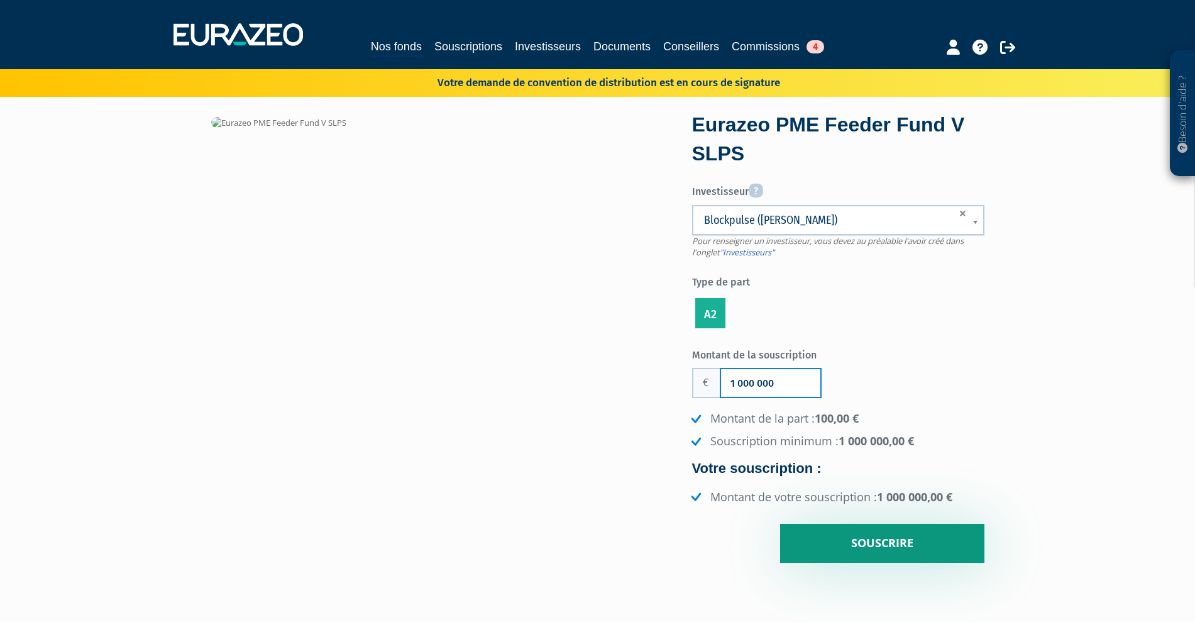
type input "1 000 000"
click at [895, 550] on input "Souscrire" at bounding box center [882, 542] width 204 height 39
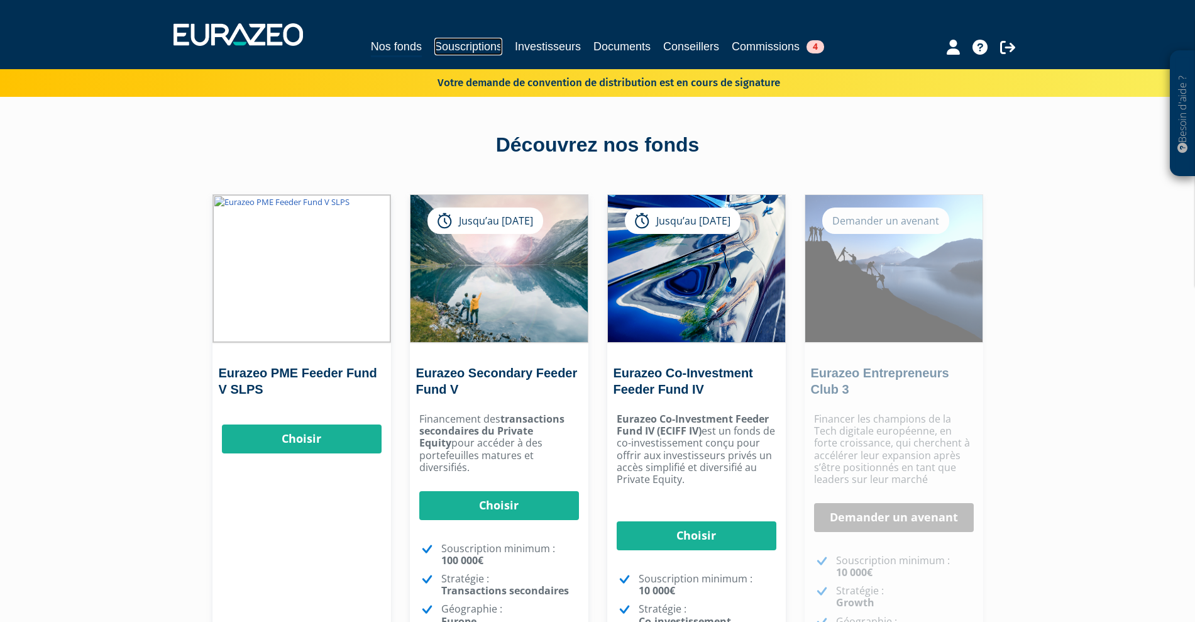
click at [450, 40] on link "Souscriptions" at bounding box center [468, 47] width 68 height 18
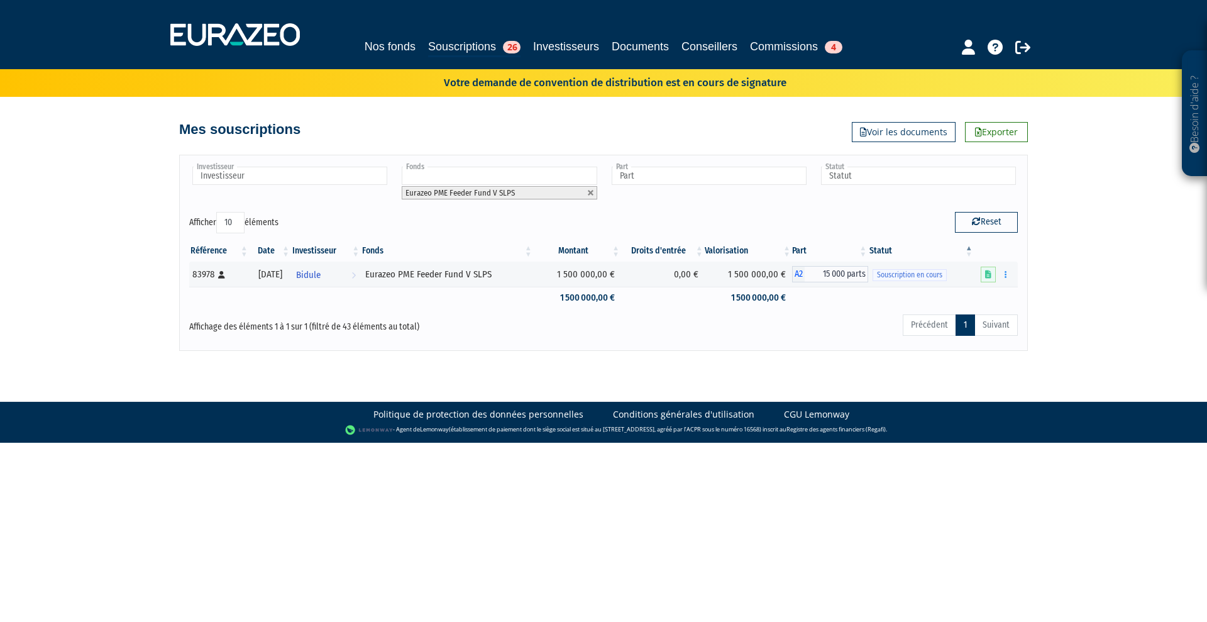
click at [512, 172] on input "text" at bounding box center [499, 176] width 195 height 18
drag, startPoint x: 589, startPoint y: 189, endPoint x: 582, endPoint y: 187, distance: 7.0
click at [589, 188] on li "Eurazeo PME Feeder Fund V SLPS" at bounding box center [499, 192] width 195 height 13
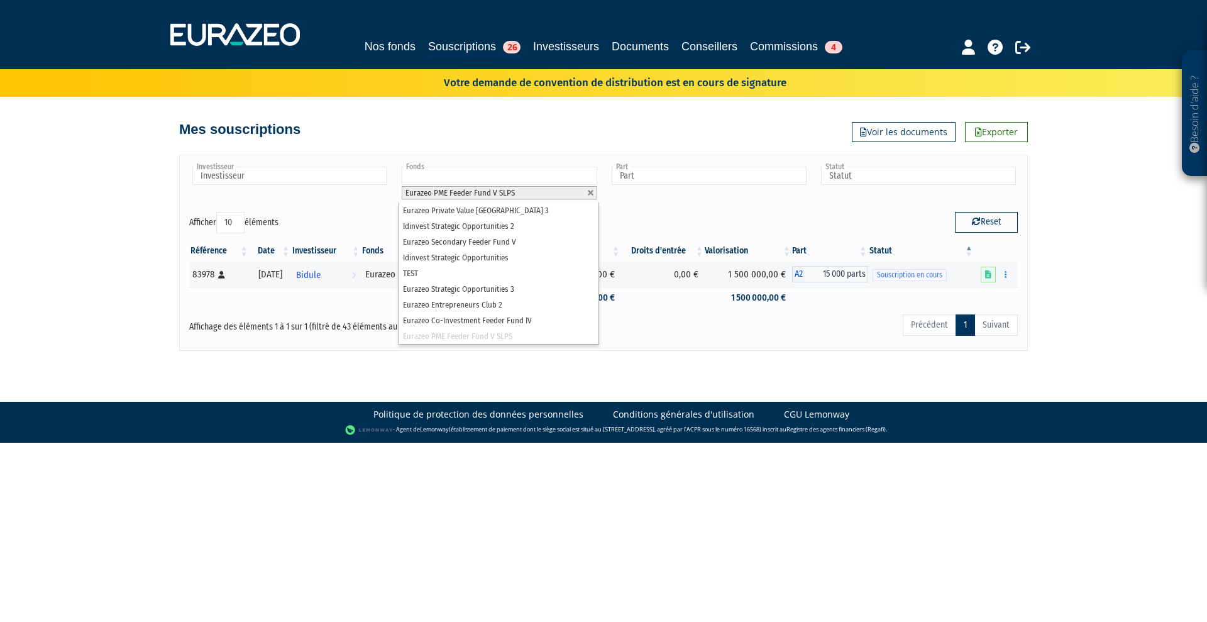
click at [256, 351] on body "Besoin d'aide ? × J'ai besoin d'aide Si vous avez une question à propos du fonc…" at bounding box center [603, 221] width 1207 height 442
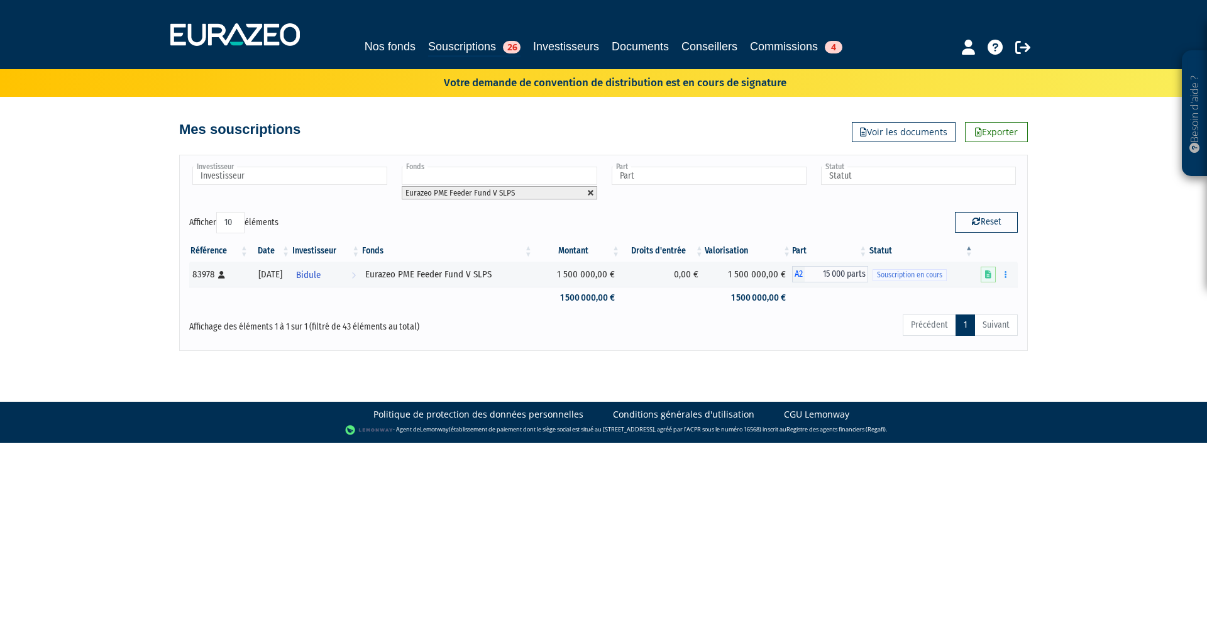
click at [591, 190] on link at bounding box center [591, 193] width 8 height 8
type input "Fonds"
